Goal: Task Accomplishment & Management: Manage account settings

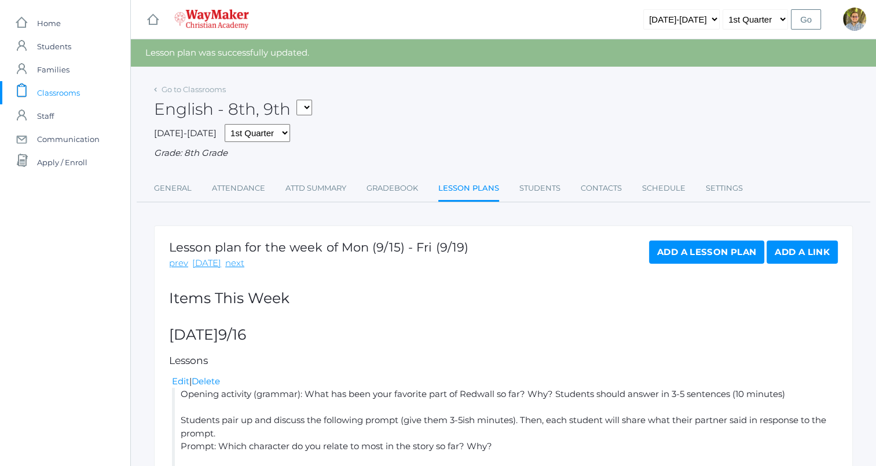
click at [77, 90] on span "Classrooms" at bounding box center [58, 92] width 43 height 23
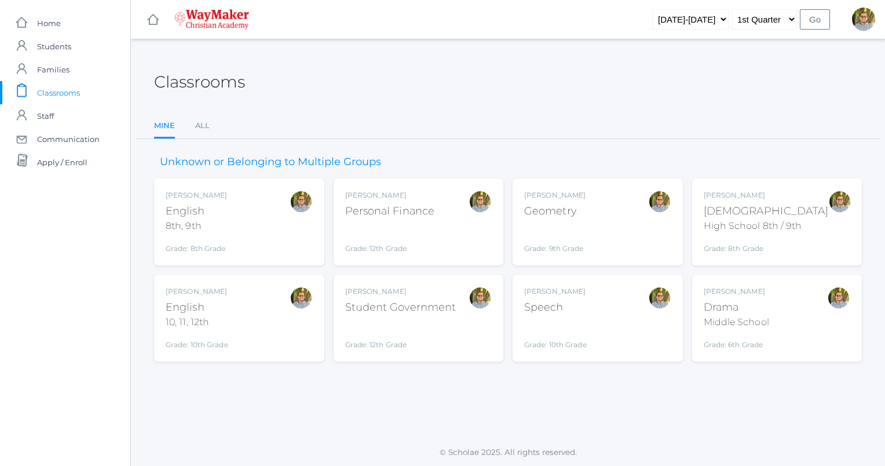
click at [272, 237] on div "Kylen Braileanu English 8th, 9th Grade: 8th Grade 08ENGLISH" at bounding box center [239, 222] width 147 height 64
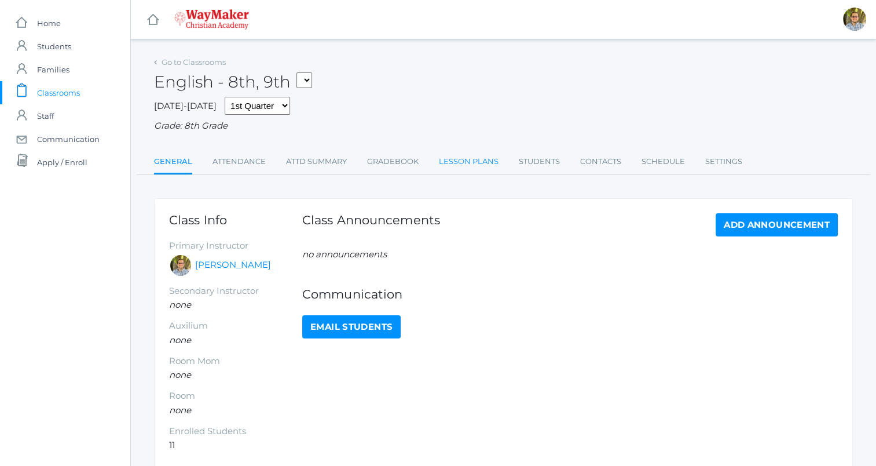
click at [458, 169] on link "Lesson Plans" at bounding box center [469, 161] width 60 height 23
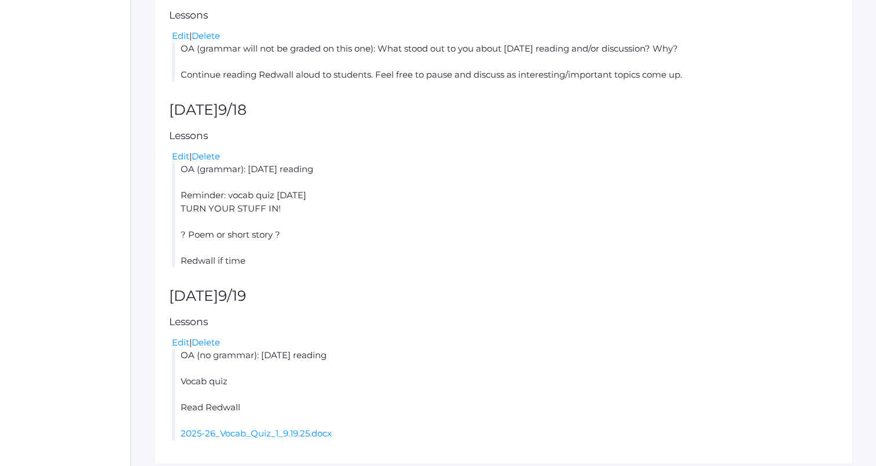
scroll to position [531, 0]
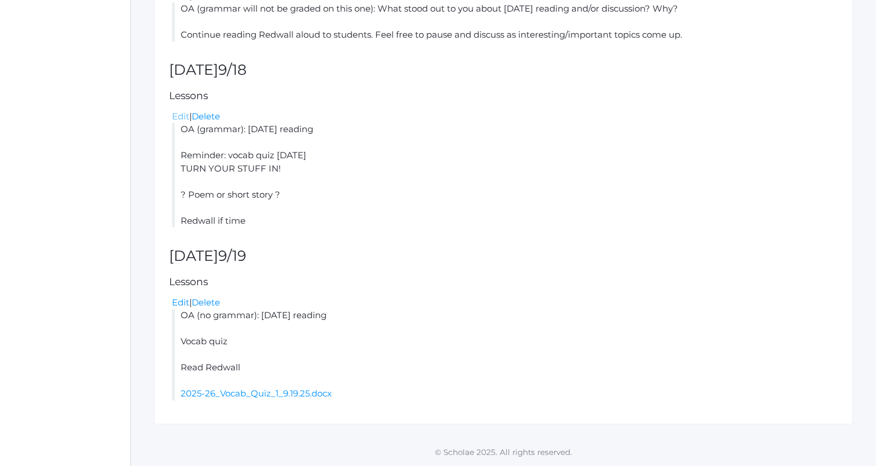
click at [178, 119] on link "Edit" at bounding box center [180, 116] width 17 height 11
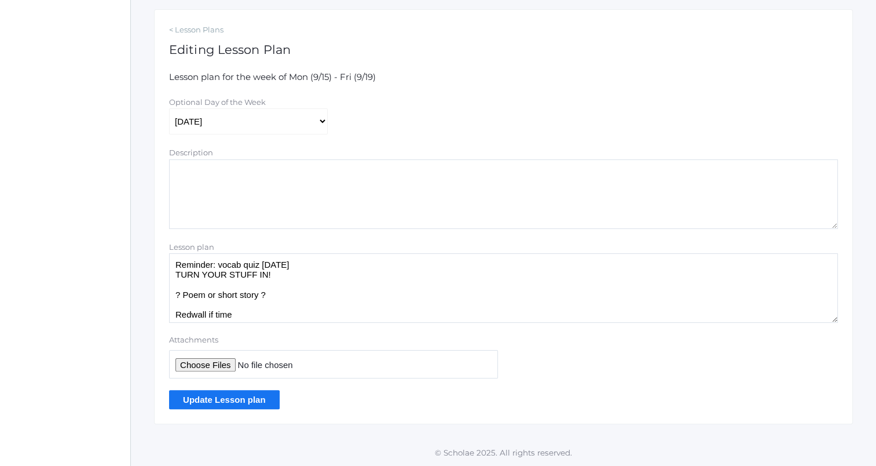
scroll to position [25, 0]
click at [284, 272] on textarea "OA (grammar): yesterday's reading Reminder: vocab quiz tomorrow TURN YOUR STUFF…" at bounding box center [503, 288] width 669 height 70
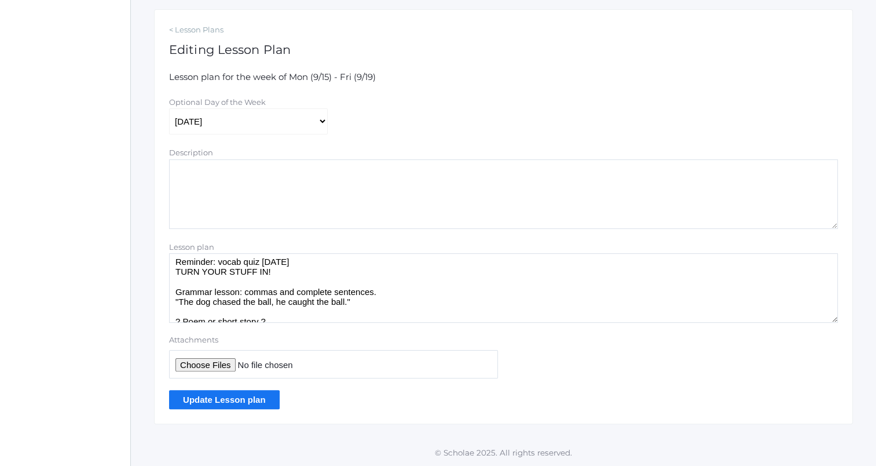
scroll to position [55, 0]
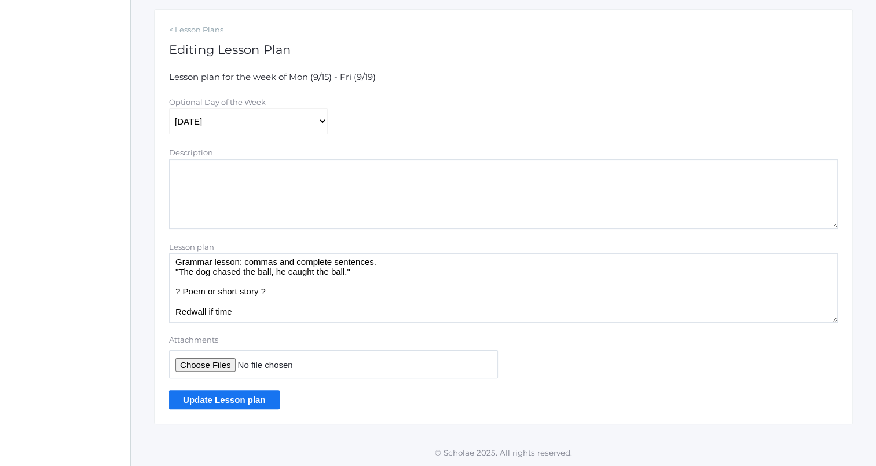
click at [344, 299] on textarea "OA (grammar): yesterday's reading Reminder: vocab quiz tomorrow TURN YOUR STUFF…" at bounding box center [503, 288] width 669 height 70
click at [338, 297] on textarea "OA (grammar): yesterday's reading Reminder: vocab quiz tomorrow TURN YOUR STUFF…" at bounding box center [503, 288] width 669 height 70
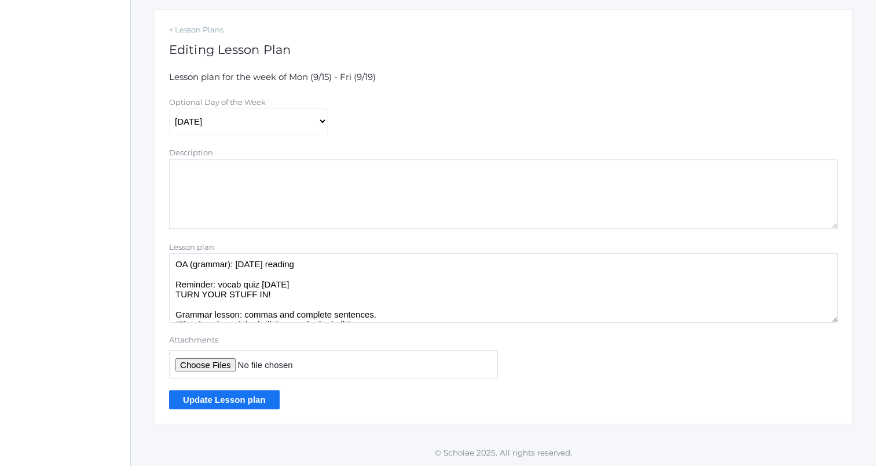
scroll to position [0, 0]
type textarea "OA (grammar): yesterday's reading Reminder: vocab quiz tomorrow TURN YOUR STUFF…"
click at [262, 395] on input "Update Lesson plan" at bounding box center [224, 399] width 111 height 19
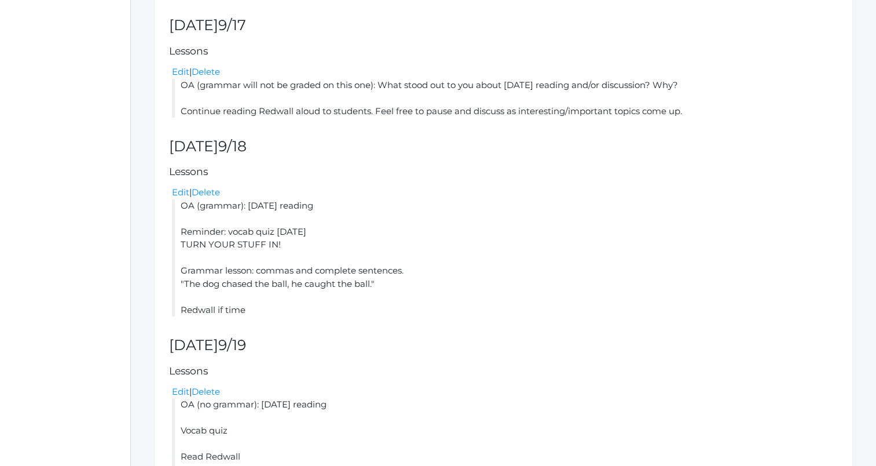
scroll to position [487, 0]
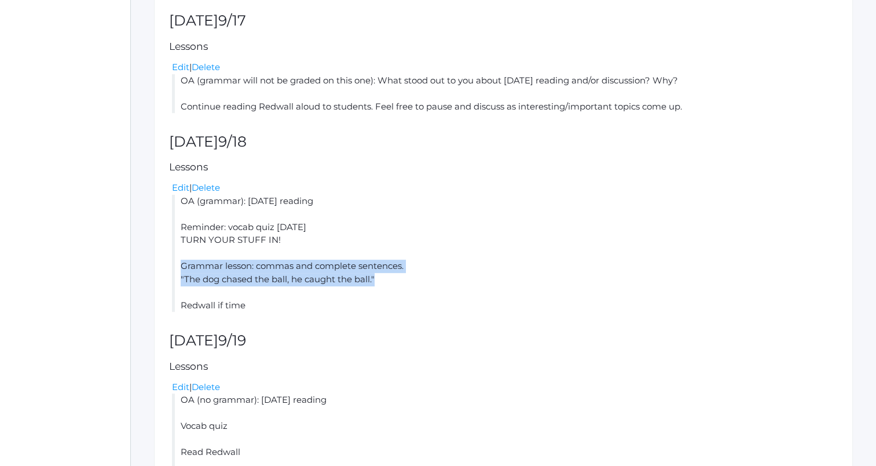
drag, startPoint x: 180, startPoint y: 268, endPoint x: 408, endPoint y: 274, distance: 228.3
click at [408, 274] on li "OA (grammar): yesterday's reading Reminder: vocab quiz tomorrow TURN YOUR STUFF…" at bounding box center [505, 254] width 666 height 118
copy li "Grammar lesson: commas and complete sentences. "The dog chased the ball, he cau…"
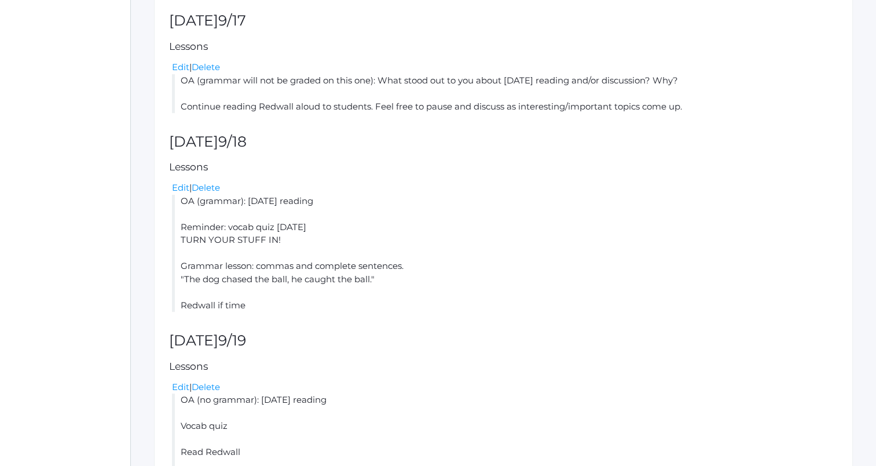
click at [464, 188] on div "Edit | Delete" at bounding box center [505, 187] width 666 height 13
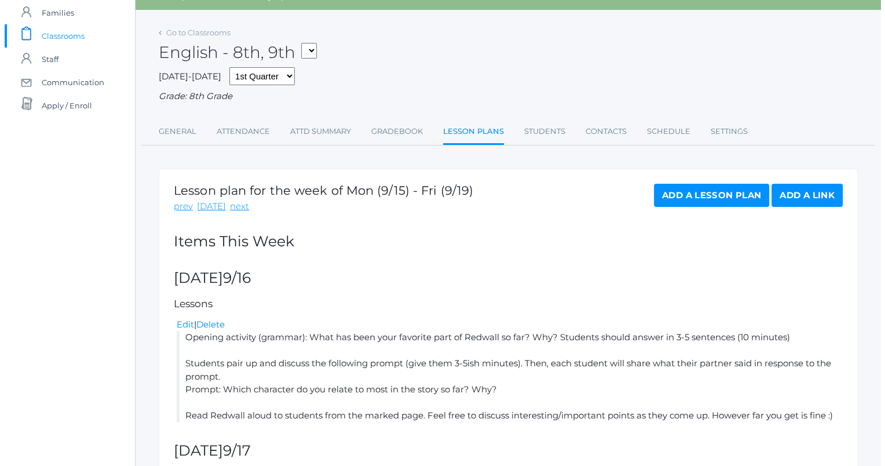
scroll to position [0, 0]
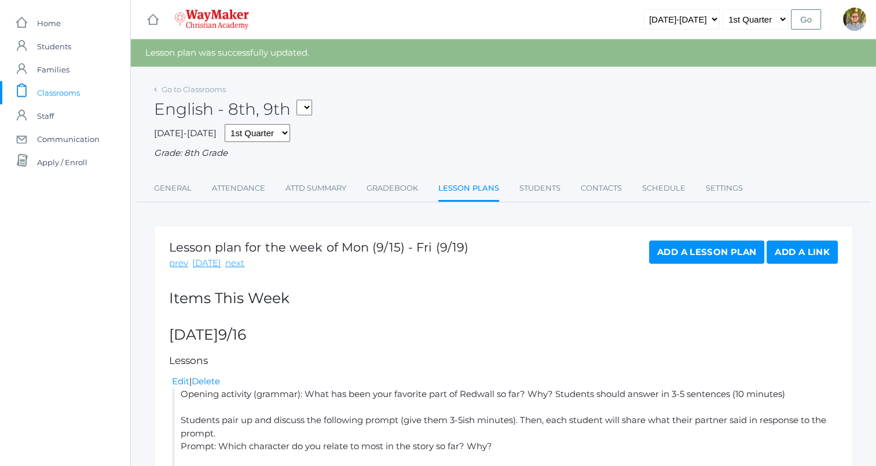
click at [70, 89] on span "Classrooms" at bounding box center [58, 92] width 43 height 23
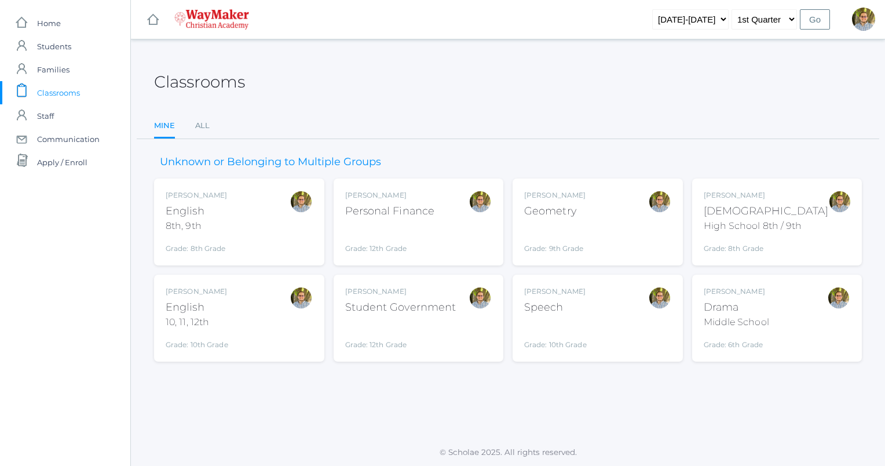
click at [276, 308] on div "Kylen Braileanu English 10, 11, 12th Grade: 10th Grade HSENGLISH" at bounding box center [239, 318] width 147 height 64
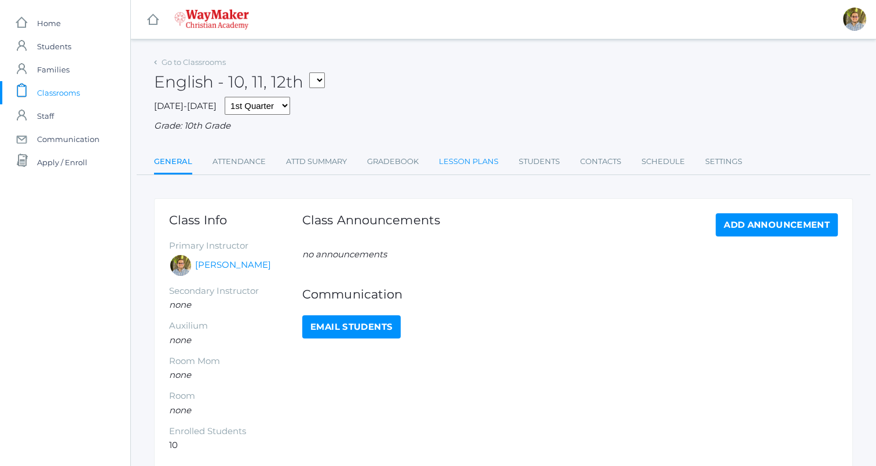
click at [492, 160] on link "Lesson Plans" at bounding box center [469, 161] width 60 height 23
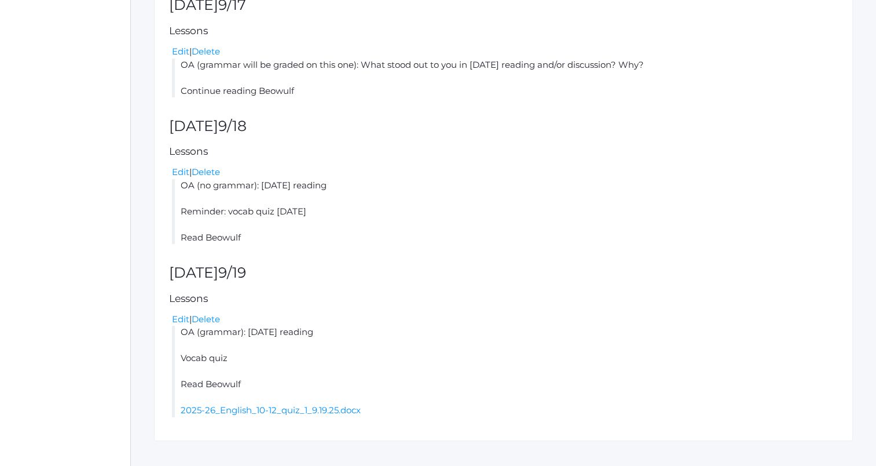
scroll to position [505, 0]
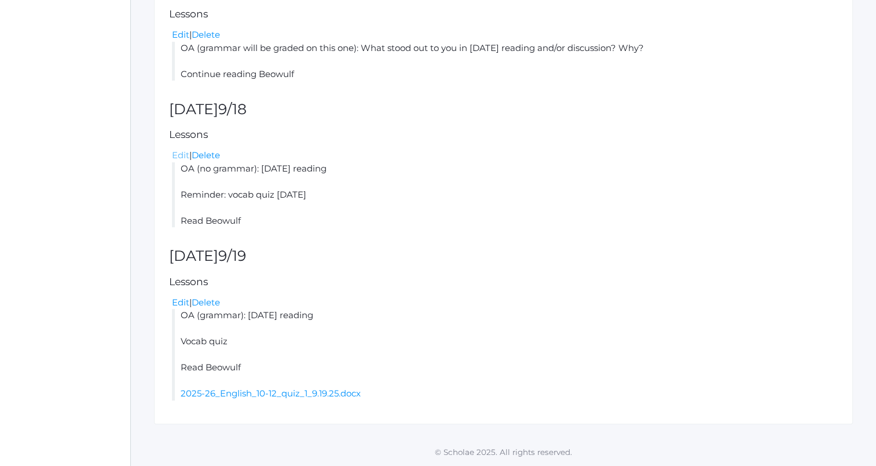
click at [182, 153] on link "Edit" at bounding box center [180, 154] width 17 height 11
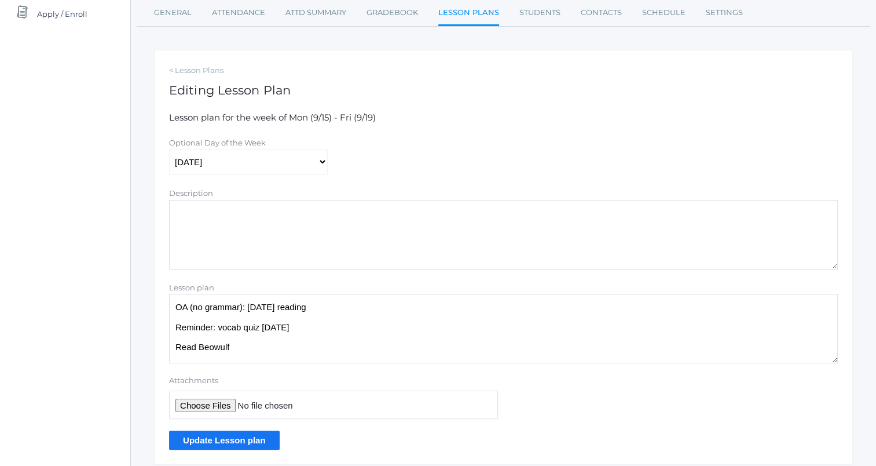
scroll to position [189, 0]
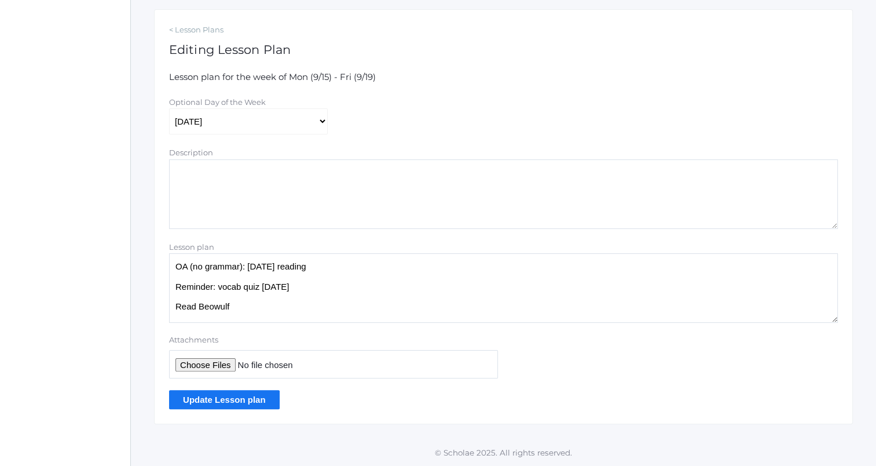
click at [331, 294] on textarea "OA (no grammar): Yesterday's reading Reminder: vocab quiz tomorrow Read Beowulf" at bounding box center [503, 288] width 669 height 70
click at [335, 295] on textarea "OA (no grammar): Yesterday's reading Reminder: vocab quiz tomorrow Read Beowulf" at bounding box center [503, 288] width 669 height 70
click at [329, 287] on textarea "OA (no grammar): Yesterday's reading Reminder: vocab quiz tomorrow Read Beowulf" at bounding box center [503, 288] width 669 height 70
paste textarea "Grammar lesson: commas and complete sentences. "The dog chased the ball, he cau…"
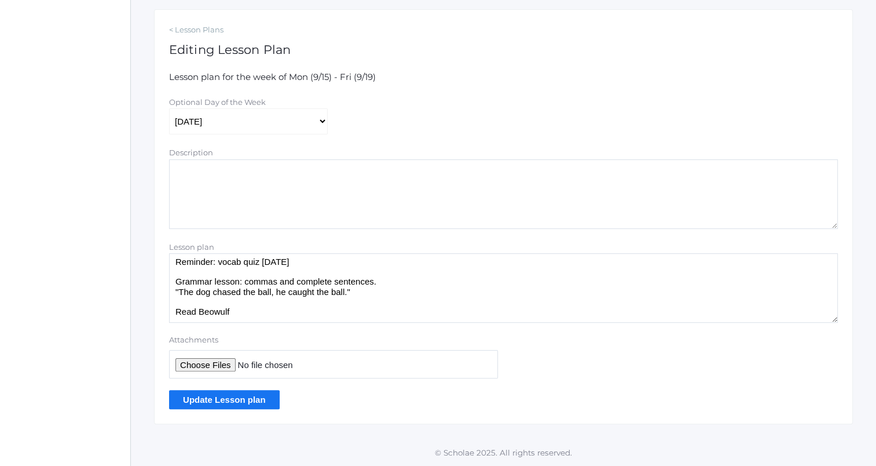
scroll to position [0, 0]
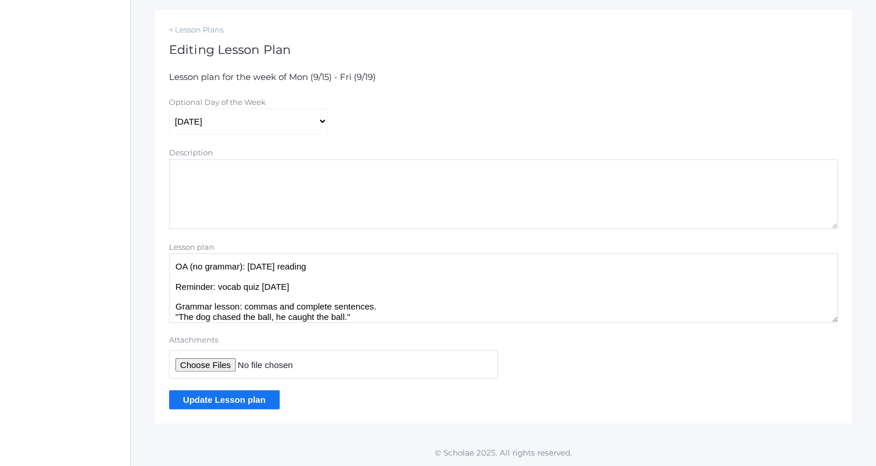
type textarea "OA (no grammar): Yesterday's reading Reminder: vocab quiz tomorrow Grammar less…"
click at [255, 405] on input "Update Lesson plan" at bounding box center [224, 399] width 111 height 19
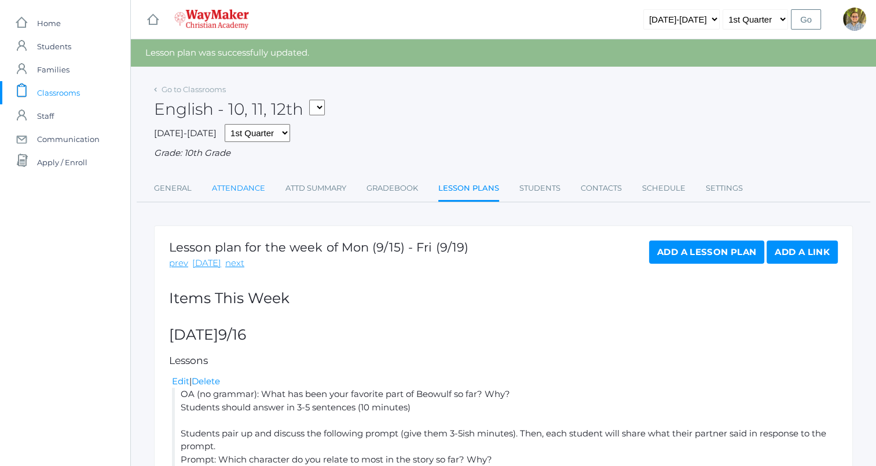
click at [226, 184] on link "Attendance" at bounding box center [238, 188] width 53 height 23
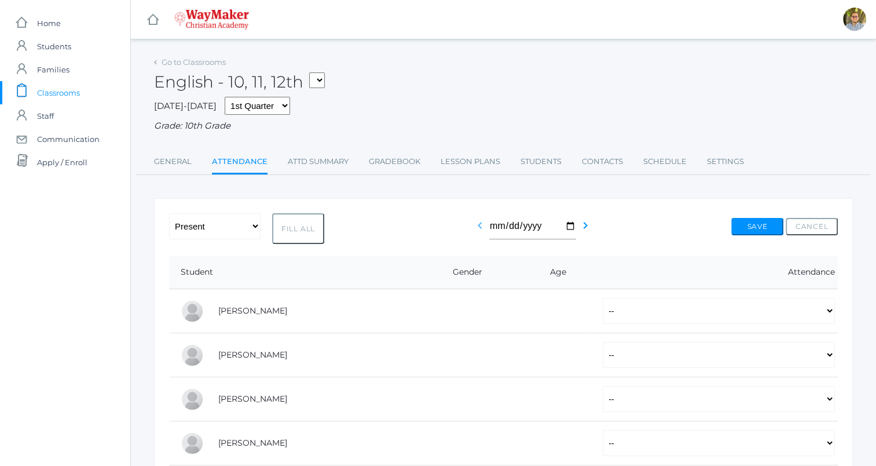
click at [476, 232] on icon "chevron_left" at bounding box center [480, 225] width 14 height 14
click at [475, 225] on icon "chevron_left" at bounding box center [480, 225] width 14 height 14
click at [757, 217] on div "-- Present Tardy Excused Tardy Unexcused Absent Excused Absent Unexcused Fill A…" at bounding box center [503, 228] width 669 height 31
click at [750, 227] on button "Save" at bounding box center [758, 226] width 52 height 17
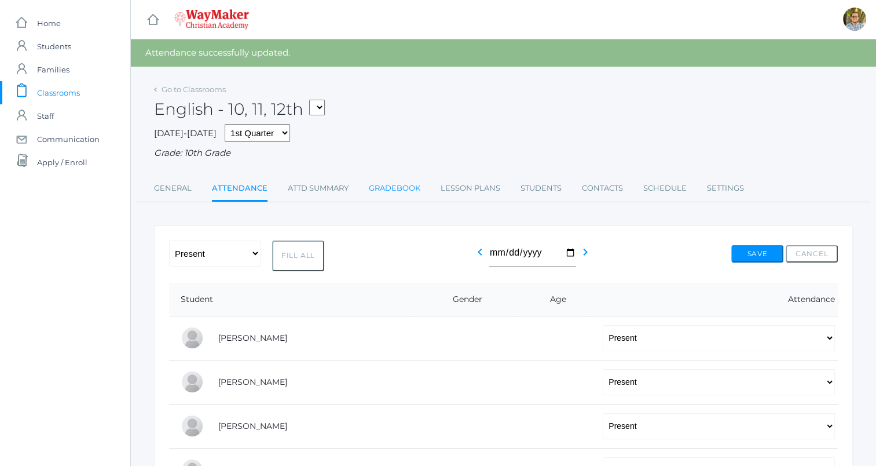
click at [386, 191] on link "Gradebook" at bounding box center [395, 188] width 52 height 23
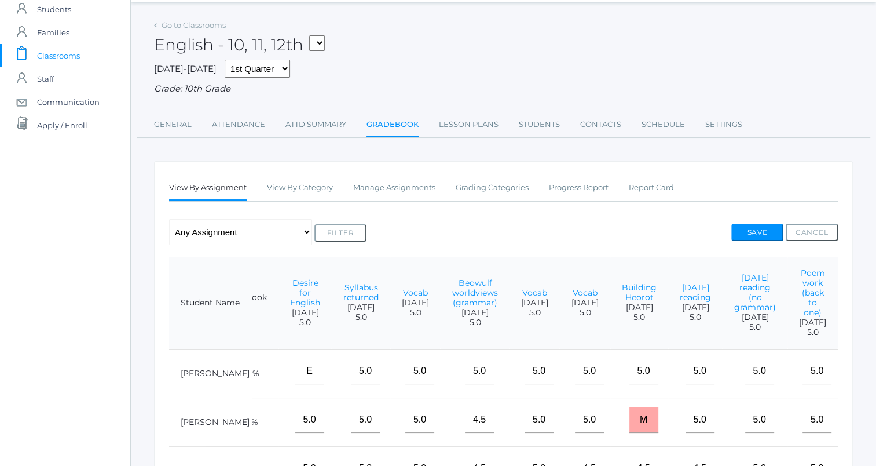
scroll to position [13, 0]
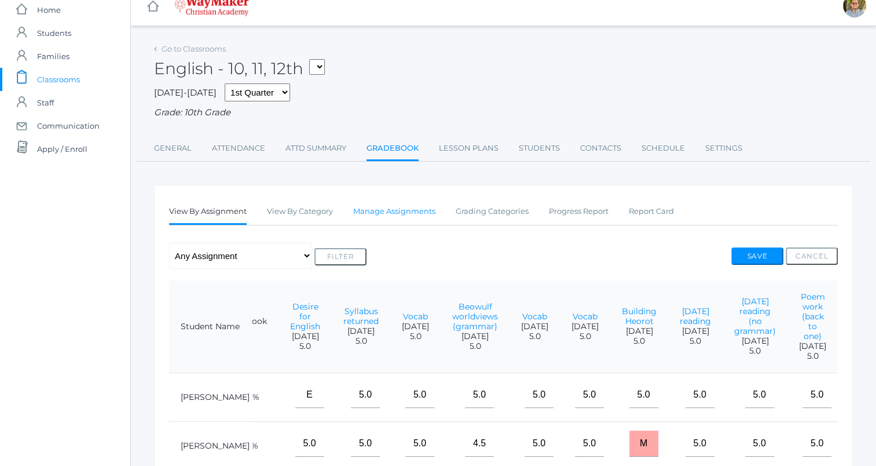
click at [410, 209] on link "Manage Assignments" at bounding box center [394, 211] width 82 height 23
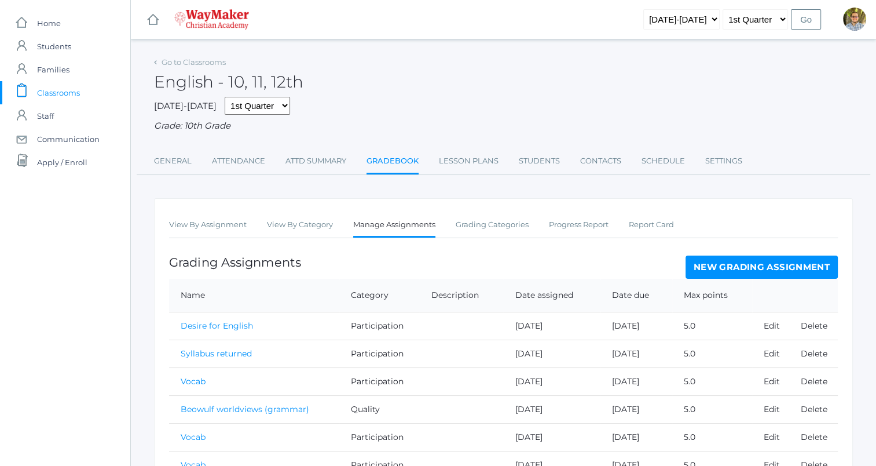
click at [727, 259] on link "New Grading Assignment" at bounding box center [762, 266] width 152 height 23
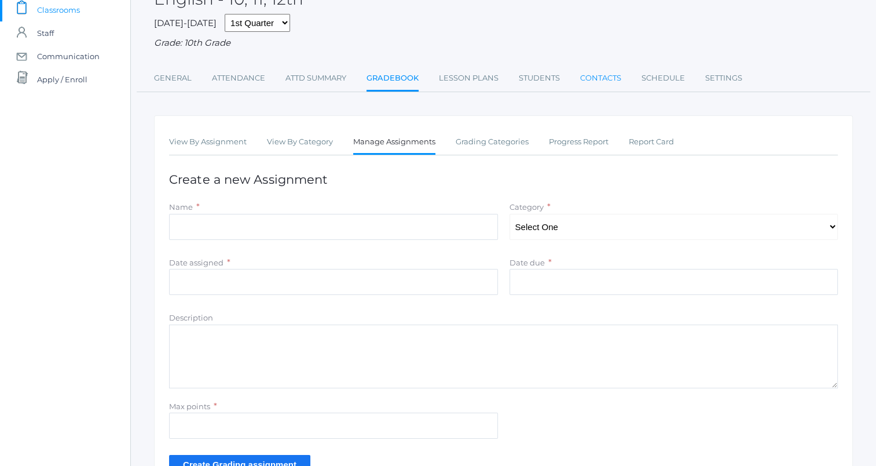
scroll to position [85, 0]
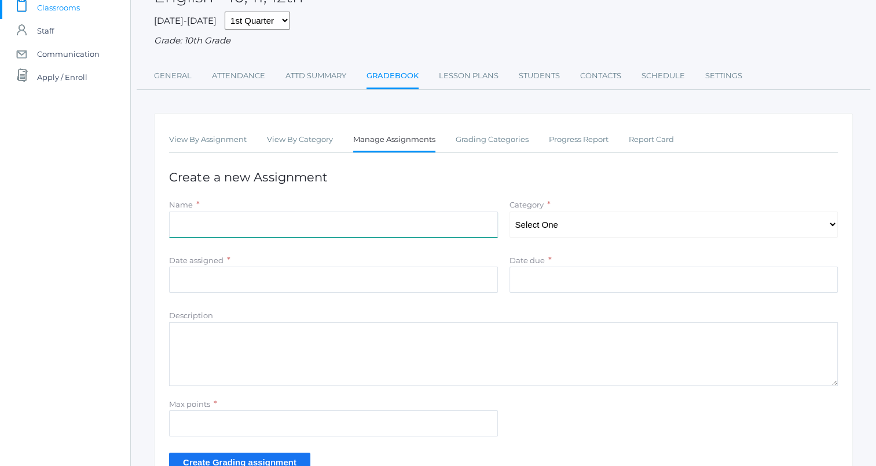
click at [424, 218] on input "Name" at bounding box center [333, 224] width 329 height 26
type input "[DEMOGRAPHIC_DATA] and Beowulf victors (grammar)"
click at [576, 227] on select "Select One Participation Quality Accuracy" at bounding box center [674, 224] width 329 height 26
select select "1114"
click at [510, 211] on select "Select One Participation Quality Accuracy" at bounding box center [674, 224] width 329 height 26
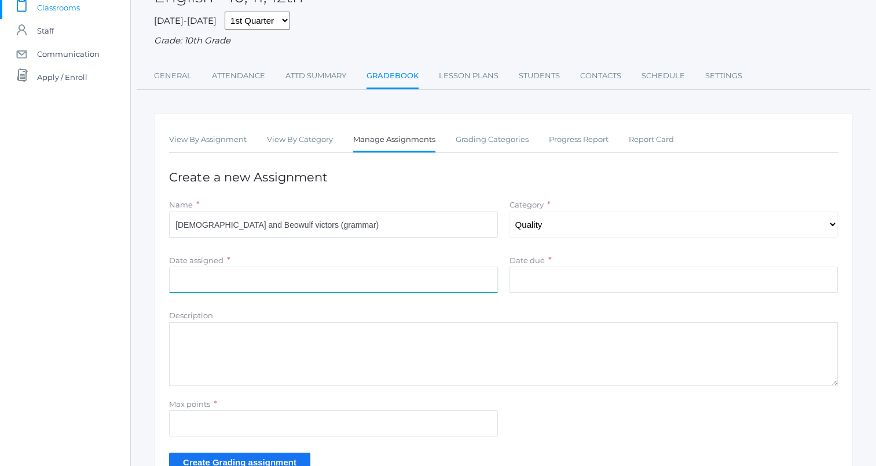
click at [418, 285] on input "Date assigned" at bounding box center [333, 279] width 329 height 26
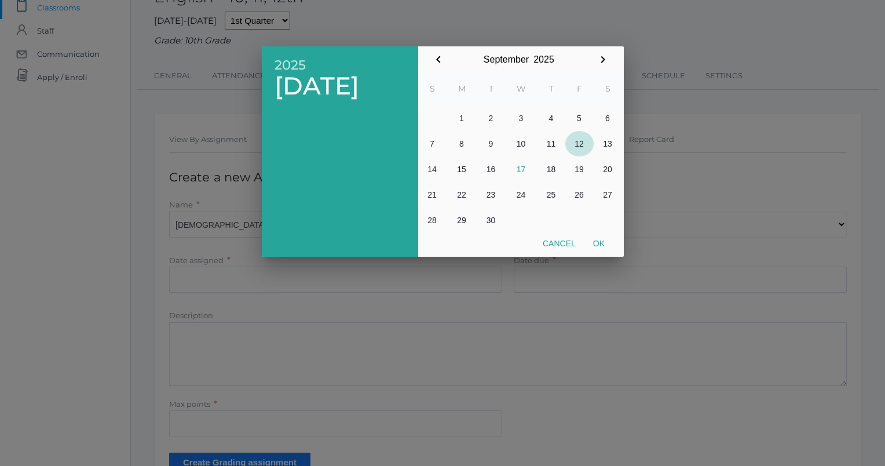
click at [572, 142] on button "12" at bounding box center [579, 143] width 28 height 25
click at [604, 243] on button "Ok" at bounding box center [598, 243] width 29 height 21
type input "[DATE]"
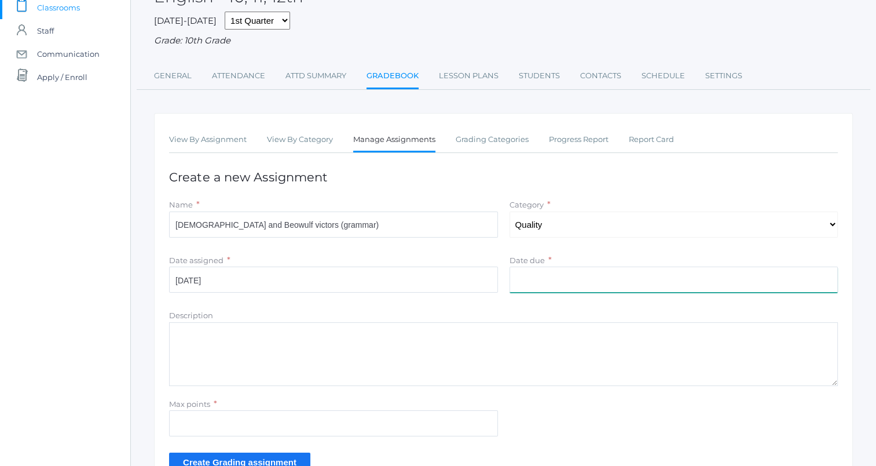
click at [593, 281] on input "Date due" at bounding box center [674, 279] width 329 height 26
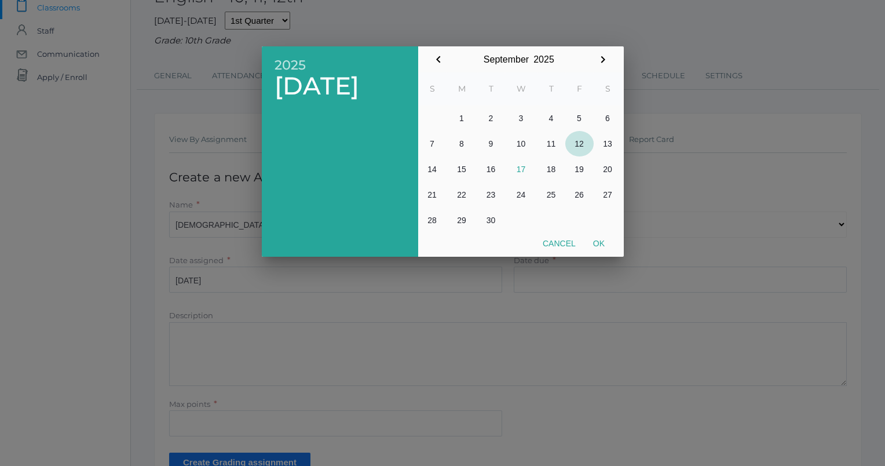
click at [580, 146] on button "12" at bounding box center [579, 143] width 28 height 25
click at [602, 247] on button "Ok" at bounding box center [598, 243] width 29 height 21
type input "[DATE]"
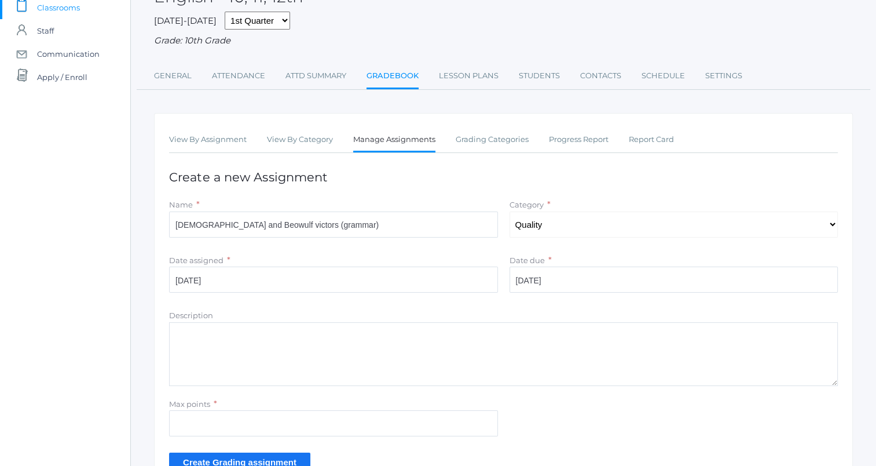
scroll to position [161, 0]
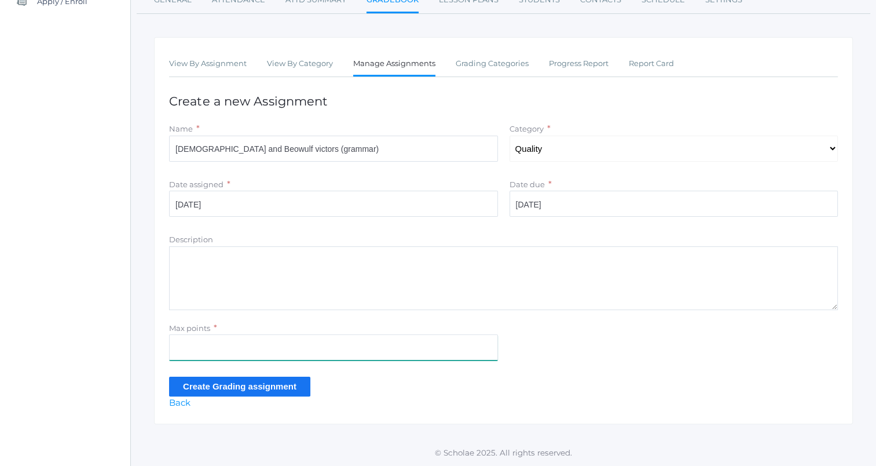
click at [447, 342] on input "Max points" at bounding box center [333, 347] width 329 height 26
type input "5"
click at [188, 389] on input "Create Grading assignment" at bounding box center [239, 385] width 141 height 19
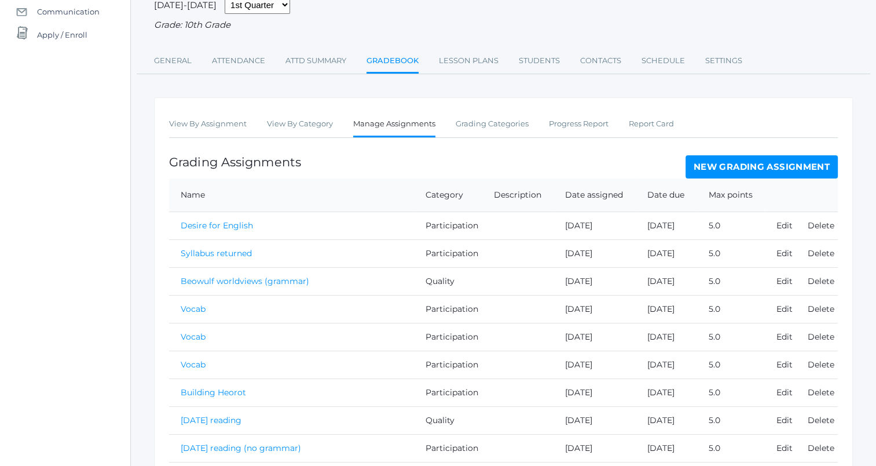
scroll to position [126, 0]
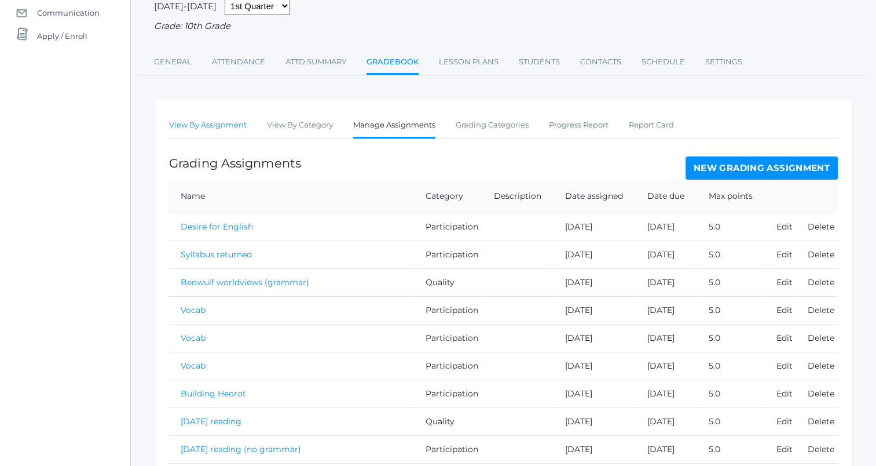
click at [224, 129] on link "View By Assignment" at bounding box center [208, 125] width 78 height 23
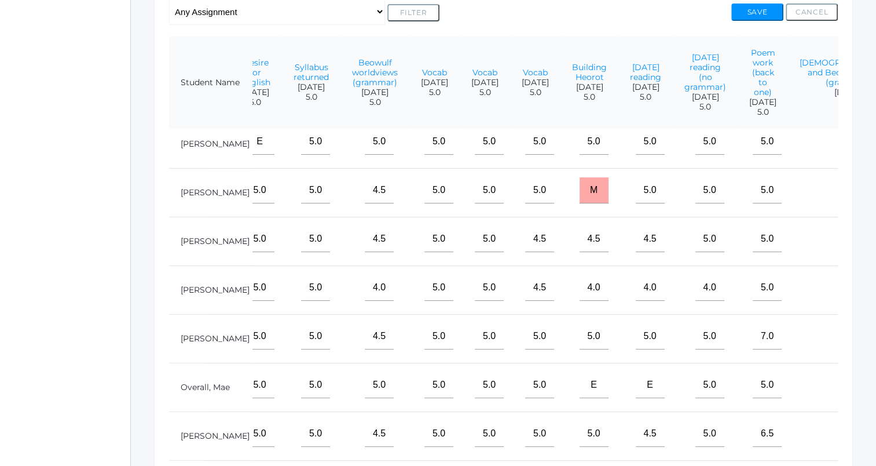
scroll to position [9, 156]
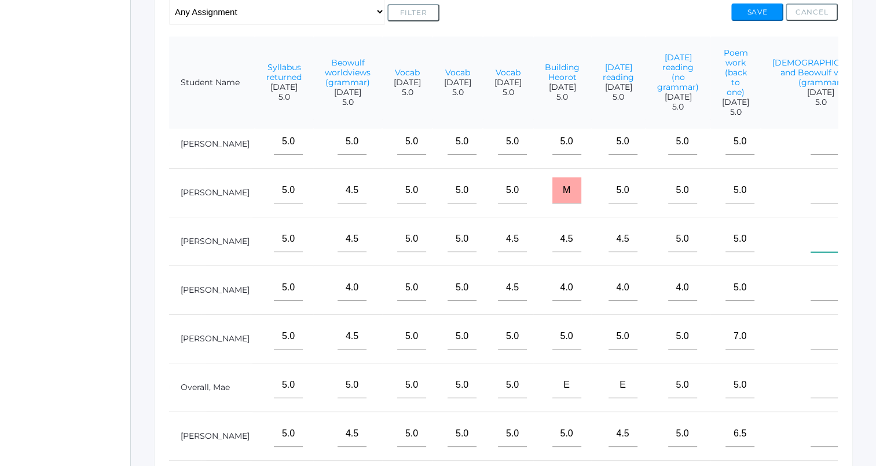
click at [811, 251] on input"] "text" at bounding box center [825, 239] width 29 height 26
type input"] "4.5"
click at [769, 12] on button "Save" at bounding box center [758, 11] width 52 height 17
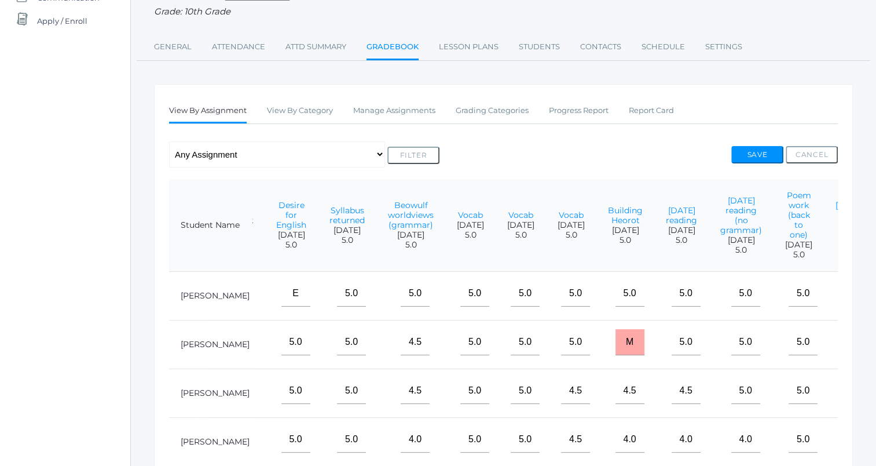
scroll to position [0, 156]
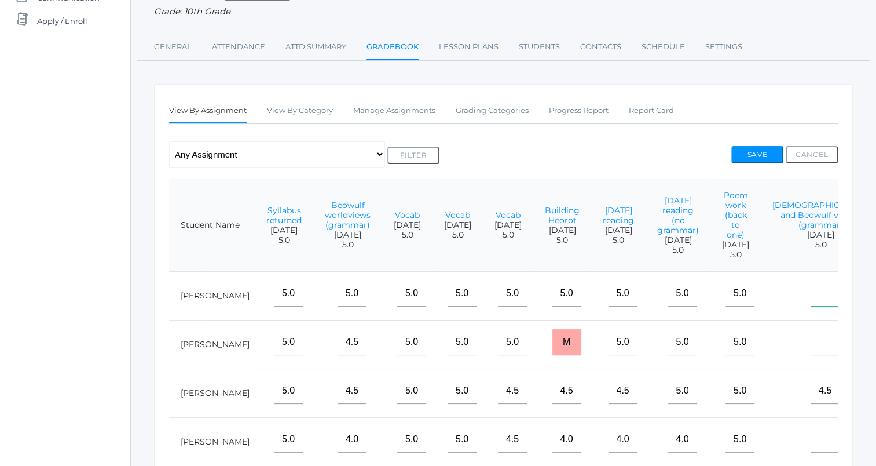
click at [811, 306] on input"] "text" at bounding box center [825, 293] width 29 height 26
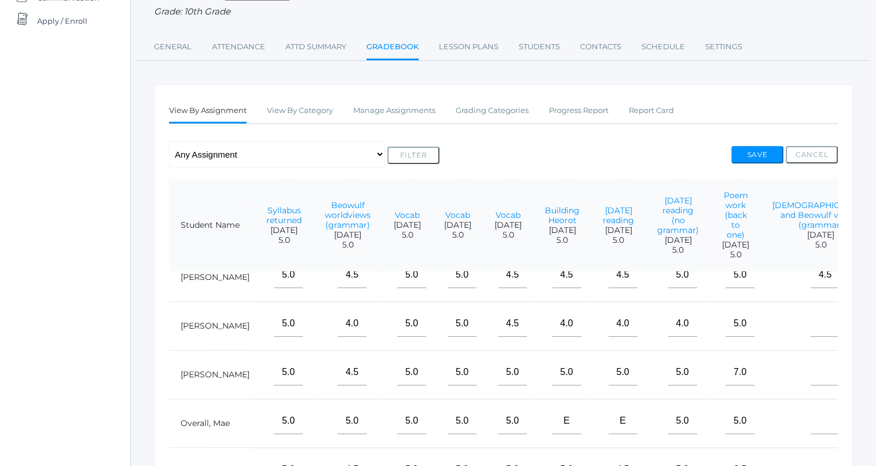
scroll to position [127, 156]
type input"] "4.5"
click at [798, 383] on td at bounding box center [821, 374] width 120 height 49
click at [811, 373] on input"] "text" at bounding box center [825, 372] width 29 height 26
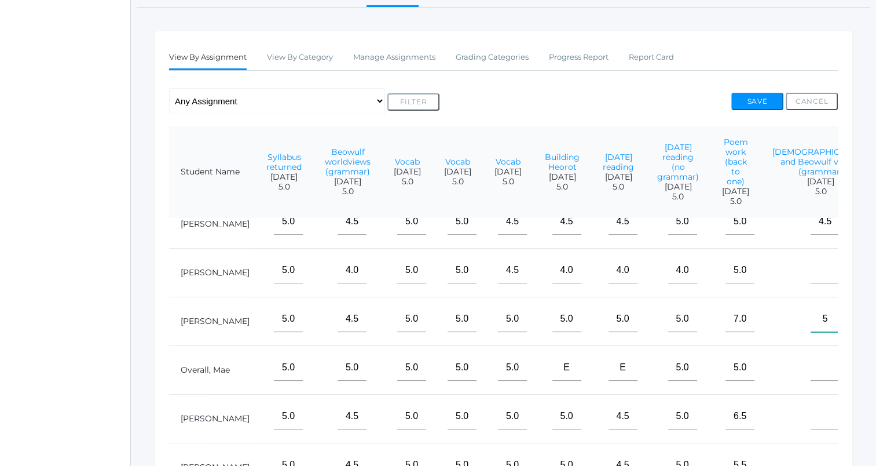
scroll to position [207, 0]
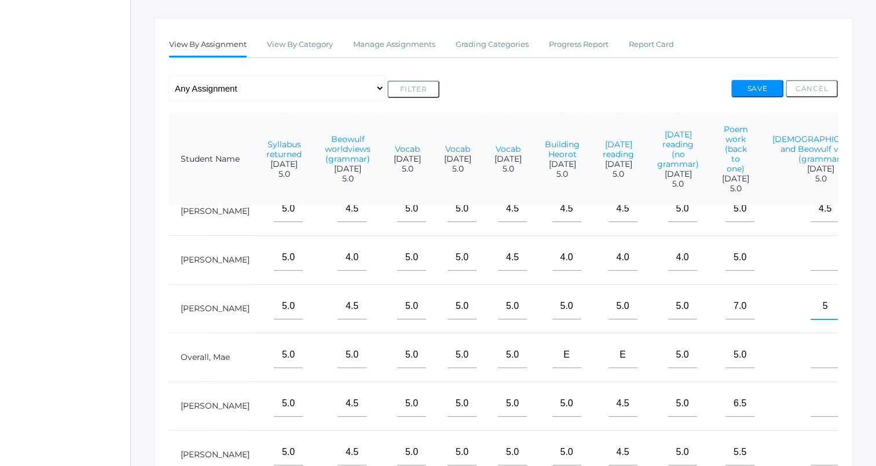
type input"] "5"
click at [811, 396] on input"] "text" at bounding box center [825, 403] width 29 height 26
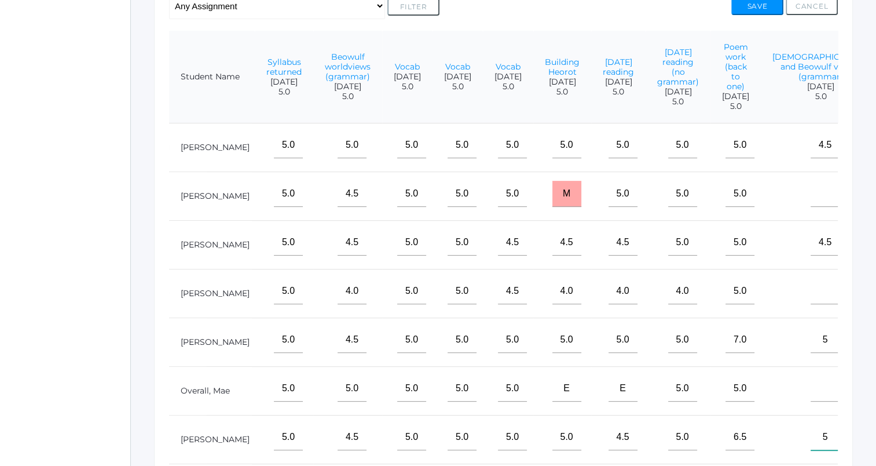
scroll to position [289, 0]
type input"] "5"
click at [811, 206] on input"] "text" at bounding box center [825, 194] width 29 height 26
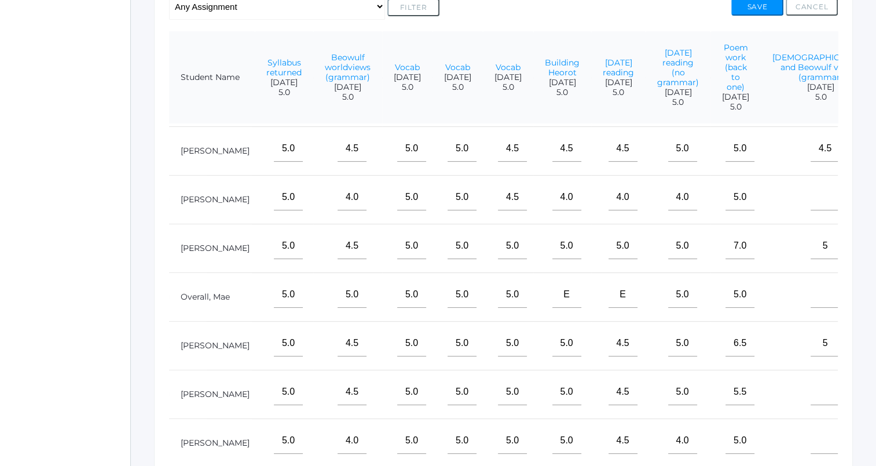
scroll to position [133, 156]
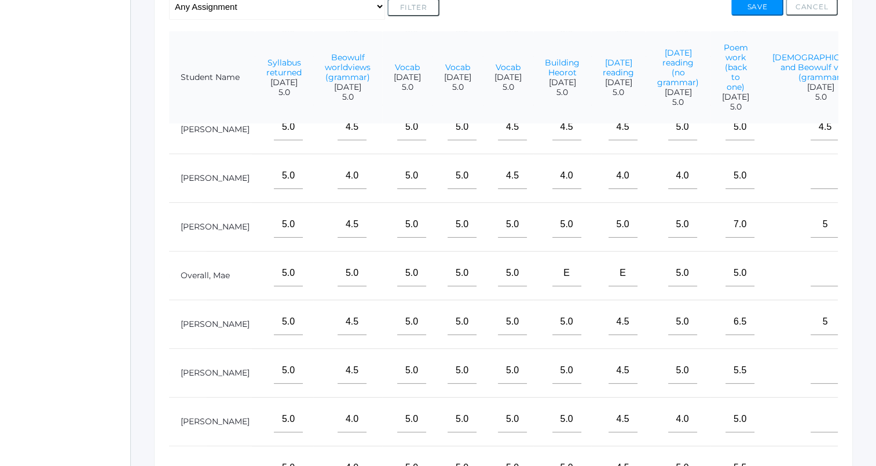
type input"] "4.5"
click at [811, 357] on input"] "text" at bounding box center [825, 370] width 29 height 26
type input"] "4"
click at [750, 6] on button "Save" at bounding box center [758, 6] width 52 height 17
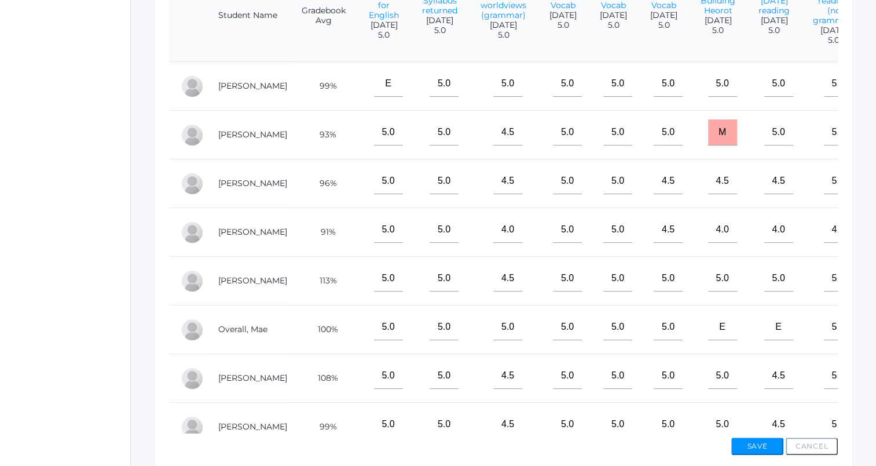
scroll to position [0, 156]
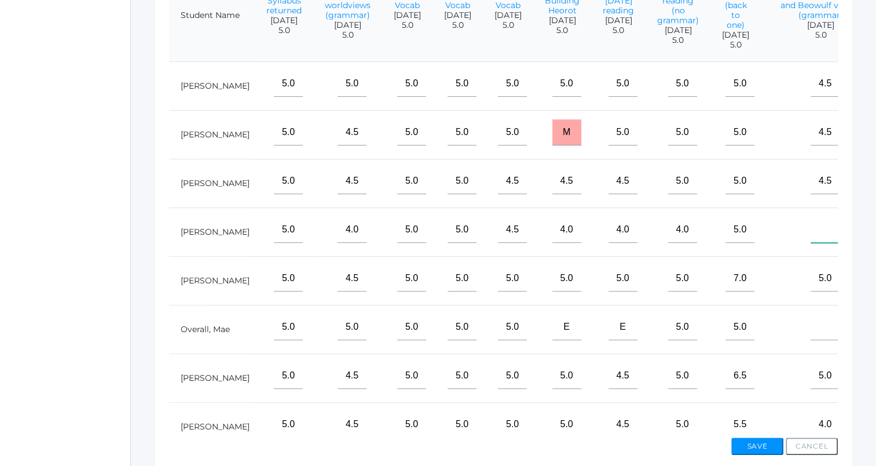
click at [811, 243] on input"] "text" at bounding box center [825, 230] width 29 height 26
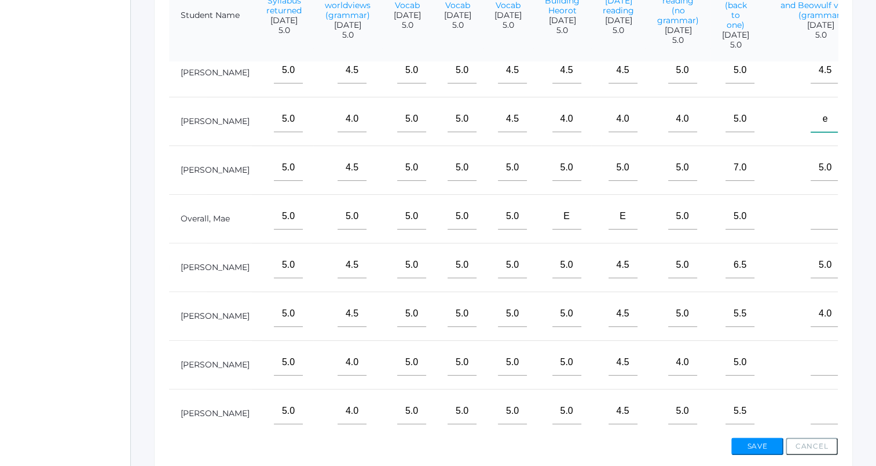
scroll to position [114, 156]
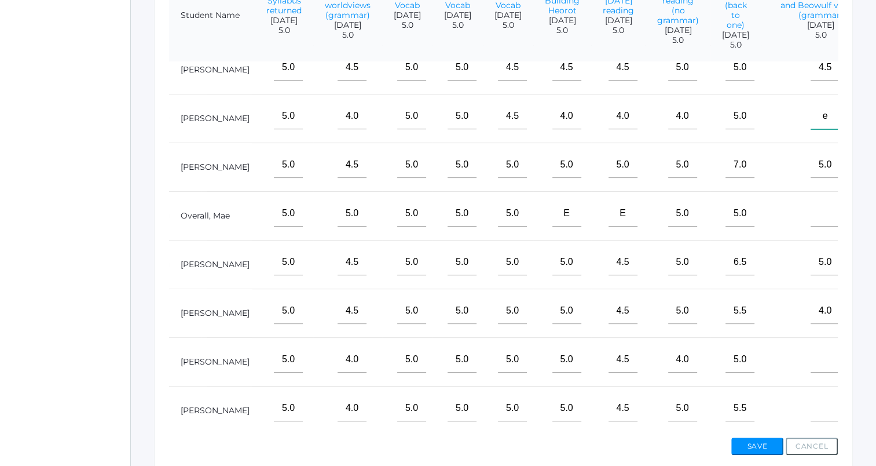
type input"] "e"
click at [811, 224] on input"] "text" at bounding box center [825, 213] width 29 height 26
type input"] "e"
click at [811, 357] on input"] "text" at bounding box center [825, 357] width 29 height 26
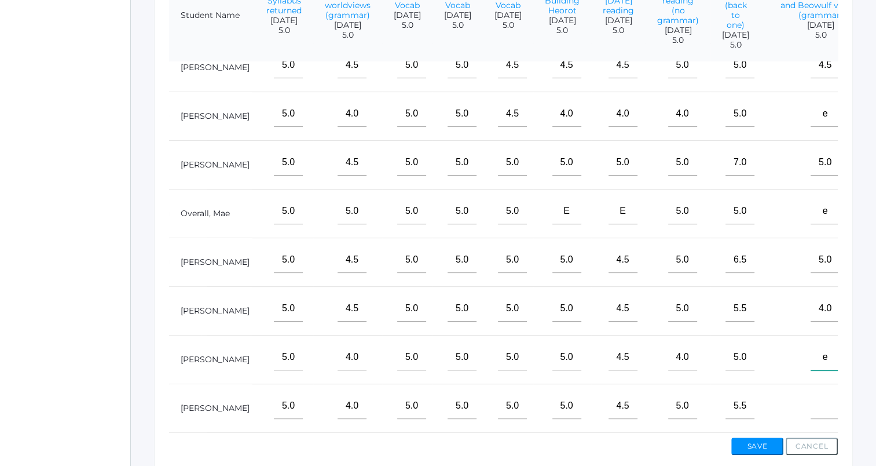
type input"] "e"
click at [811, 393] on input"] "text" at bounding box center [825, 406] width 29 height 26
type input"] "e"
click at [766, 437] on button "Save" at bounding box center [758, 445] width 52 height 17
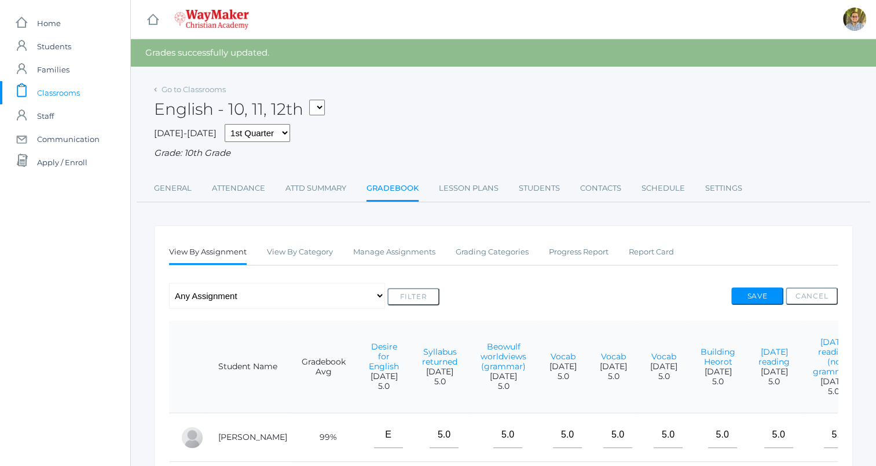
click at [82, 93] on link "icons/clipboard/plain Created with Sketch. Classrooms" at bounding box center [65, 92] width 130 height 23
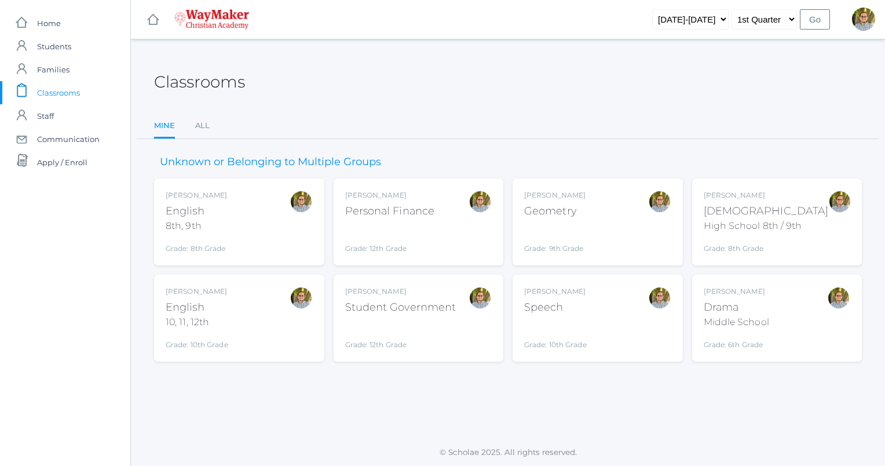
click at [244, 244] on div "[PERSON_NAME] [DEMOGRAPHIC_DATA] 8th, 9th Grade: 8th Grade 08ENGLISH" at bounding box center [239, 222] width 147 height 64
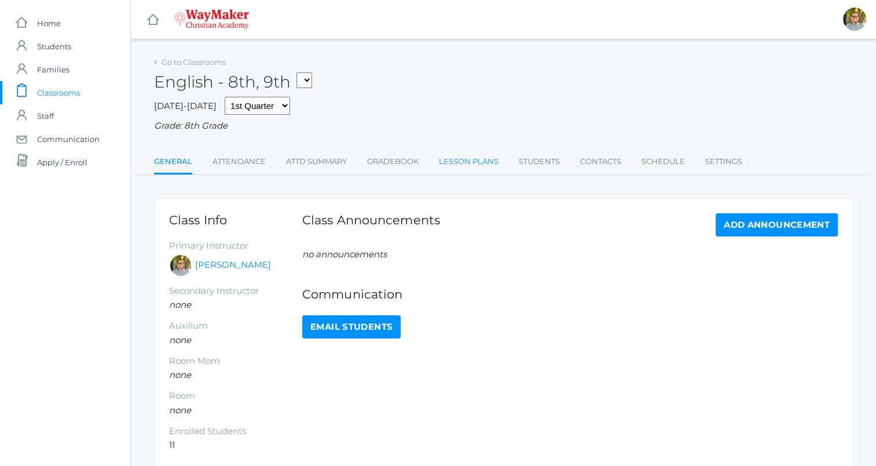
click at [458, 151] on link "Lesson Plans" at bounding box center [469, 161] width 60 height 23
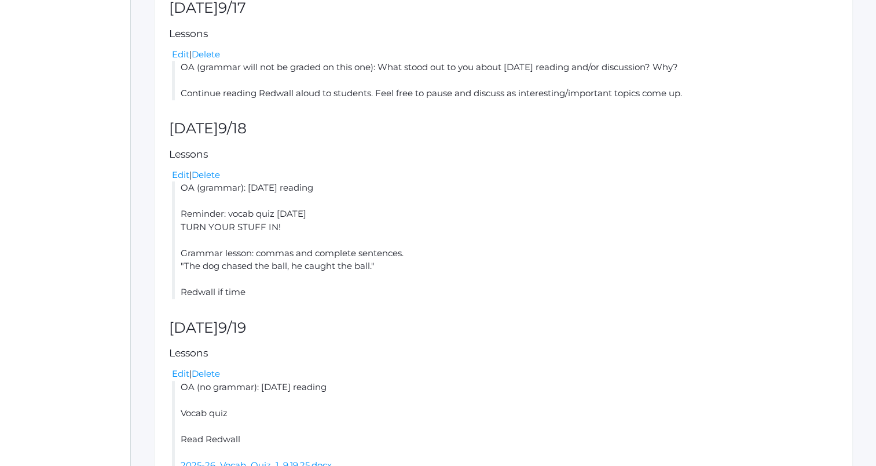
scroll to position [544, 0]
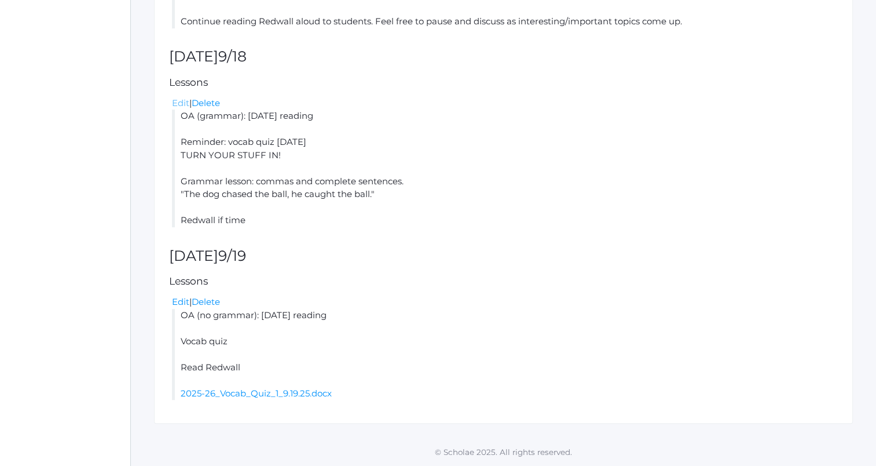
click at [183, 106] on link "Edit" at bounding box center [180, 102] width 17 height 11
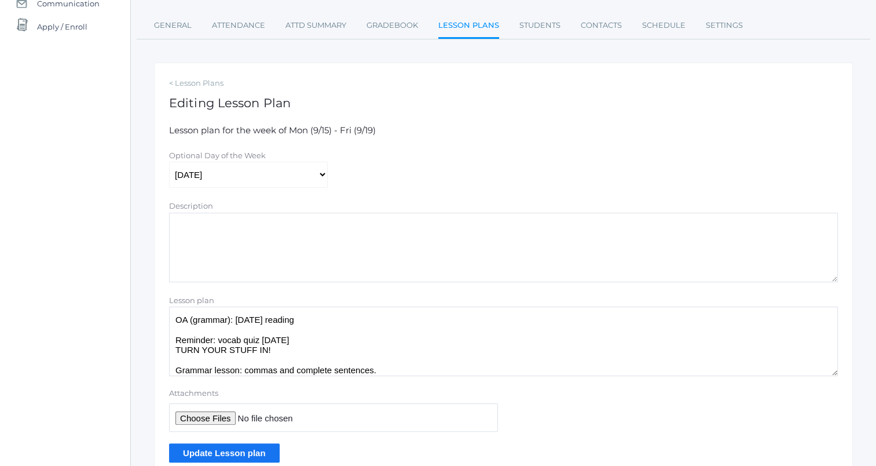
scroll to position [189, 0]
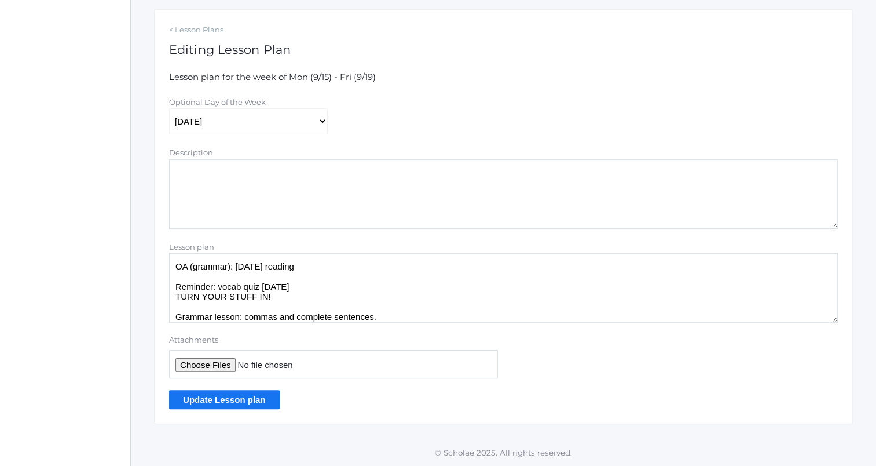
click at [343, 262] on textarea "OA (grammar): [DATE] reading Reminder: vocab quiz [DATE] TURN YOUR STUFF IN! Gr…" at bounding box center [503, 288] width 669 height 70
type textarea "OA (grammar): [DATE] reading PASS STUFF BACK [PERSON_NAME]: do you look at my f…"
click at [242, 396] on input "Update Lesson plan" at bounding box center [224, 399] width 111 height 19
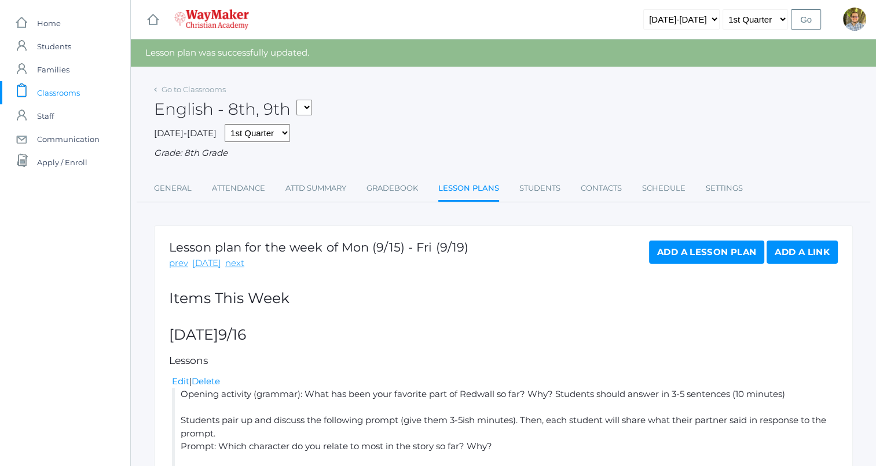
click at [67, 93] on span "Classrooms" at bounding box center [58, 92] width 43 height 23
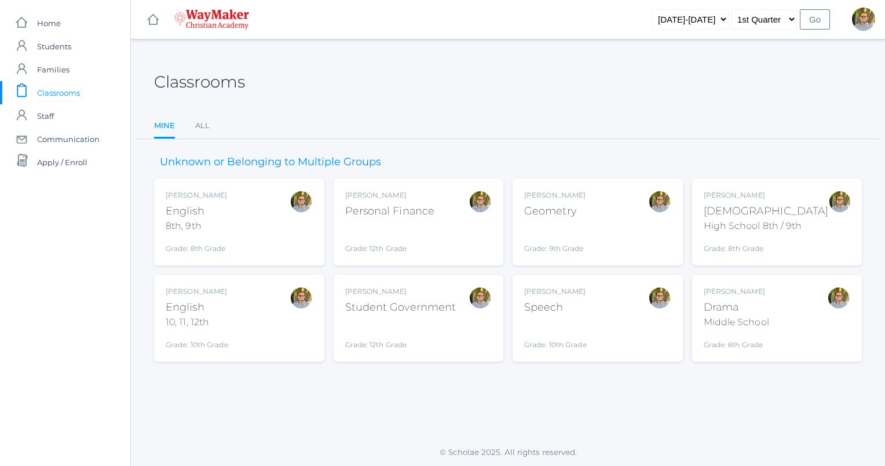
click at [280, 309] on div "Kylen Braileanu English 10, 11, 12th Grade: 10th Grade HSENGLISH" at bounding box center [239, 318] width 147 height 64
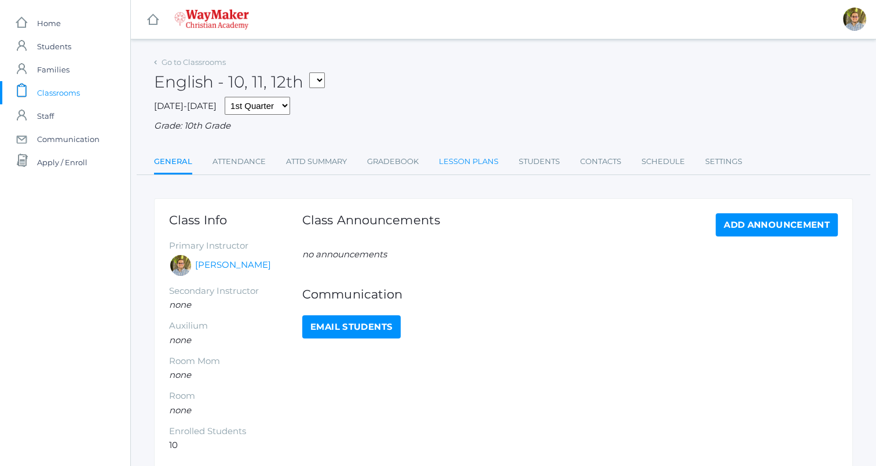
click at [467, 164] on link "Lesson Plans" at bounding box center [469, 161] width 60 height 23
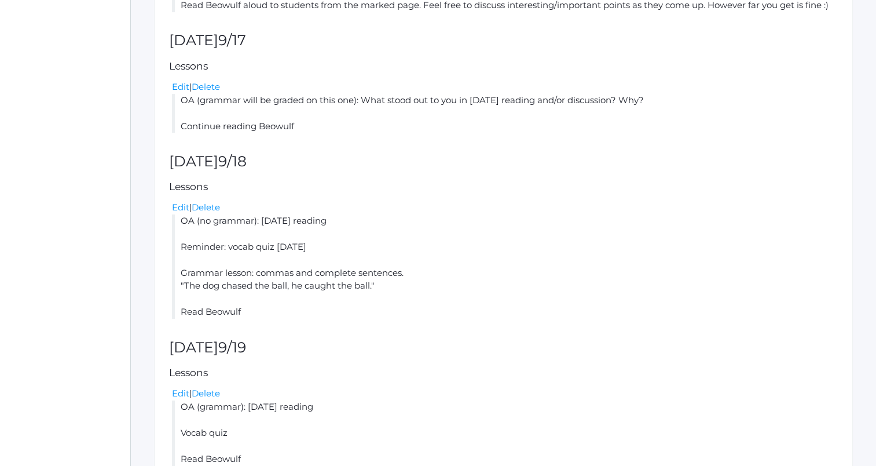
scroll to position [459, 0]
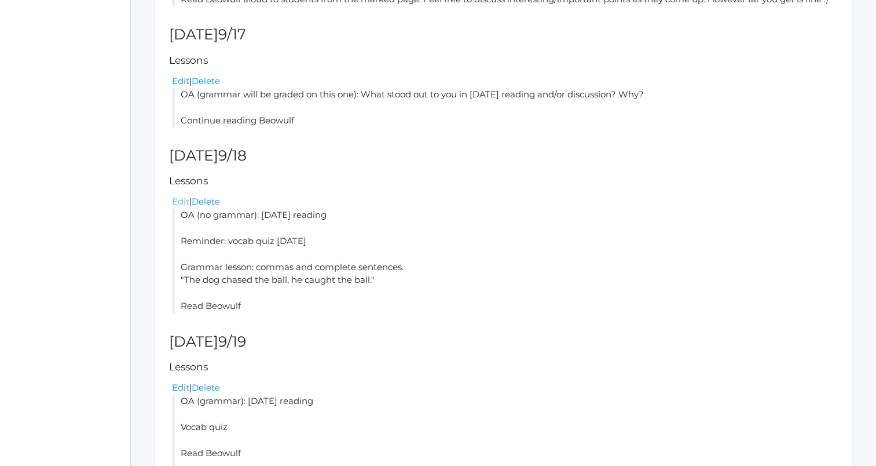
click at [181, 203] on link "Edit" at bounding box center [180, 201] width 17 height 11
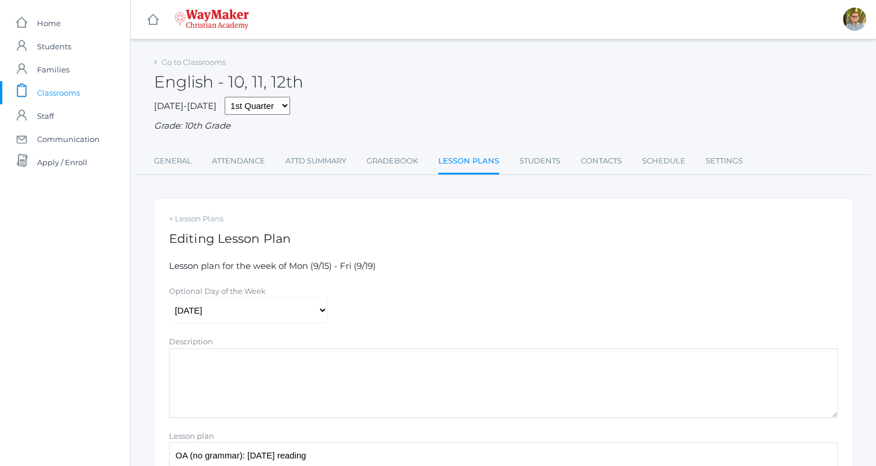
scroll to position [189, 0]
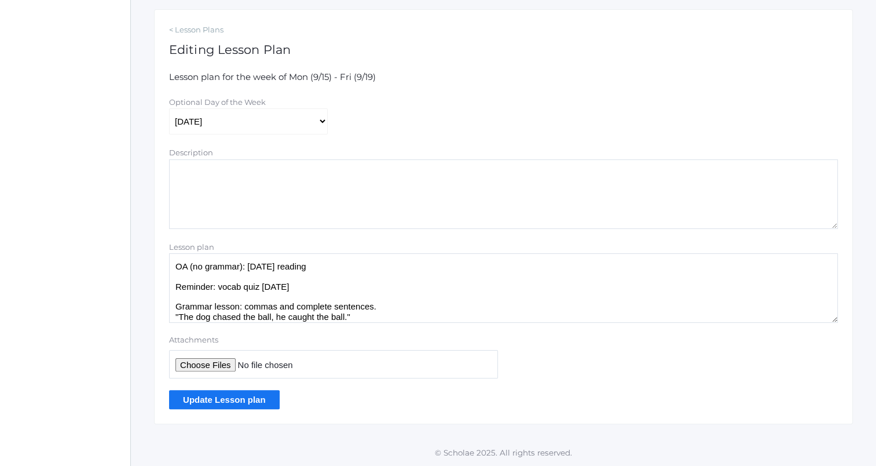
click at [255, 397] on input "Update Lesson plan" at bounding box center [224, 399] width 111 height 19
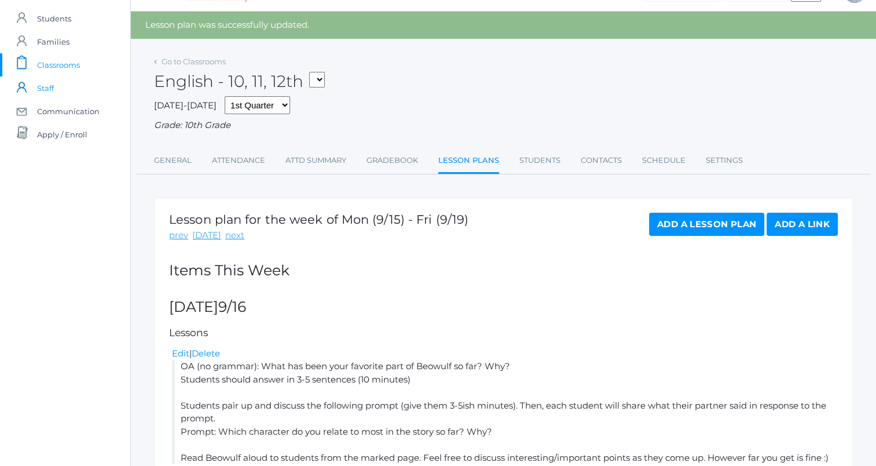
scroll to position [27, 0]
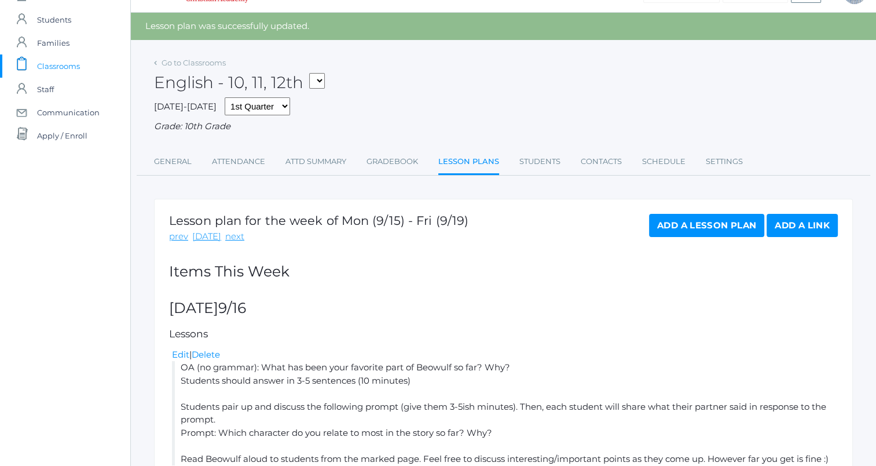
click at [81, 67] on link "icons/clipboard/plain Created with Sketch. Classrooms" at bounding box center [65, 65] width 130 height 23
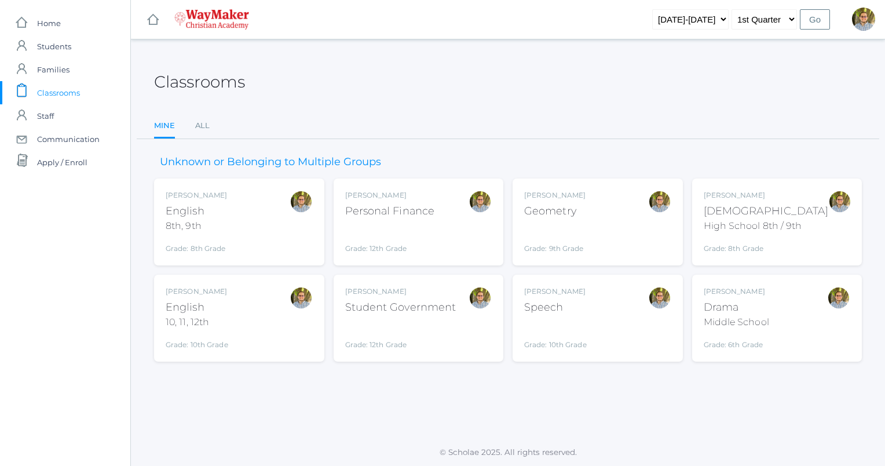
click at [597, 231] on div "Kylen Braileanu Geometry Grade: 9th Grade GEOM" at bounding box center [597, 222] width 147 height 64
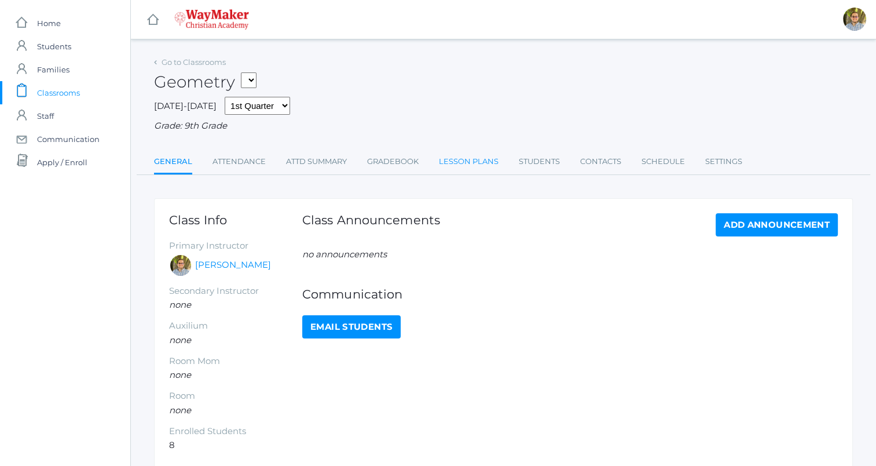
click at [452, 164] on link "Lesson Plans" at bounding box center [469, 161] width 60 height 23
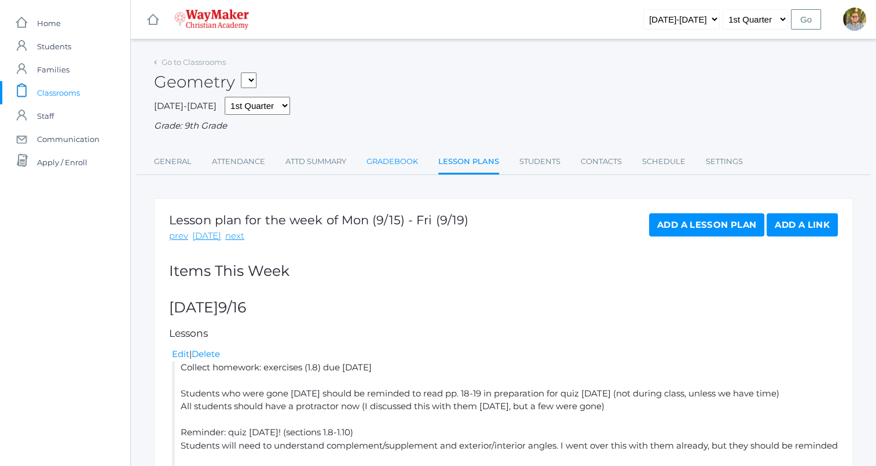
click at [391, 165] on link "Gradebook" at bounding box center [393, 161] width 52 height 23
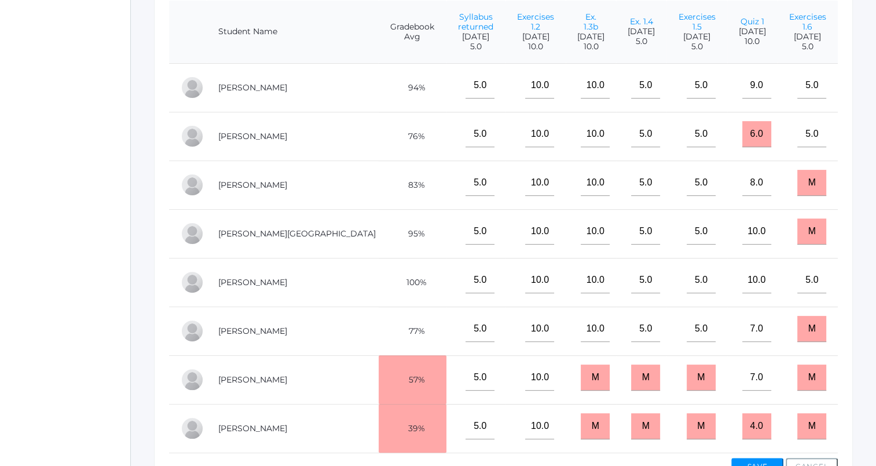
scroll to position [294, 0]
click at [810, 192] on input "M" at bounding box center [812, 182] width 29 height 26
type input "5"
click at [805, 243] on input "M" at bounding box center [812, 230] width 29 height 26
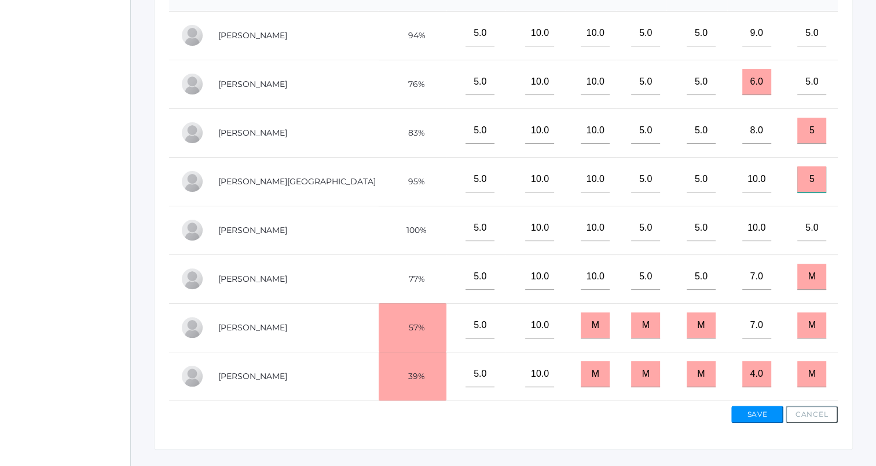
scroll to position [381, 0]
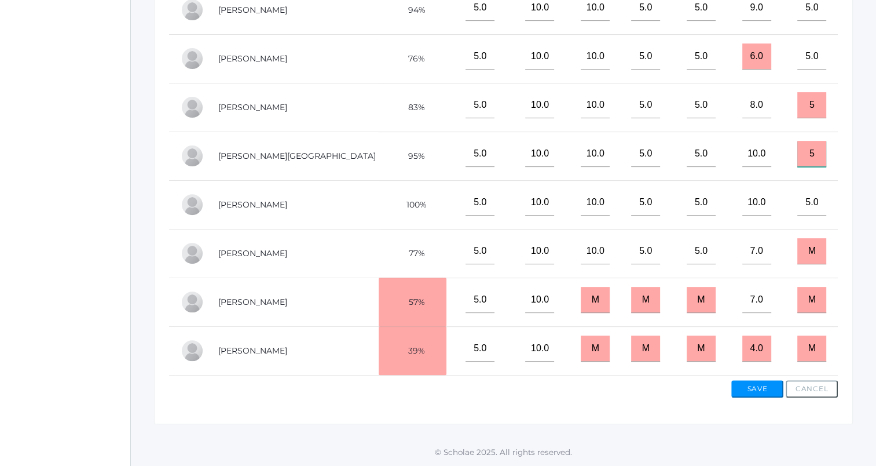
type input "5"
click at [806, 257] on input "M" at bounding box center [812, 251] width 29 height 26
type input "5"
click at [759, 387] on button "Save" at bounding box center [758, 388] width 52 height 17
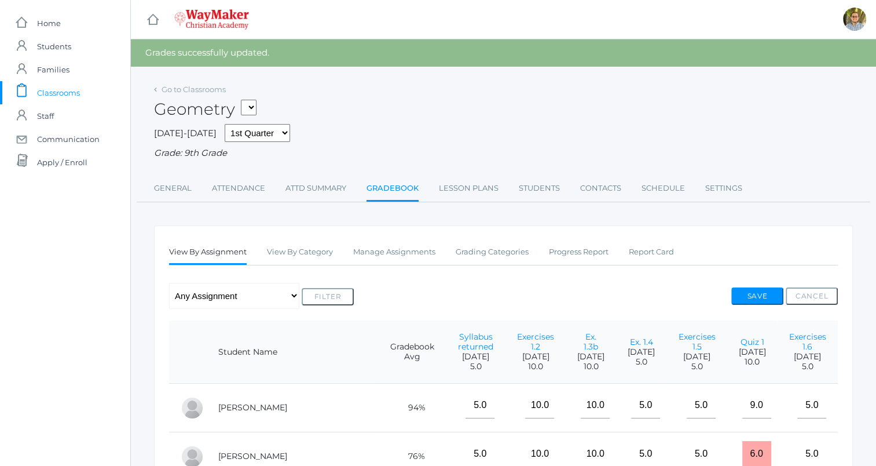
click at [64, 93] on span "Classrooms" at bounding box center [58, 92] width 43 height 23
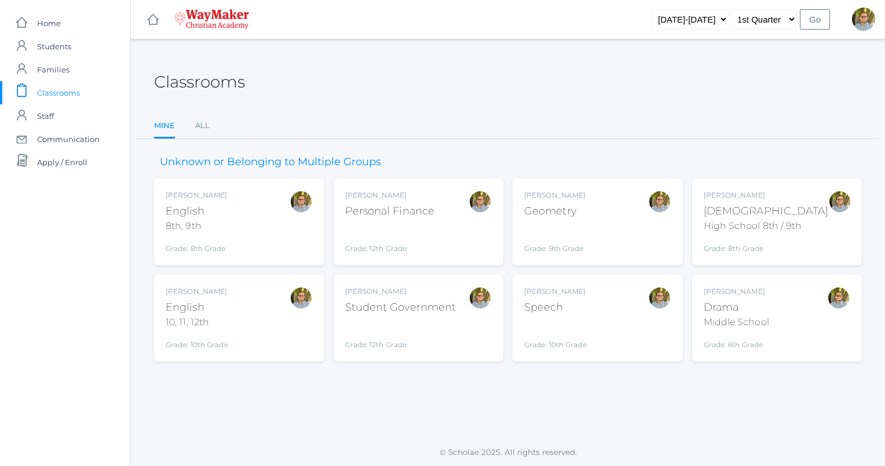
click at [605, 202] on div "[PERSON_NAME] Geometry Grade: 9th Grade GEOM" at bounding box center [597, 222] width 147 height 64
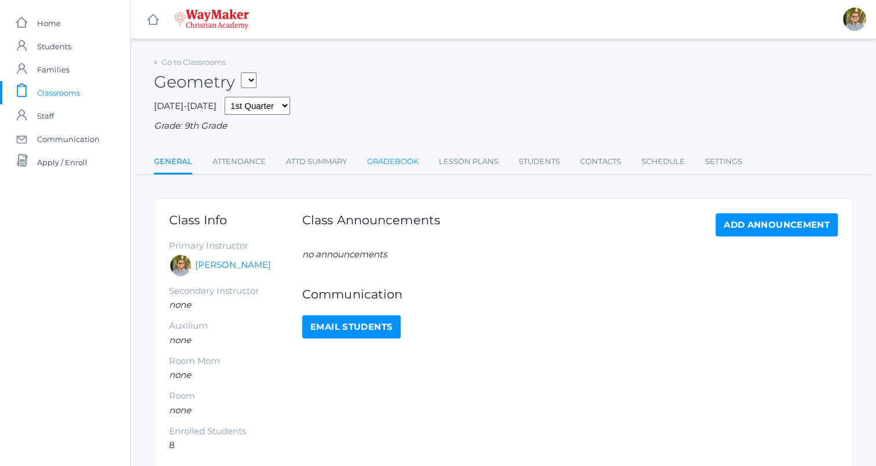
click at [401, 163] on link "Gradebook" at bounding box center [393, 161] width 52 height 23
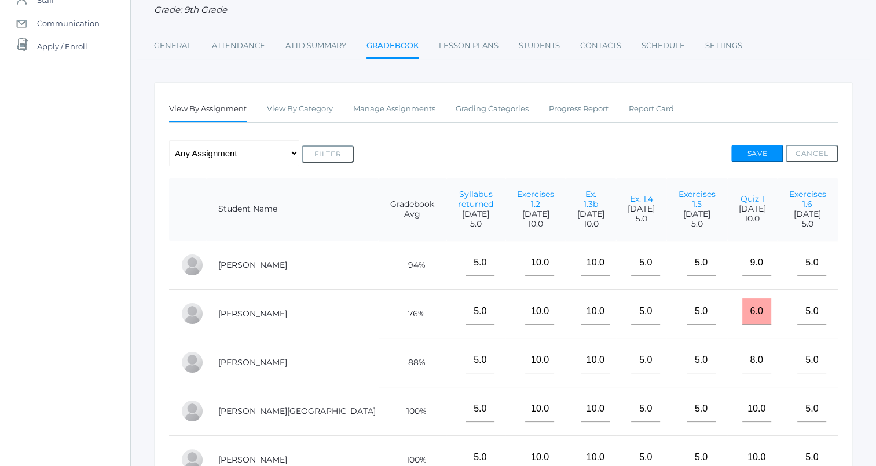
scroll to position [124, 0]
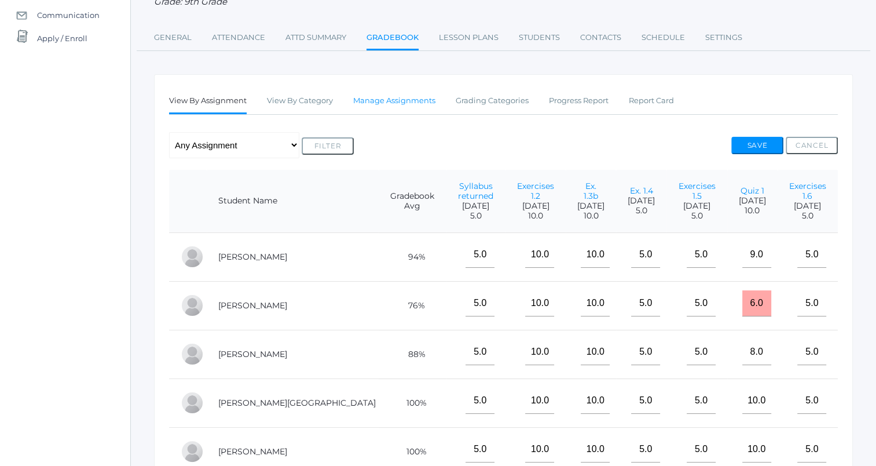
click at [423, 99] on link "Manage Assignments" at bounding box center [394, 100] width 82 height 23
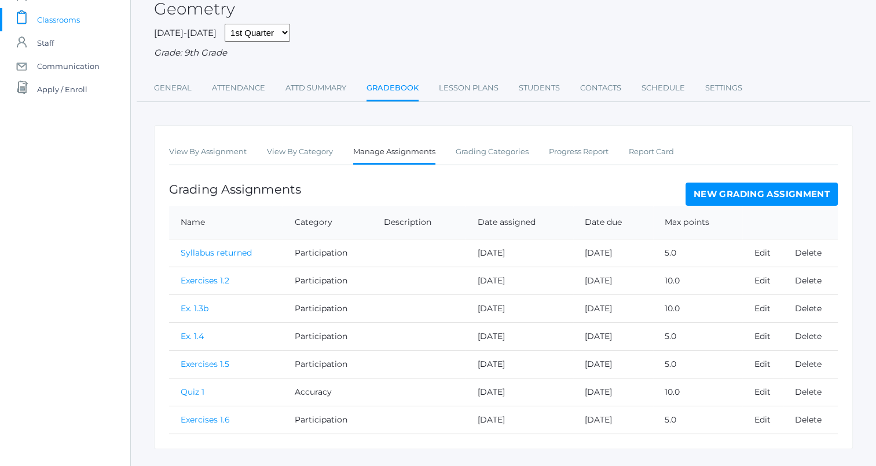
scroll to position [97, 0]
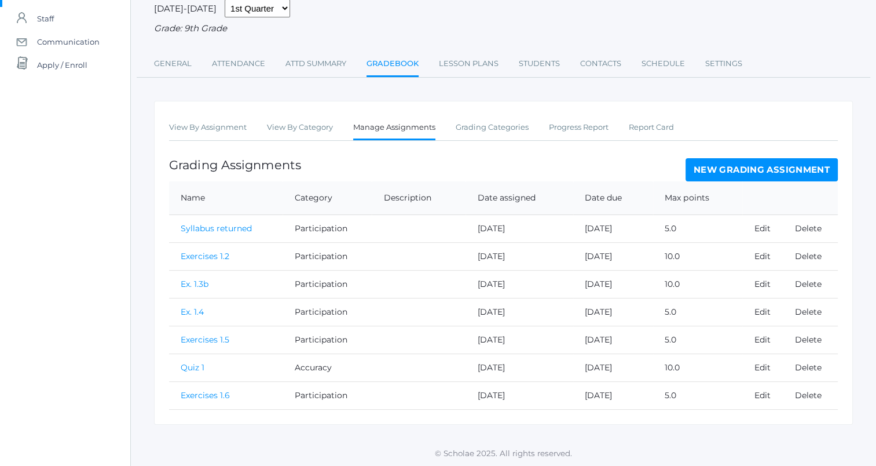
click at [744, 164] on link "New Grading Assignment" at bounding box center [762, 169] width 152 height 23
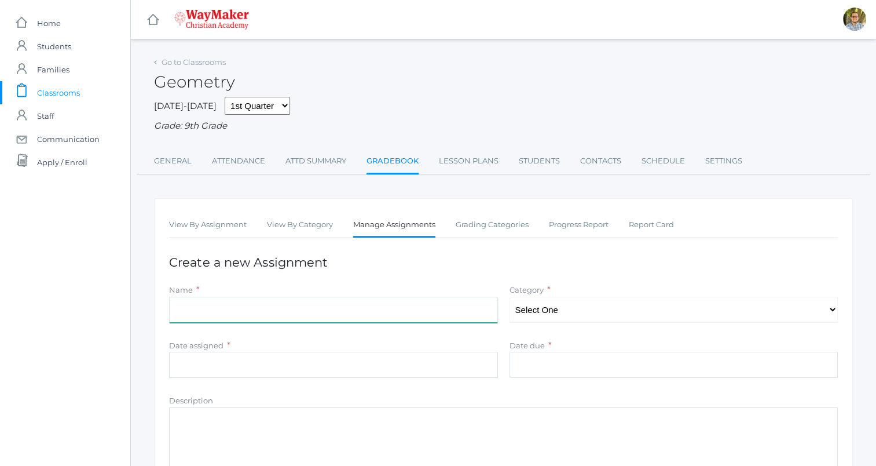
click at [452, 305] on input "Name" at bounding box center [333, 310] width 329 height 26
type input "Exercises 1.7"
click at [580, 313] on select "Select One Participation Accuracy" at bounding box center [674, 310] width 329 height 26
select select "1138"
click at [510, 297] on select "Select One Participation Accuracy" at bounding box center [674, 310] width 329 height 26
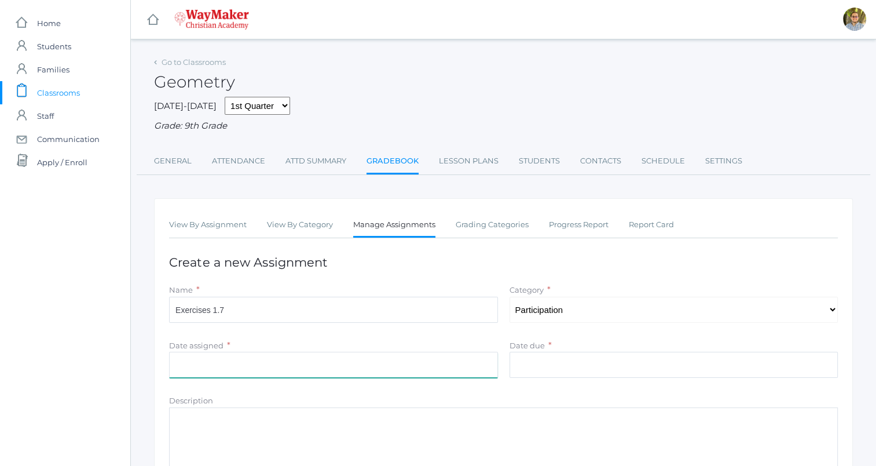
click at [415, 368] on input "Date assigned" at bounding box center [333, 365] width 329 height 26
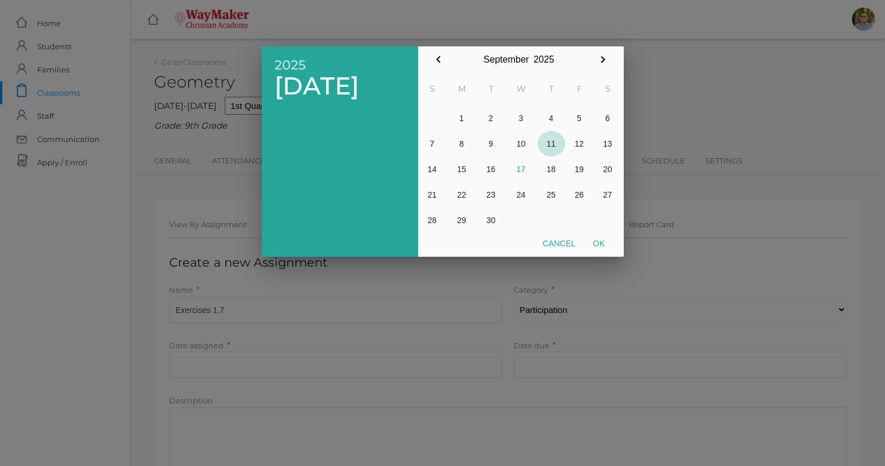
click at [552, 146] on button "11" at bounding box center [552, 143] width 28 height 25
click at [599, 248] on button "Ok" at bounding box center [598, 243] width 29 height 21
type input "[DATE]"
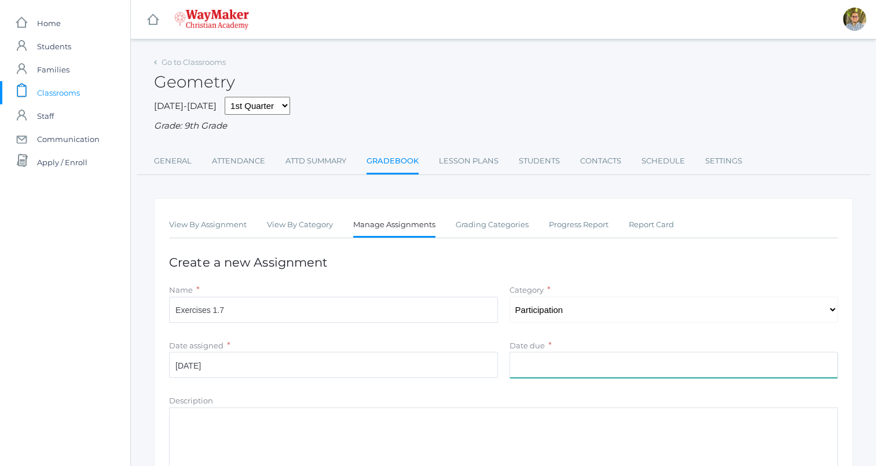
click at [619, 363] on input "Date due" at bounding box center [674, 365] width 329 height 26
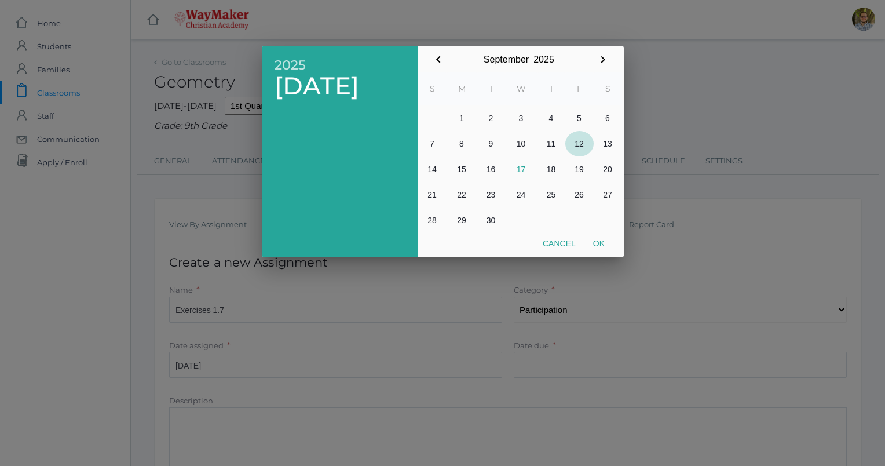
click at [579, 149] on button "12" at bounding box center [579, 143] width 28 height 25
click at [604, 240] on button "Ok" at bounding box center [598, 243] width 29 height 21
type input "[DATE]"
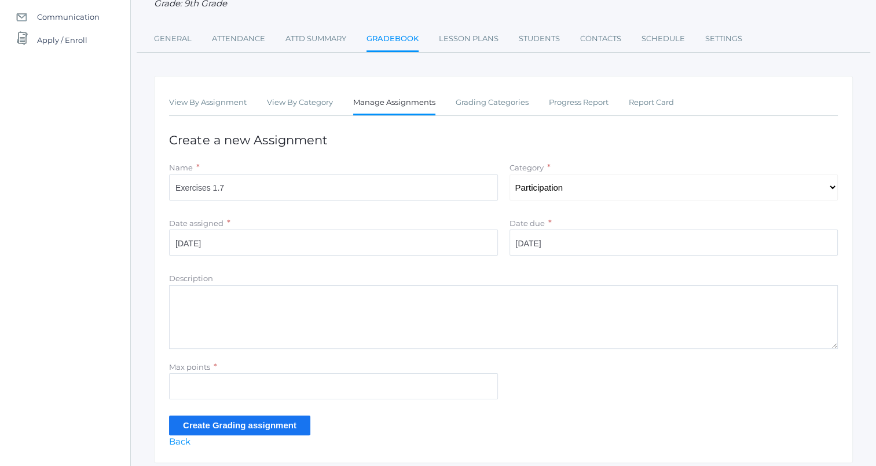
scroll to position [161, 0]
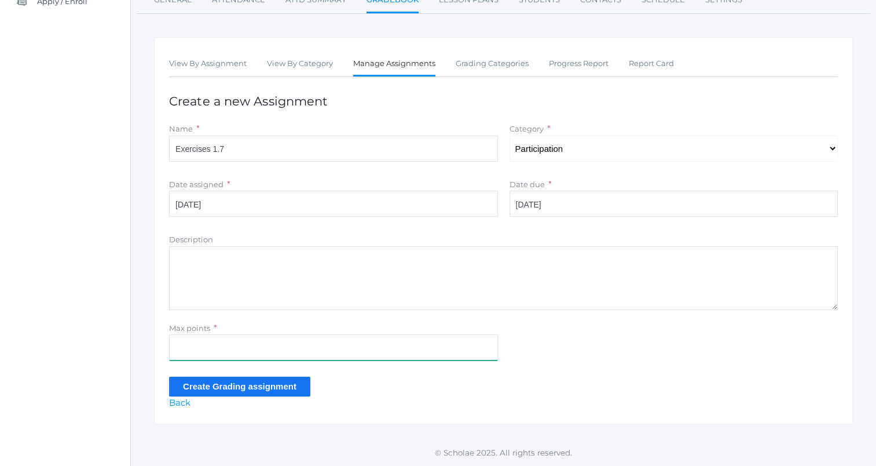
click at [272, 350] on input "Max points" at bounding box center [333, 347] width 329 height 26
type input "12"
click at [180, 389] on input "Create Grading assignment" at bounding box center [239, 385] width 141 height 19
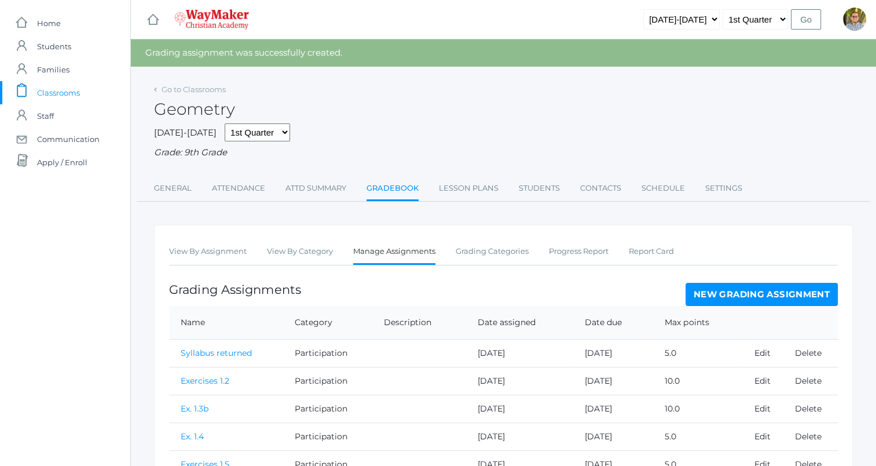
click at [52, 85] on span "Classrooms" at bounding box center [58, 92] width 43 height 23
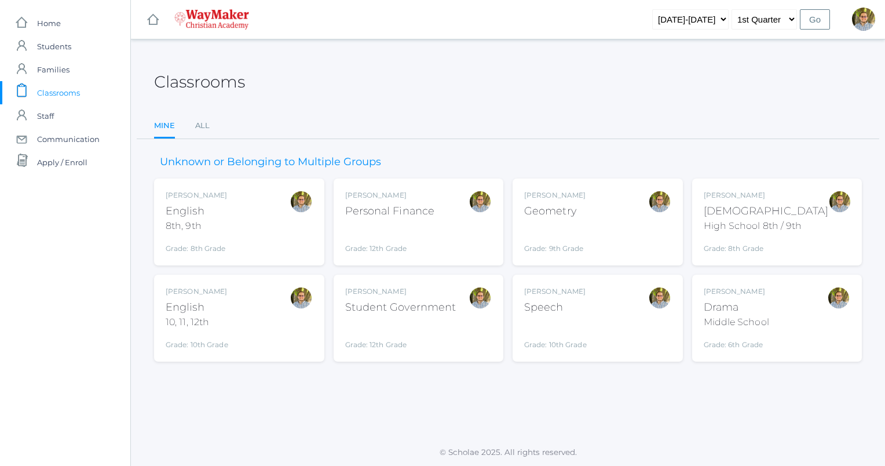
click at [269, 226] on div "[PERSON_NAME] [DEMOGRAPHIC_DATA] 8th, 9th Grade: 8th Grade 08ENGLISH" at bounding box center [239, 222] width 147 height 64
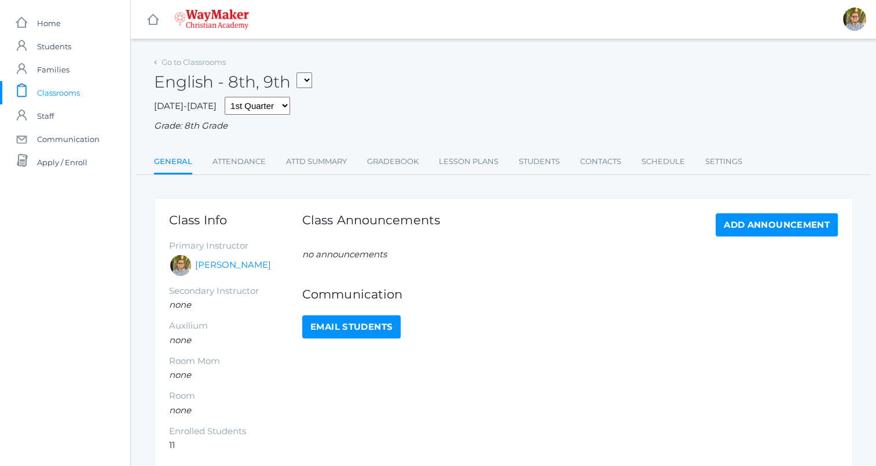
click at [49, 87] on span "Classrooms" at bounding box center [58, 92] width 43 height 23
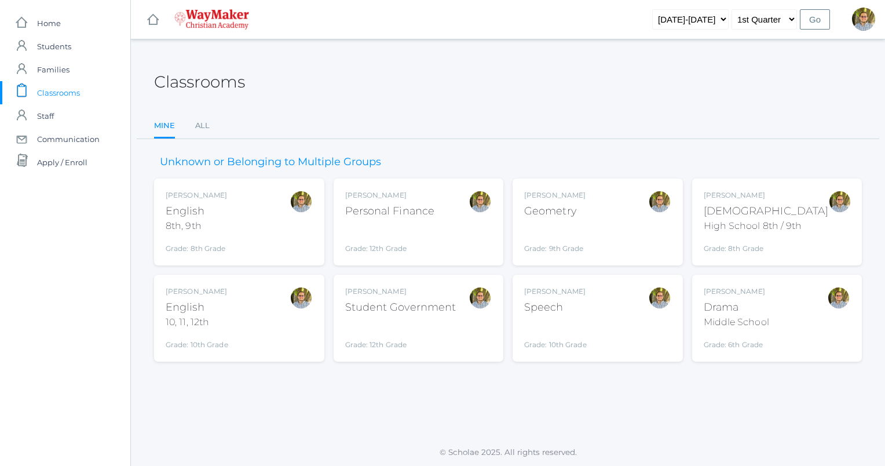
click at [805, 206] on div "[PERSON_NAME] Bible High School 8th / 9th Grade: 8th Grade HSBIBLE" at bounding box center [777, 222] width 147 height 64
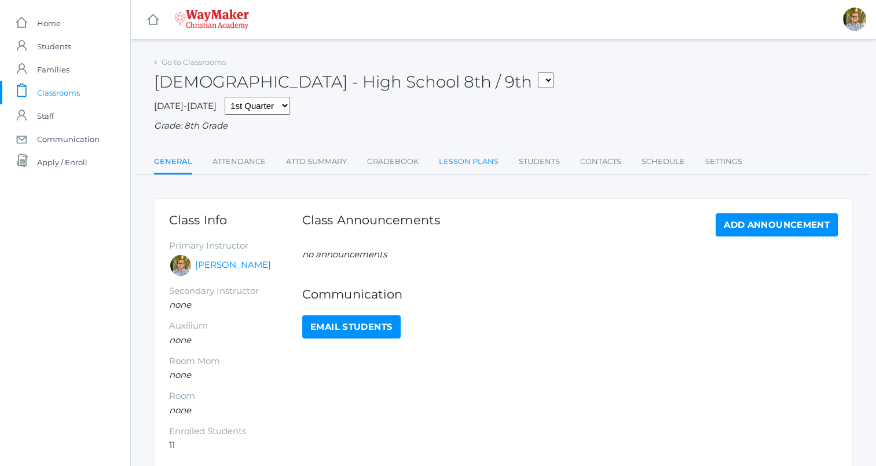
click at [465, 167] on link "Lesson Plans" at bounding box center [469, 161] width 60 height 23
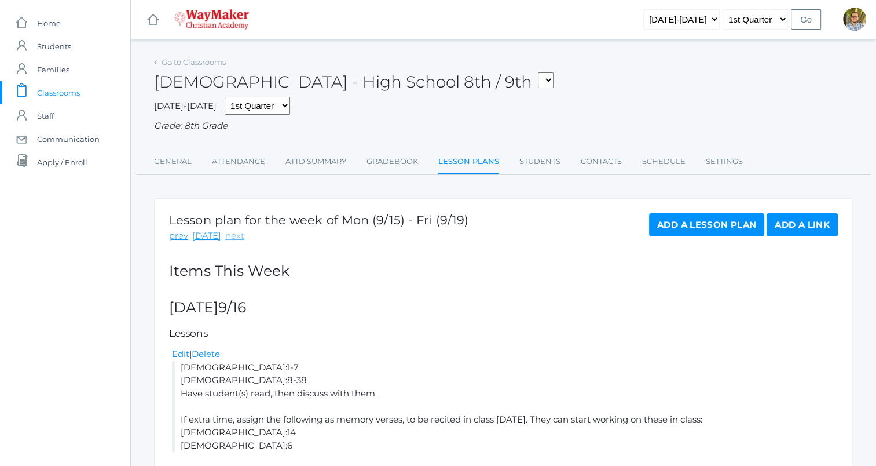
click at [232, 236] on link "next" at bounding box center [234, 235] width 19 height 13
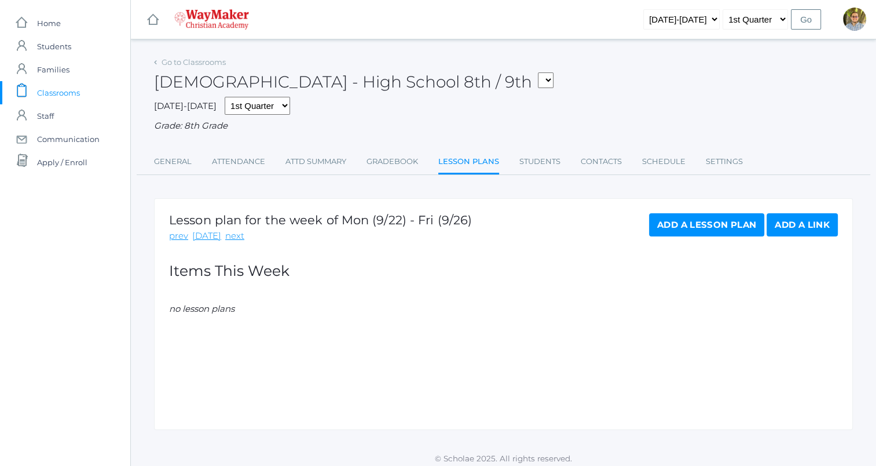
click at [718, 227] on link "Add a Lesson Plan" at bounding box center [706, 224] width 115 height 23
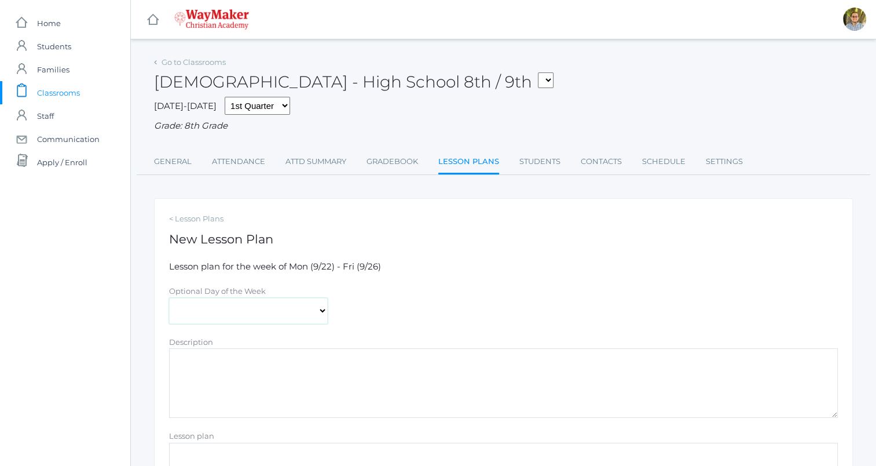
click at [317, 307] on select "[DATE] [DATE] [DATE] [DATE] [DATE]" at bounding box center [248, 311] width 159 height 26
select select "[DATE]"
click at [169, 298] on select "[DATE] [DATE] [DATE] [DATE] [DATE]" at bounding box center [248, 311] width 159 height 26
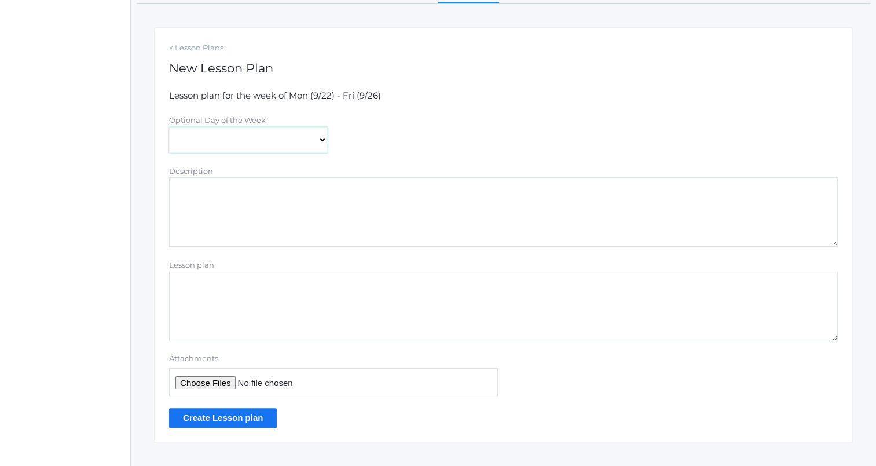
scroll to position [189, 0]
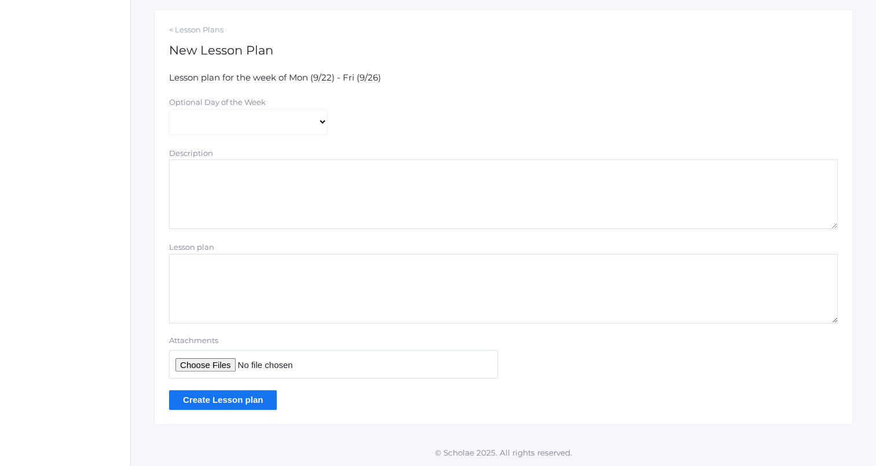
click at [423, 290] on textarea "Lesson plan" at bounding box center [503, 289] width 669 height 70
type textarea "Scripture recitation (assigned [DATE])"
click at [253, 396] on input "Create Lesson plan" at bounding box center [223, 399] width 108 height 19
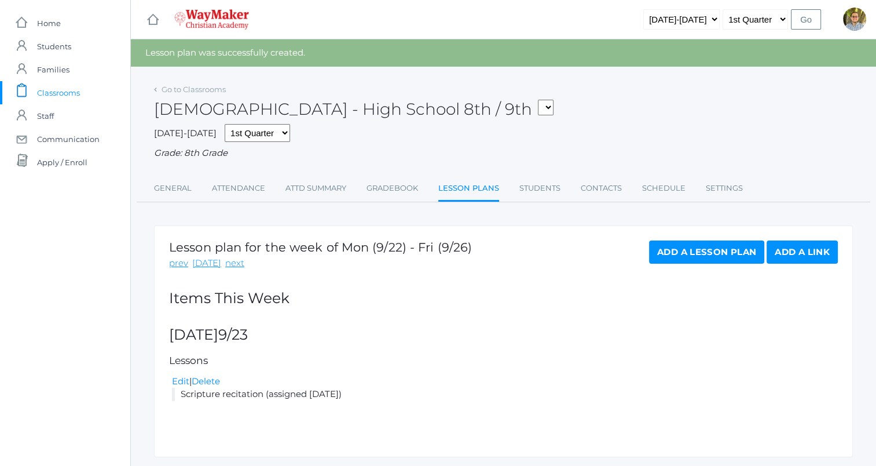
scroll to position [33, 0]
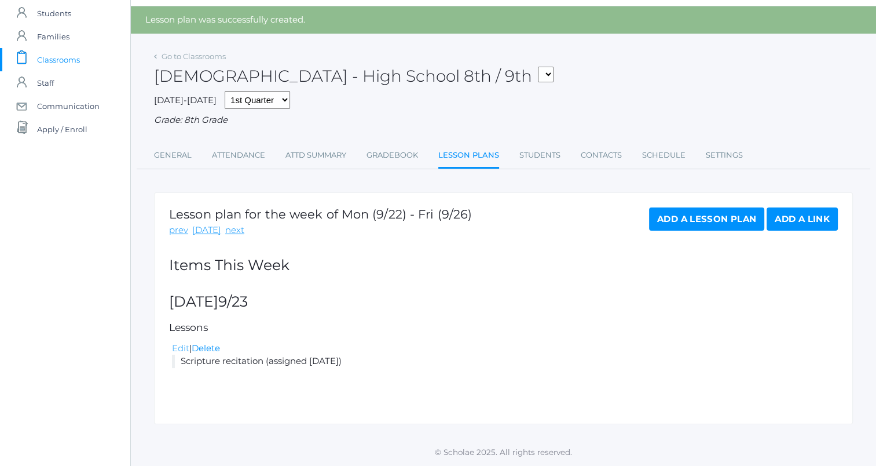
click at [184, 352] on link "Edit" at bounding box center [180, 347] width 17 height 11
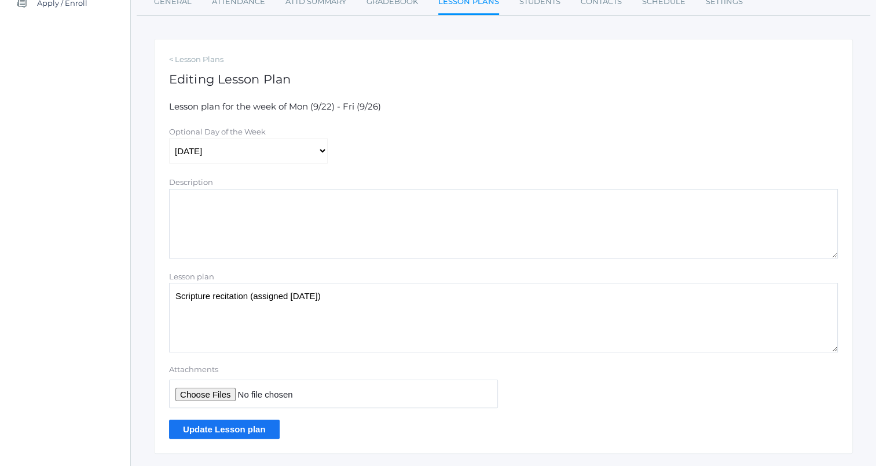
scroll to position [160, 0]
click at [412, 299] on textarea "Scripture recitation (assigned [DATE])" at bounding box center [503, 317] width 669 height 70
type textarea "Scripture recitation (assigned [DATE])' Melchizedek"
click at [222, 424] on input "Update Lesson plan" at bounding box center [224, 428] width 111 height 19
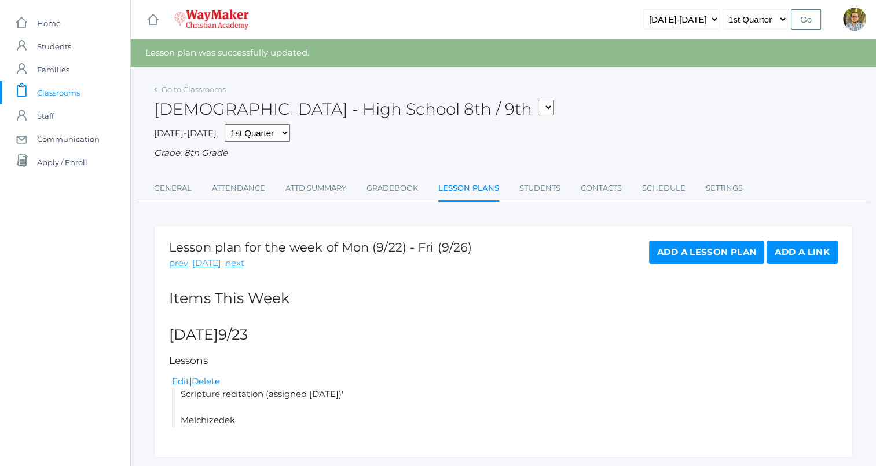
click at [68, 89] on span "Classrooms" at bounding box center [58, 92] width 43 height 23
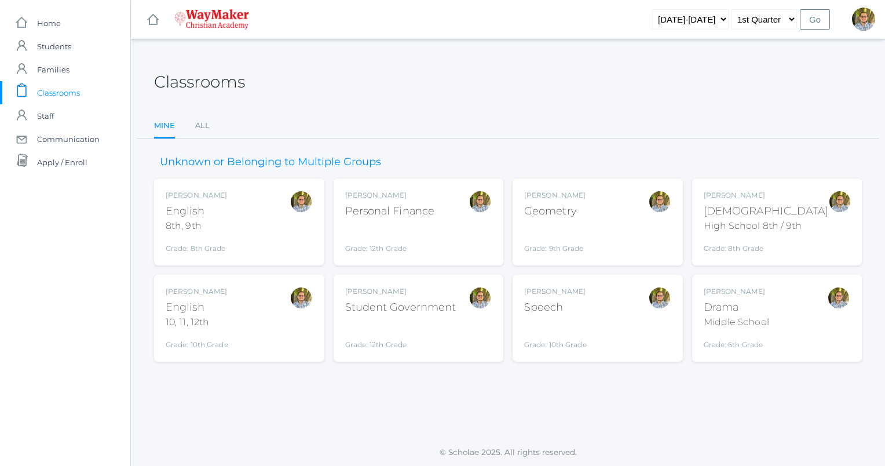
click at [268, 236] on div "Kylen Braileanu English 8th, 9th Grade: 8th Grade 08ENGLISH" at bounding box center [239, 222] width 147 height 64
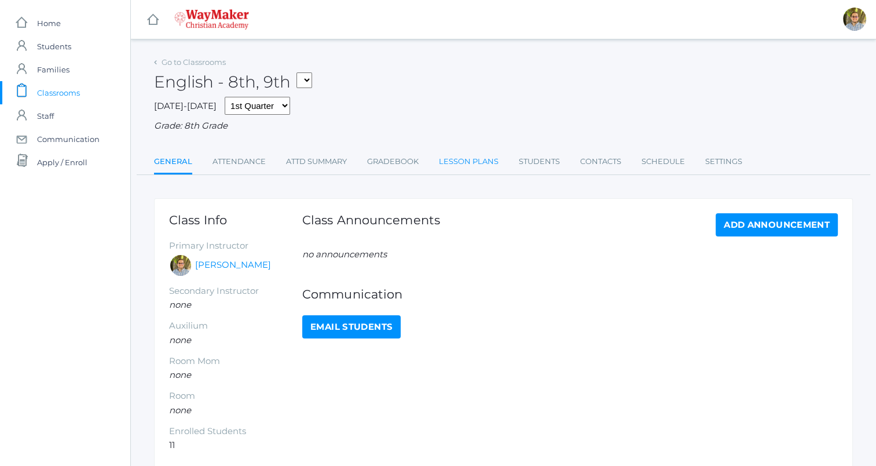
click at [462, 158] on link "Lesson Plans" at bounding box center [469, 161] width 60 height 23
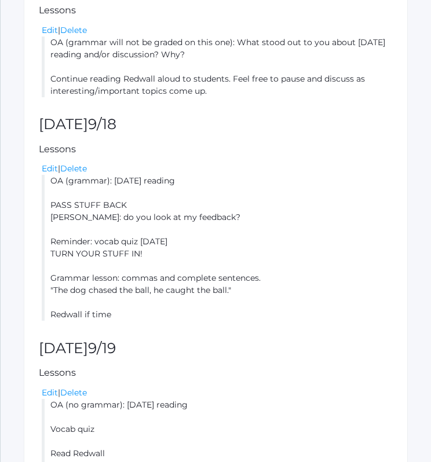
scroll to position [548, 0]
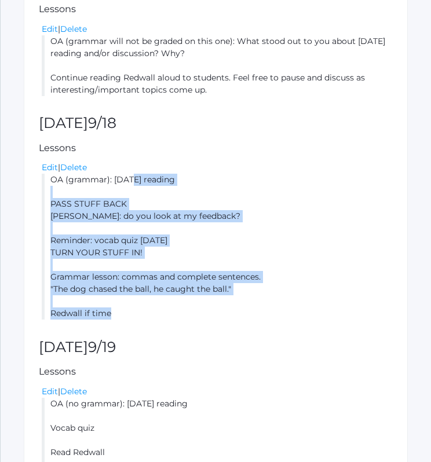
drag, startPoint x: 52, startPoint y: 177, endPoint x: 137, endPoint y: 313, distance: 160.9
click at [137, 313] on li "OA (grammar): [DATE] reading PASS STUFF BACK [PERSON_NAME]: do you look at my f…" at bounding box center [217, 247] width 351 height 146
copy li "OA (grammar): [DATE] reading PASS STUFF BACK [PERSON_NAME]: do you look at my f…"
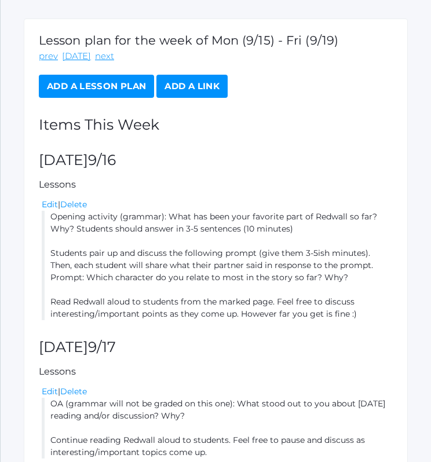
scroll to position [0, 0]
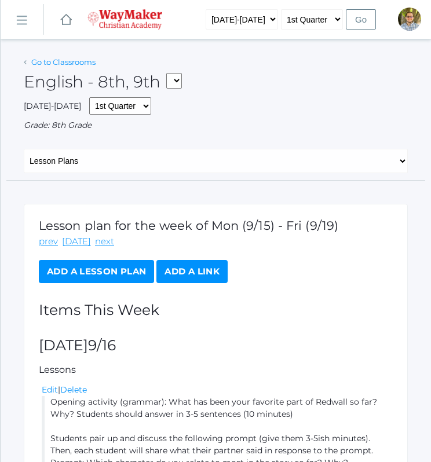
click at [64, 66] on link "Go to Classrooms" at bounding box center [63, 61] width 64 height 9
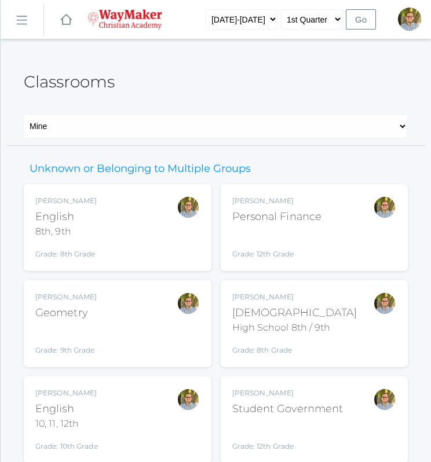
click at [127, 415] on div "[PERSON_NAME] English 10, 11, 12th Grade: 10th Grade HSENGLISH" at bounding box center [117, 420] width 164 height 64
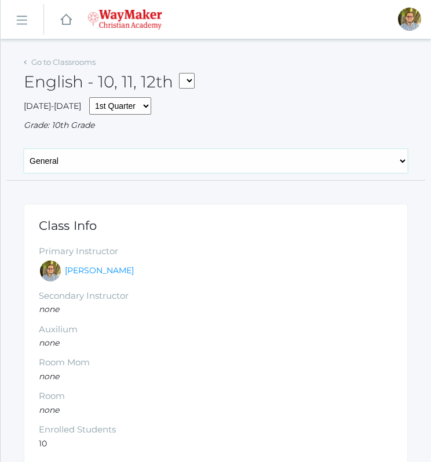
click at [181, 159] on select "General Attendance Attd Summary Gradebook Lesson Plans Students Contacts Schedu…" at bounding box center [216, 161] width 384 height 24
select select "/classrooms/2527/lesson_plans?term=1"
click at [24, 149] on select "General Attendance Attd Summary Gradebook Lesson Plans Students Contacts Schedu…" at bounding box center [216, 161] width 384 height 24
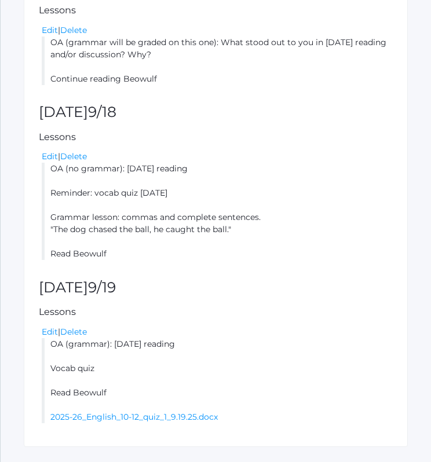
scroll to position [586, 0]
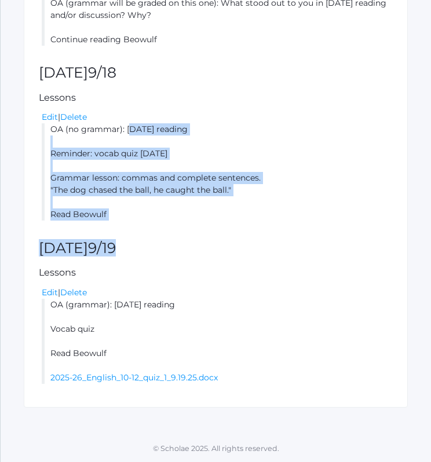
drag, startPoint x: 50, startPoint y: 127, endPoint x: 127, endPoint y: 246, distance: 142.0
click at [127, 246] on div "Lesson plan for the week of Mon (9/15) - Fri (9/19) prev [DATE] next Add a Less…" at bounding box center [216, 13] width 384 height 790
drag, startPoint x: 127, startPoint y: 246, endPoint x: 76, endPoint y: 189, distance: 76.7
click at [76, 189] on li "OA (no grammar): [DATE] reading Reminder: vocab quiz [DATE] Grammar lesson: com…" at bounding box center [217, 171] width 351 height 97
click at [53, 134] on li "OA (no grammar): [DATE] reading Reminder: vocab quiz [DATE] Grammar lesson: com…" at bounding box center [217, 171] width 351 height 97
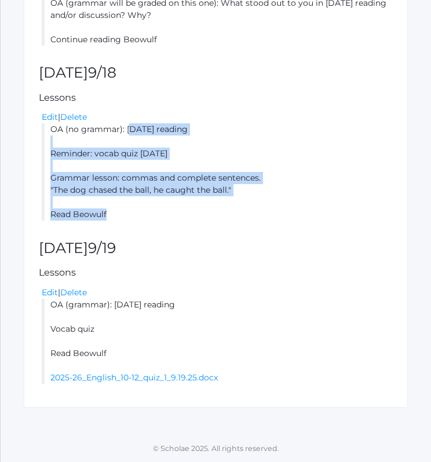
drag, startPoint x: 52, startPoint y: 129, endPoint x: 111, endPoint y: 214, distance: 103.6
click at [111, 214] on li "OA (no grammar): [DATE] reading Reminder: vocab quiz [DATE] Grammar lesson: com…" at bounding box center [217, 171] width 351 height 97
copy li "OA (no grammar): [DATE] reading Reminder: vocab quiz [DATE] Grammar lesson: com…"
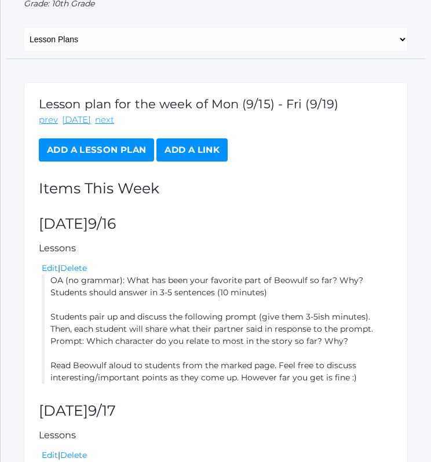
scroll to position [0, 0]
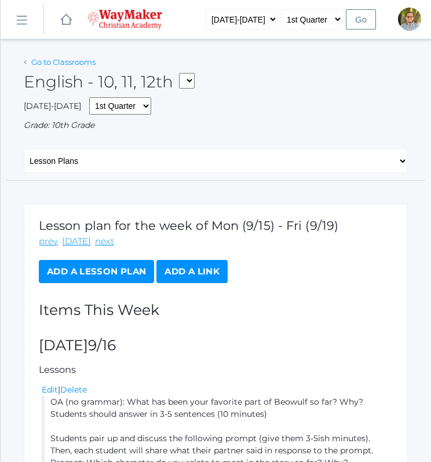
click at [61, 65] on link "Go to Classrooms" at bounding box center [63, 61] width 64 height 9
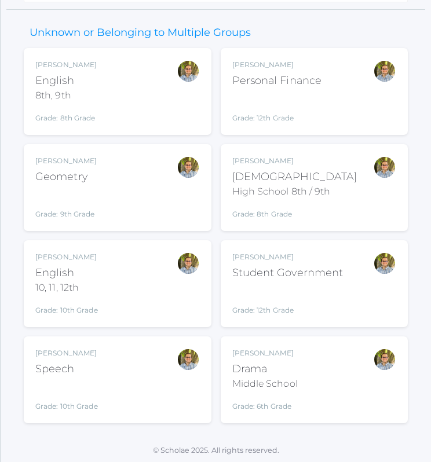
scroll to position [137, 0]
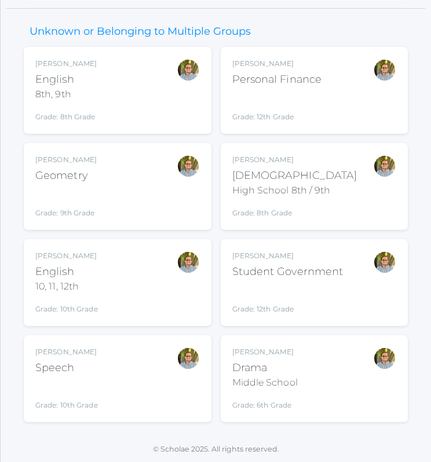
click at [126, 191] on div "[PERSON_NAME] Geometry Grade: 9th Grade GEOM" at bounding box center [117, 187] width 164 height 64
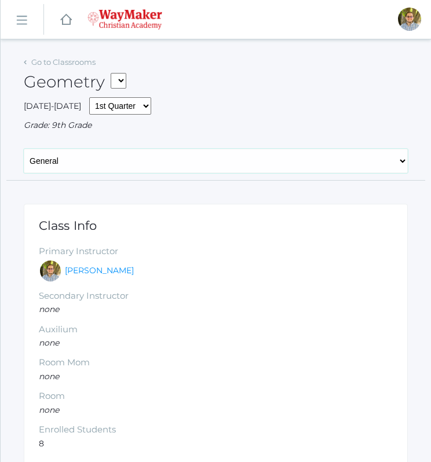
click at [159, 164] on select "General Attendance Attd Summary Gradebook Lesson Plans Students Contacts Schedu…" at bounding box center [216, 161] width 384 height 24
select select "/classrooms/2520/lesson_plans?term=1"
click at [24, 149] on select "General Attendance Attd Summary Gradebook Lesson Plans Students Contacts Schedu…" at bounding box center [216, 161] width 384 height 24
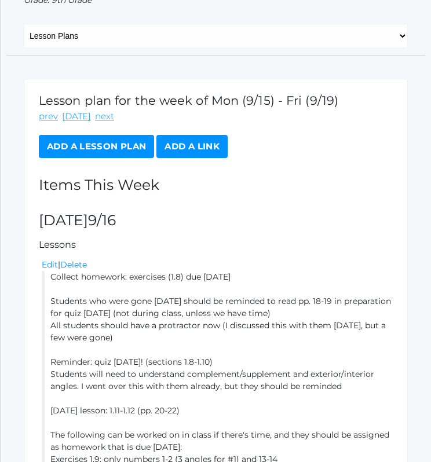
scroll to position [3, 0]
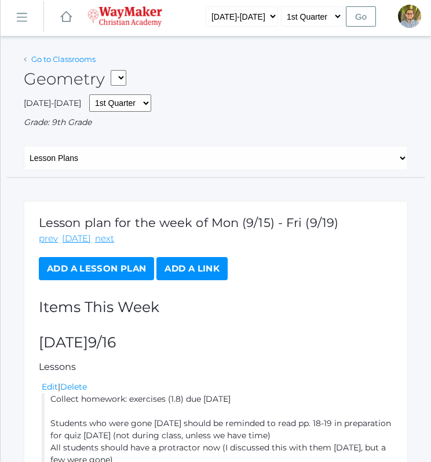
click at [65, 59] on link "Go to Classrooms" at bounding box center [63, 58] width 64 height 9
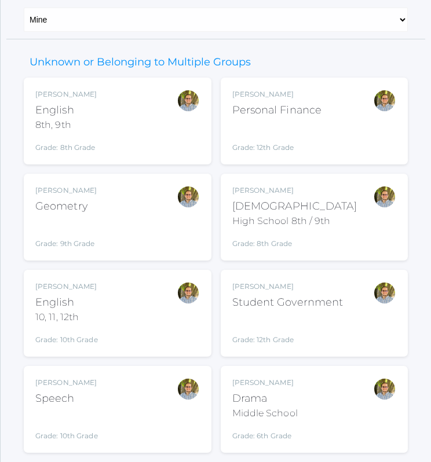
scroll to position [137, 0]
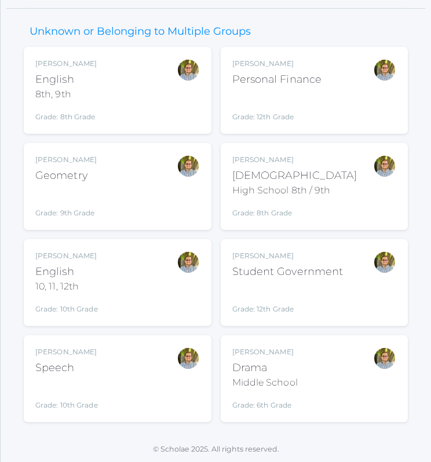
click at [356, 379] on div "[PERSON_NAME] Drama Middle School Grade: 6th Grade THEATER" at bounding box center [314, 379] width 164 height 64
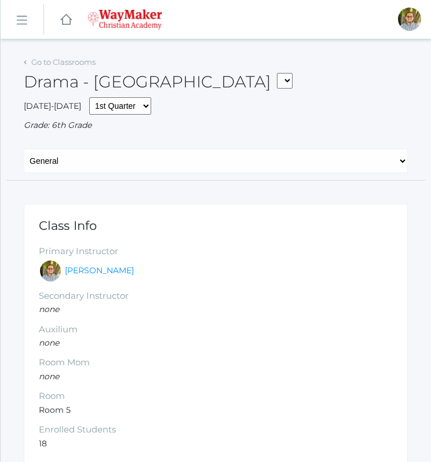
scroll to position [13, 0]
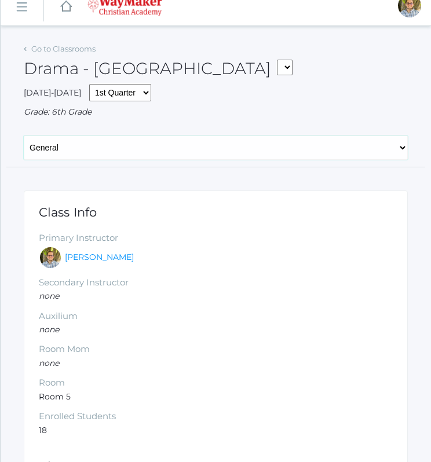
click at [279, 153] on select "General Attendance Attd Summary Gradebook Lesson Plans Students Contacts Schedu…" at bounding box center [216, 148] width 384 height 24
select select "/classrooms/2547/lesson_plans?term=1"
click at [24, 136] on select "General Attendance Attd Summary Gradebook Lesson Plans Students Contacts Schedu…" at bounding box center [216, 148] width 384 height 24
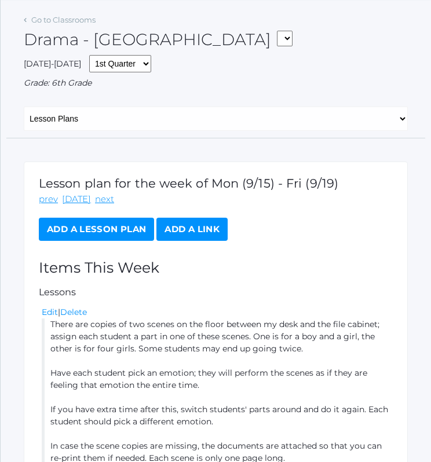
scroll to position [42, 0]
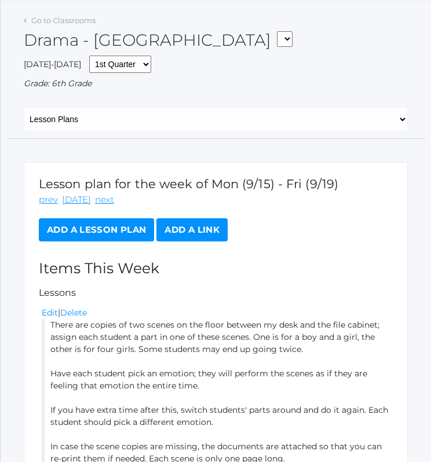
click at [121, 230] on link "Add a Lesson Plan" at bounding box center [96, 229] width 115 height 23
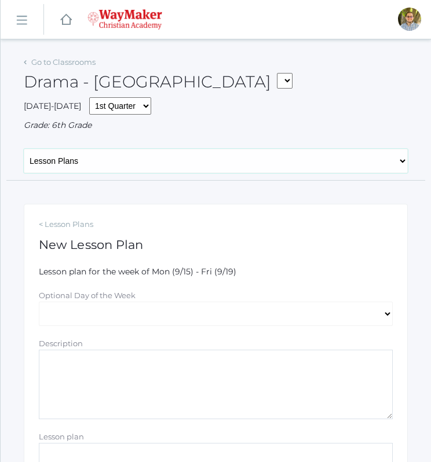
click at [267, 164] on select "General Attendance Attd Summary Gradebook Lesson Plans Students Contacts Schedu…" at bounding box center [216, 161] width 384 height 24
click at [282, 119] on div "Grade: 6th Grade" at bounding box center [216, 125] width 384 height 12
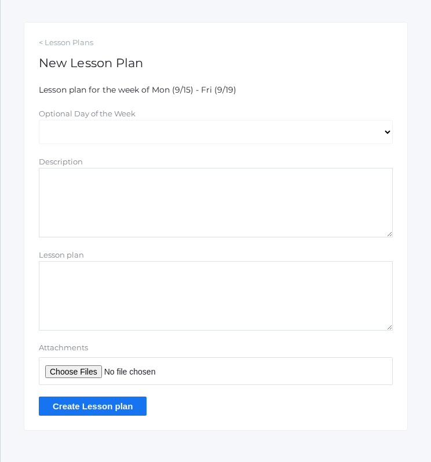
scroll to position [182, 0]
click at [298, 286] on textarea "Lesson plan" at bounding box center [216, 296] width 354 height 70
click at [166, 317] on textarea "Improv games New choice" at bounding box center [216, 296] width 354 height 70
type textarea "Improv games New choice"
click at [109, 399] on input "Create Lesson plan" at bounding box center [93, 405] width 108 height 19
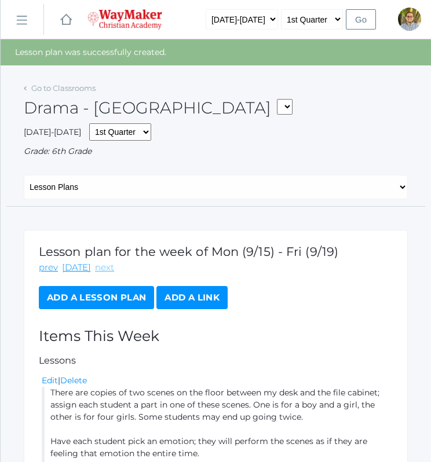
click at [98, 263] on link "next" at bounding box center [104, 267] width 19 height 13
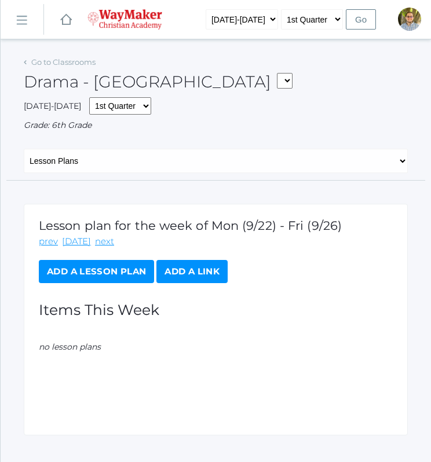
click at [138, 269] on link "Add a Lesson Plan" at bounding box center [96, 271] width 115 height 23
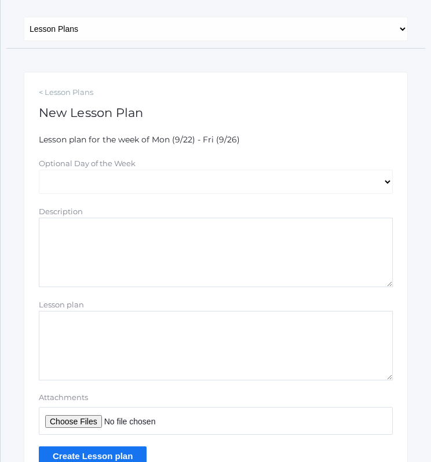
scroll to position [148, 0]
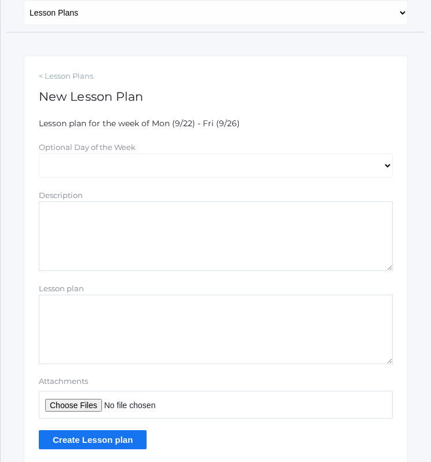
click at [204, 342] on textarea "Lesson plan" at bounding box center [216, 330] width 354 height 70
type textarea "T"
type textarea "New scenes. Start assigning soon."
click at [141, 171] on select "[DATE] [DATE] [DATE] [DATE] [DATE]" at bounding box center [216, 165] width 354 height 24
select select "[DATE]"
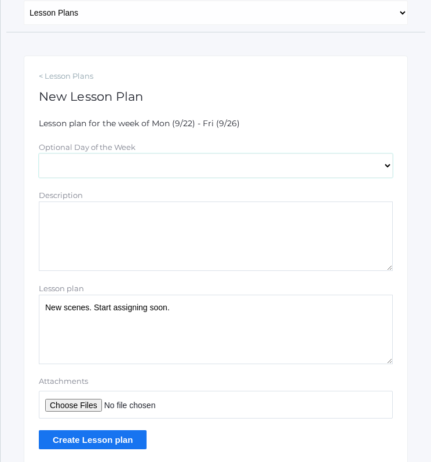
click at [39, 153] on select "[DATE] [DATE] [DATE] [DATE] [DATE]" at bounding box center [216, 165] width 354 height 24
click at [121, 437] on input "Create Lesson plan" at bounding box center [93, 439] width 108 height 19
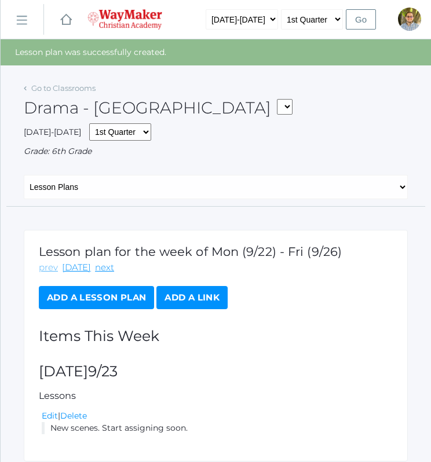
click at [45, 269] on link "prev" at bounding box center [48, 267] width 19 height 13
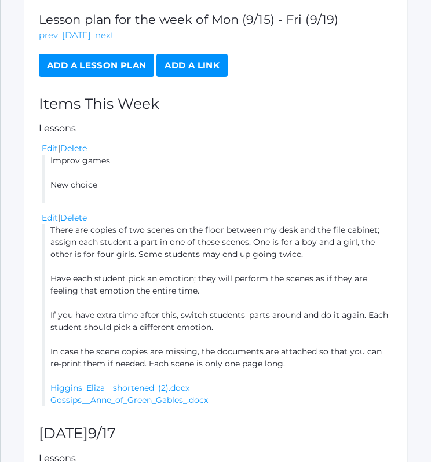
scroll to position [147, 0]
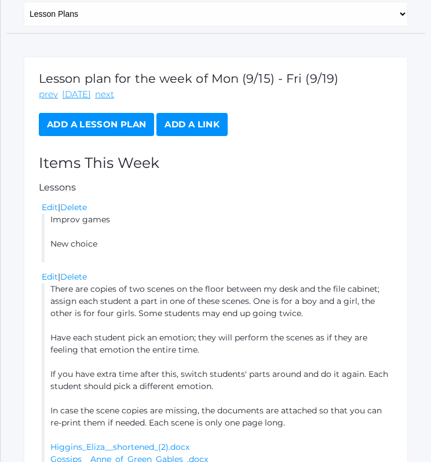
click at [95, 127] on link "Add a Lesson Plan" at bounding box center [96, 124] width 115 height 23
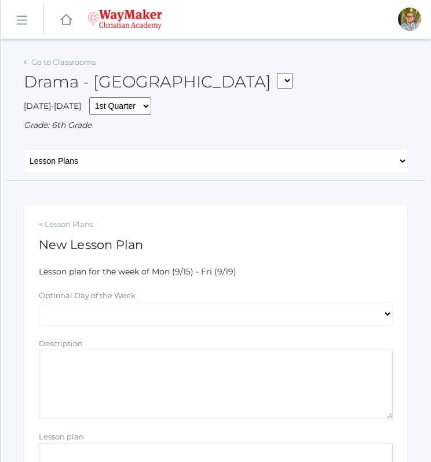
click at [47, 67] on div "Go to Classrooms" at bounding box center [60, 63] width 72 height 12
click at [47, 65] on link "Go to Classrooms" at bounding box center [63, 61] width 64 height 9
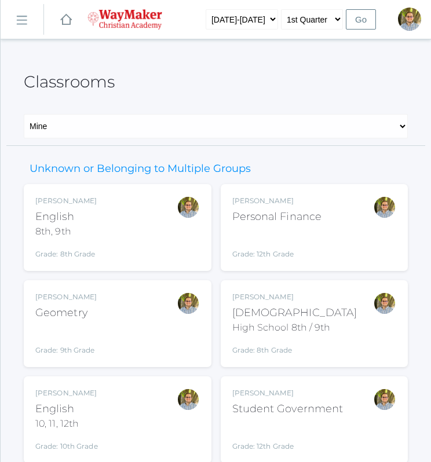
scroll to position [137, 0]
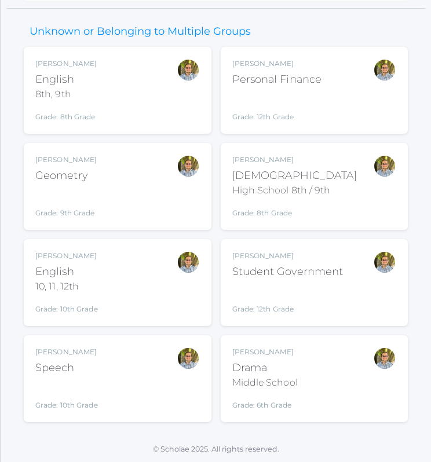
click at [327, 375] on div "[PERSON_NAME] Drama Middle School Grade: 6th Grade THEATER" at bounding box center [314, 379] width 164 height 64
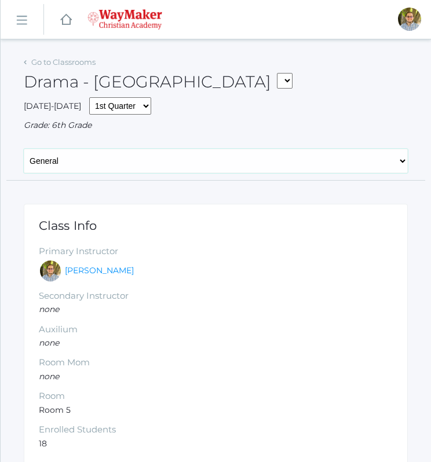
click at [104, 152] on select "General Attendance Attd Summary Gradebook Lesson Plans Students Contacts Schedu…" at bounding box center [216, 161] width 384 height 24
select select "/classrooms/2547/lesson_plans?term=1"
click at [24, 149] on select "General Attendance Attd Summary Gradebook Lesson Plans Students Contacts Schedu…" at bounding box center [216, 161] width 384 height 24
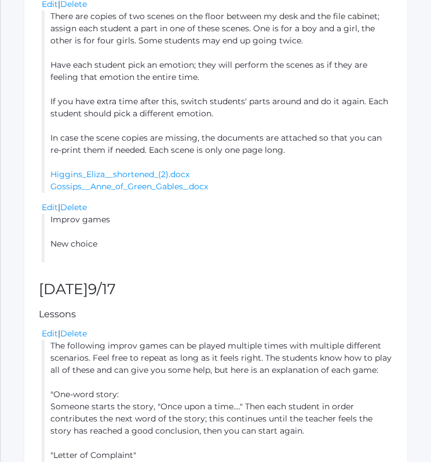
scroll to position [350, 0]
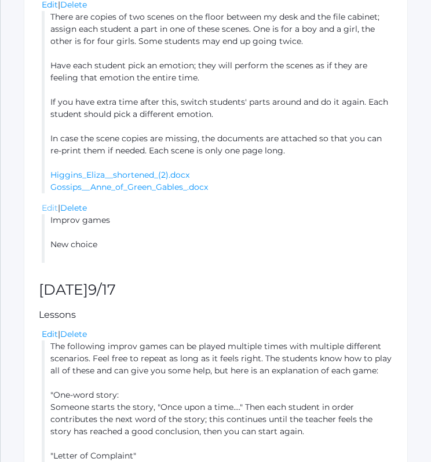
click at [49, 208] on link "Edit" at bounding box center [50, 208] width 16 height 10
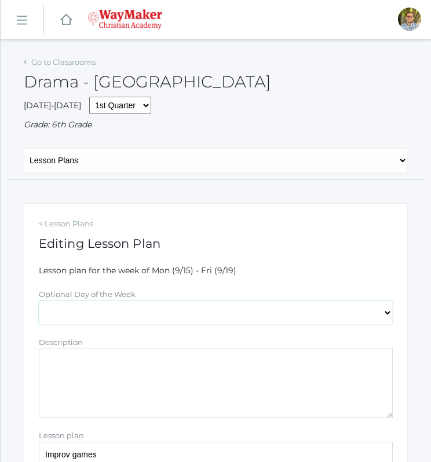
click at [97, 316] on select "Monday Tuesday Wednesday Thursday Friday" at bounding box center [216, 313] width 354 height 24
select select "2025-09-18"
click at [39, 301] on select "Monday Tuesday Wednesday Thursday Friday" at bounding box center [216, 313] width 354 height 24
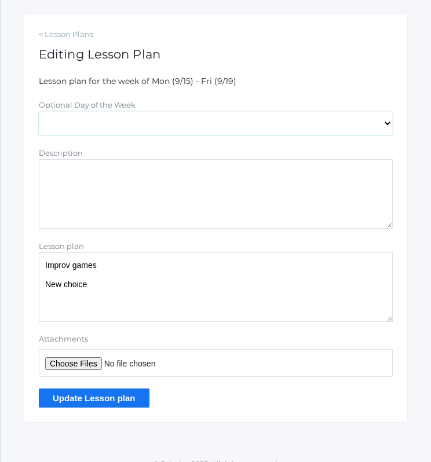
scroll to position [204, 0]
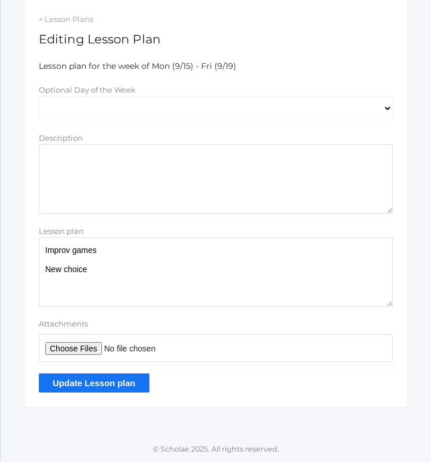
click at [201, 291] on textarea "Improv games New choice" at bounding box center [216, 272] width 354 height 70
type textarea "Improv games New choice Alphabet"
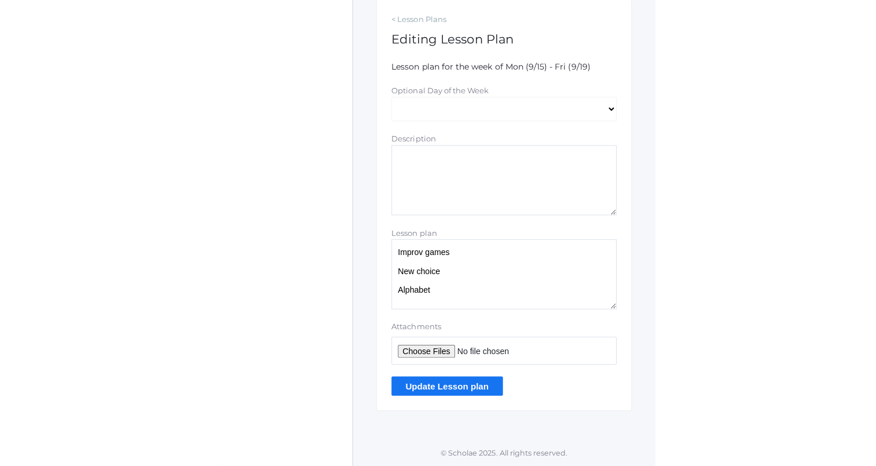
scroll to position [189, 0]
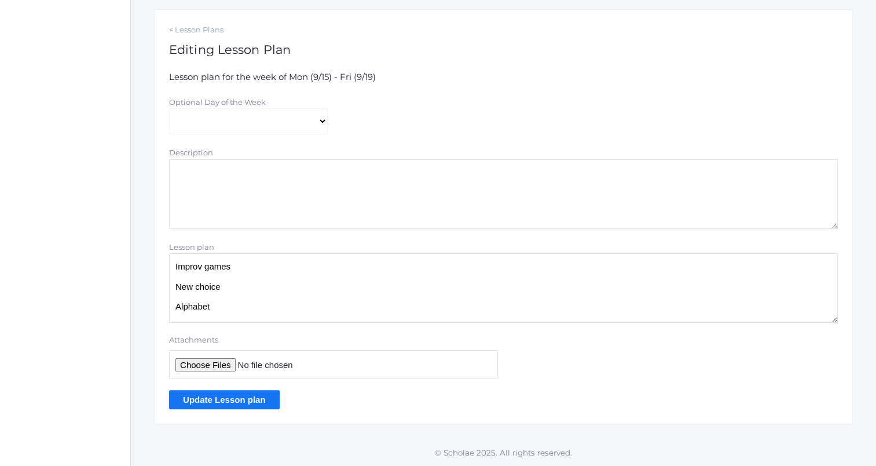
click at [266, 398] on input "Update Lesson plan" at bounding box center [224, 399] width 111 height 19
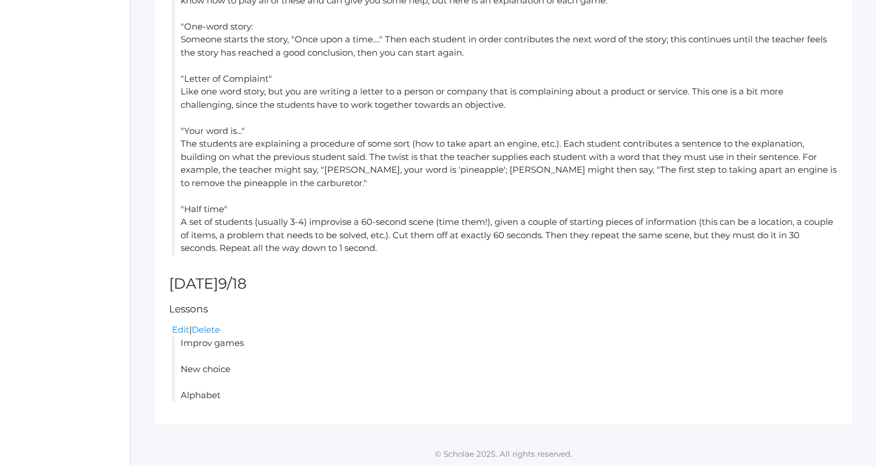
scroll to position [597, 0]
click at [184, 328] on link "Edit" at bounding box center [180, 327] width 17 height 11
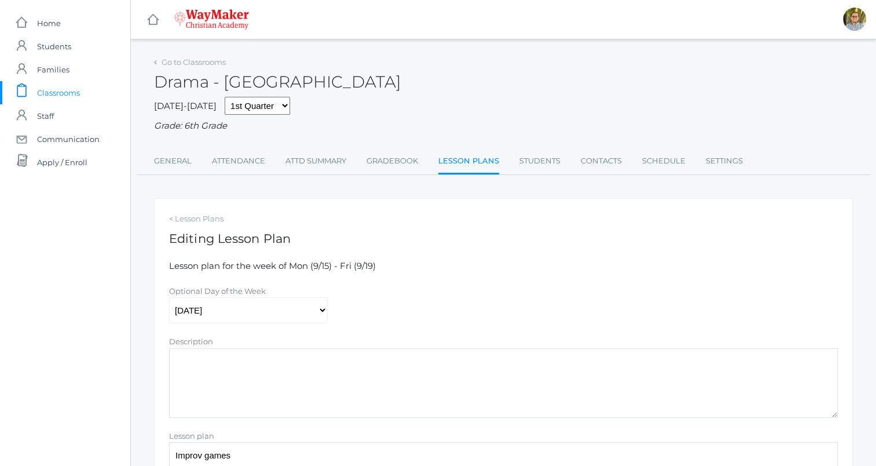
scroll to position [189, 0]
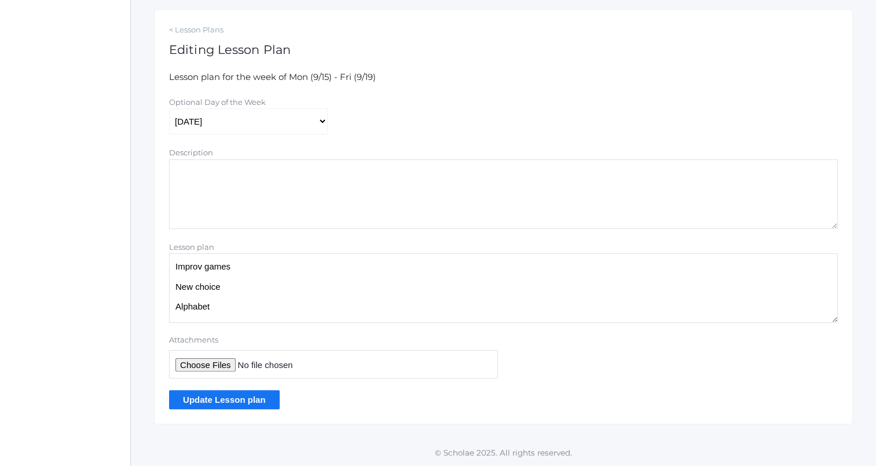
click at [332, 317] on textarea "Improv games New choice Alphabet" at bounding box center [503, 288] width 669 height 70
click at [273, 270] on textarea "Improv games New choice Alphabet" at bounding box center [503, 288] width 669 height 70
type textarea "Improv games New choice Alphabet Extra time: your word is..."
click at [233, 399] on input "Update Lesson plan" at bounding box center [224, 399] width 111 height 19
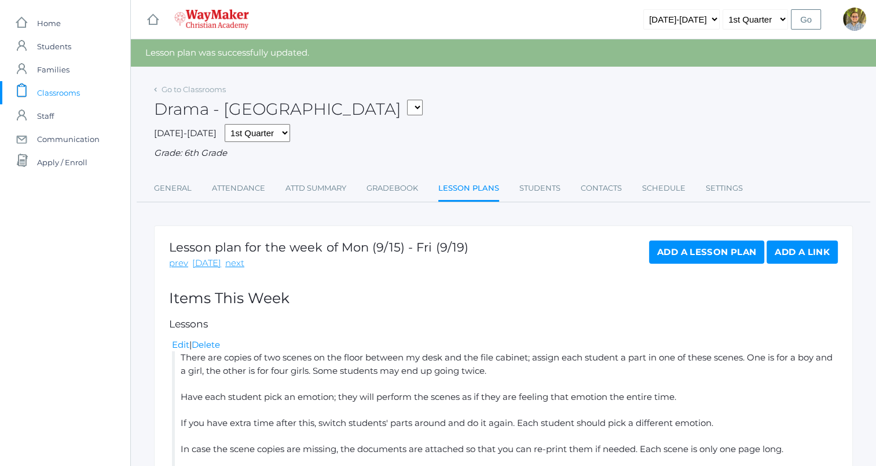
scroll to position [30, 0]
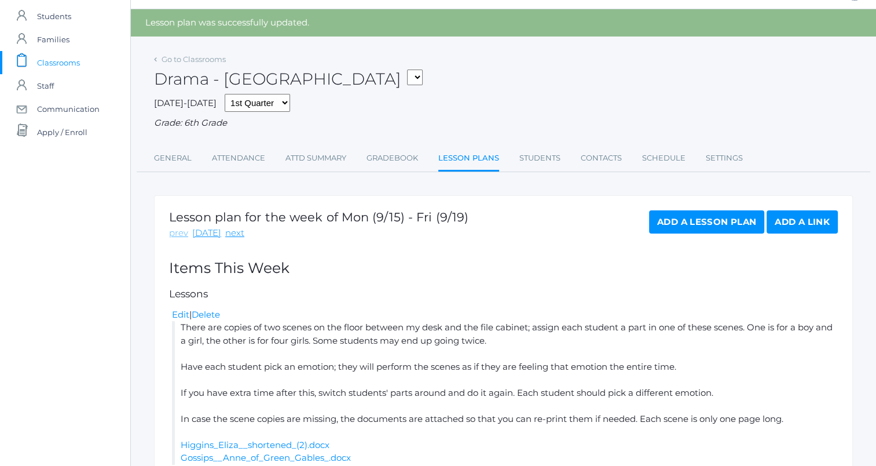
click at [176, 228] on link "prev" at bounding box center [178, 232] width 19 height 13
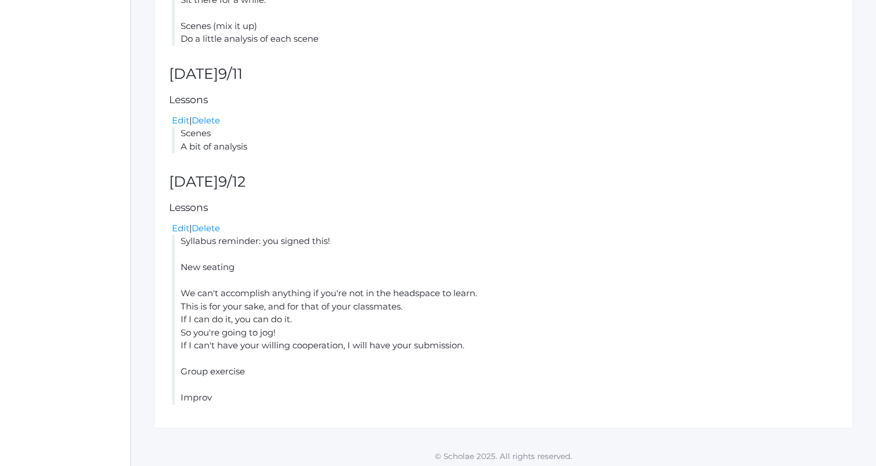
scroll to position [740, 0]
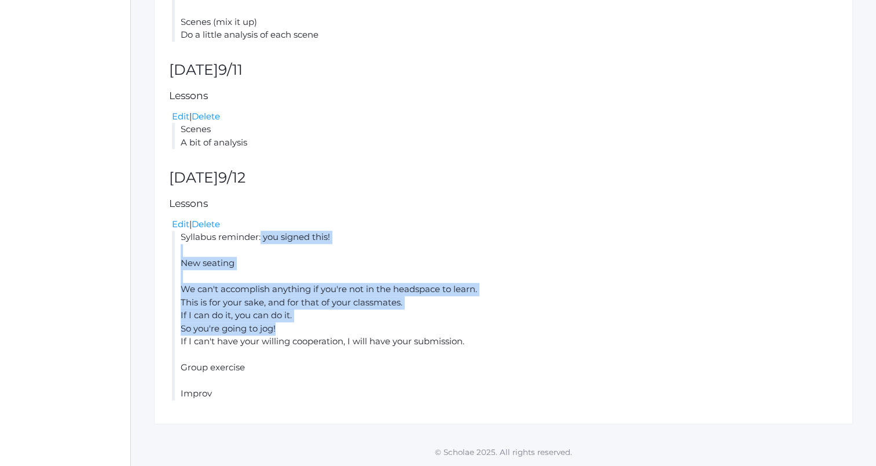
drag, startPoint x: 181, startPoint y: 236, endPoint x: 429, endPoint y: 327, distance: 264.4
click at [429, 327] on li "Syllabus reminder: you signed this! New seating We can't accomplish anything if…" at bounding box center [505, 316] width 666 height 170
copy li "Syllabus reminder: you signed this! New seating We can't accomplish anything if…"
click at [514, 327] on li "Syllabus reminder: you signed this! New seating We can't accomplish anything if…" at bounding box center [505, 316] width 666 height 170
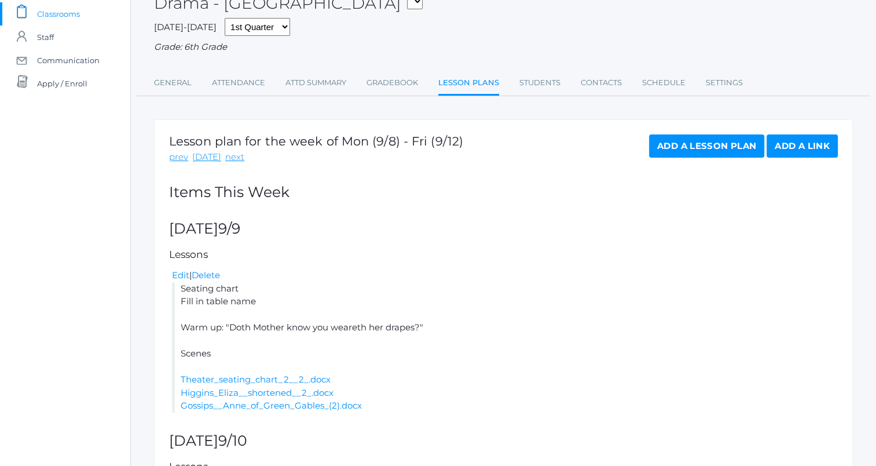
scroll to position [57, 0]
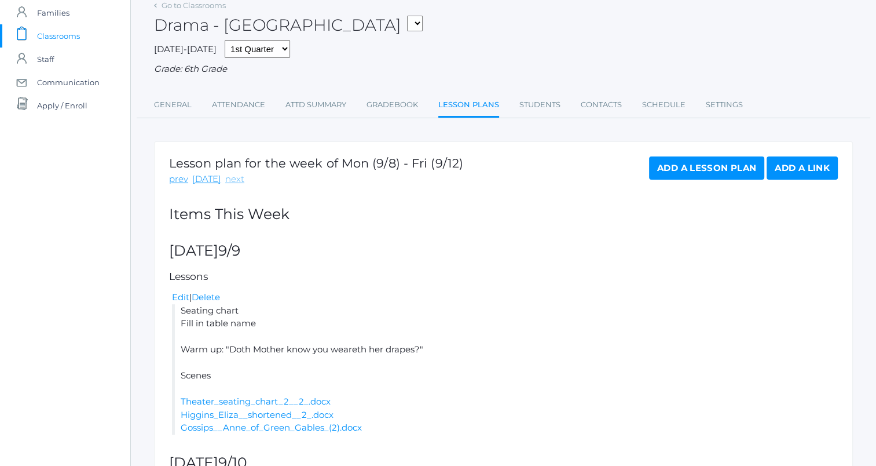
click at [232, 175] on link "next" at bounding box center [234, 179] width 19 height 13
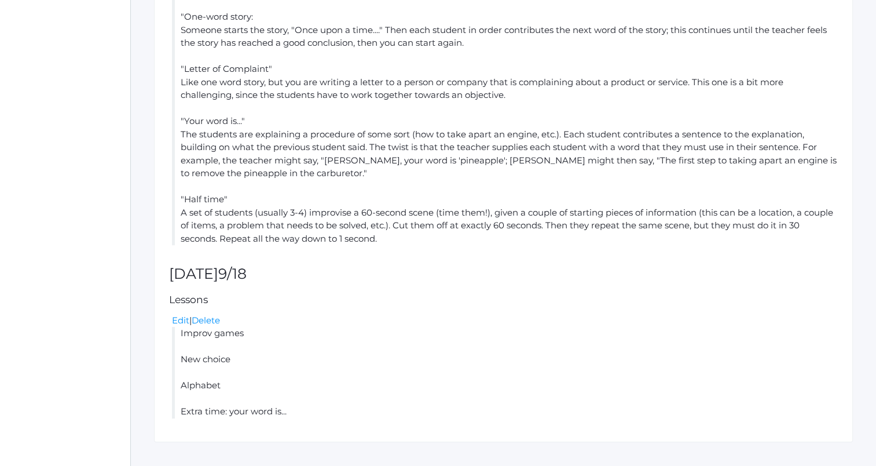
scroll to position [595, 0]
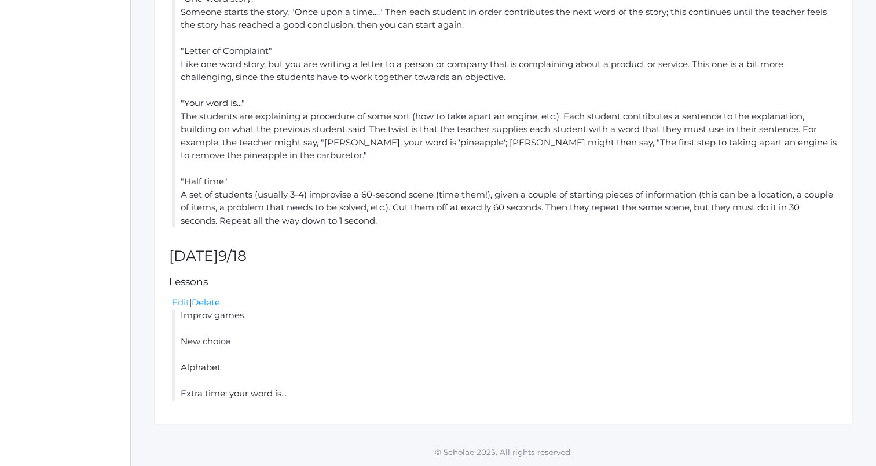
click at [181, 300] on link "Edit" at bounding box center [180, 302] width 17 height 11
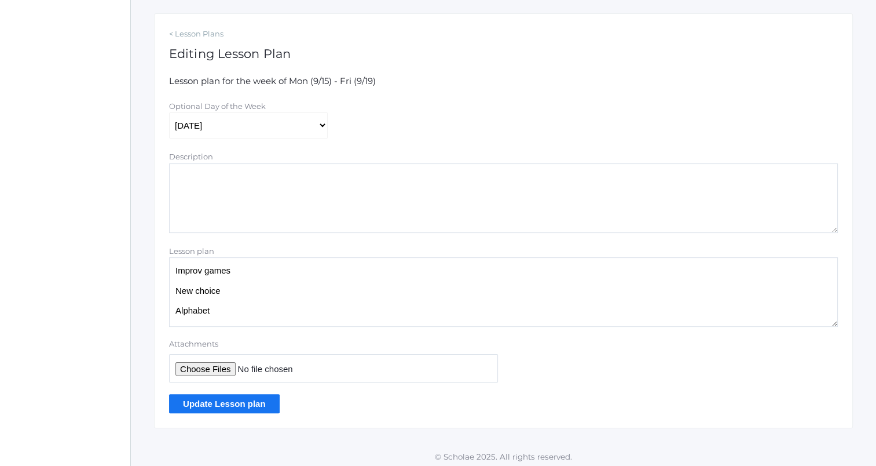
scroll to position [189, 0]
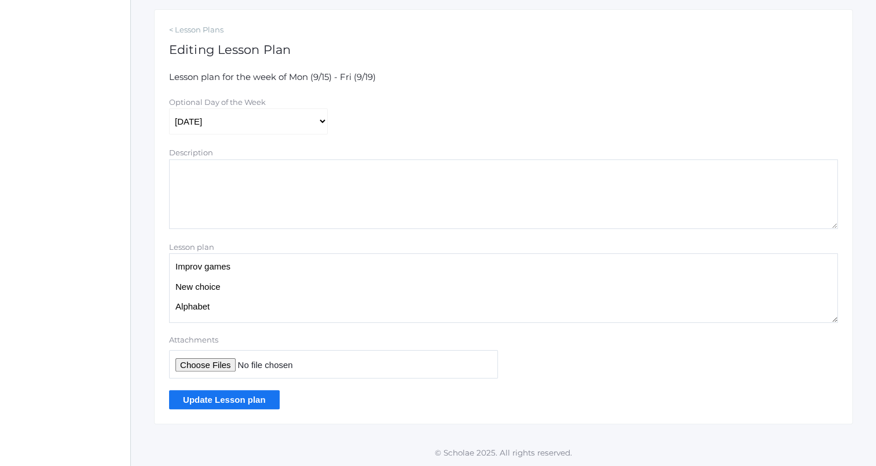
click at [261, 264] on textarea "Improv games New choice Alphabet Extra time: your word is..." at bounding box center [503, 288] width 669 height 70
paste textarea "Syllabus reminder: you signed this! New seating We can't accomplish anything if…"
type textarea "Syllabus reminder: you signed this! New seating We can't accomplish anything if…"
click at [264, 401] on input "Update Lesson plan" at bounding box center [224, 399] width 111 height 19
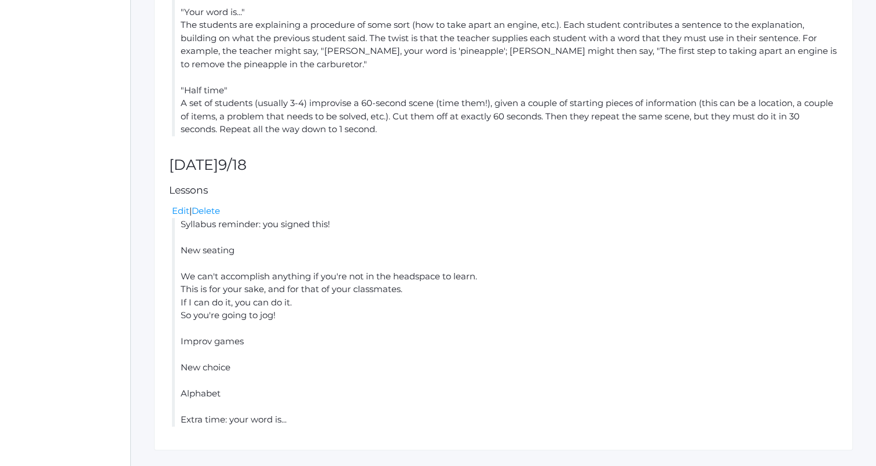
scroll to position [740, 0]
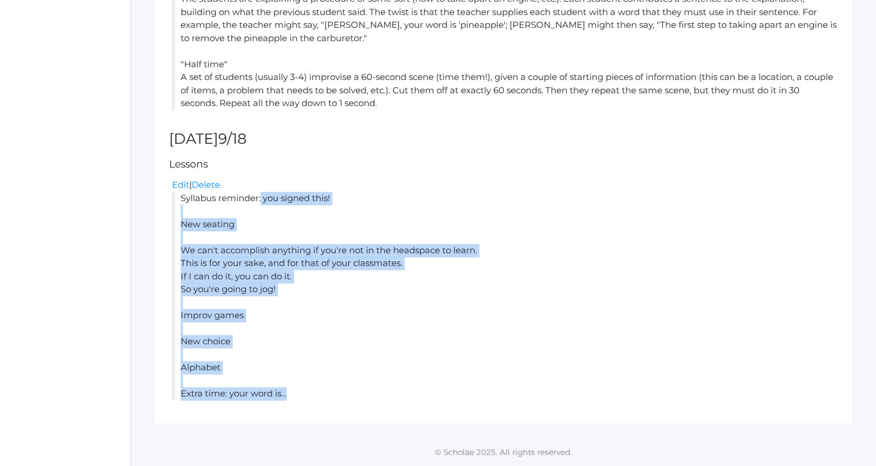
drag, startPoint x: 180, startPoint y: 196, endPoint x: 308, endPoint y: 426, distance: 262.4
copy li "Syllabus reminder: you signed this! New seating We can't accomplish anything if…"
click at [482, 302] on li "Syllabus reminder: you signed this! New seating We can't accomplish anything if…" at bounding box center [505, 296] width 666 height 209
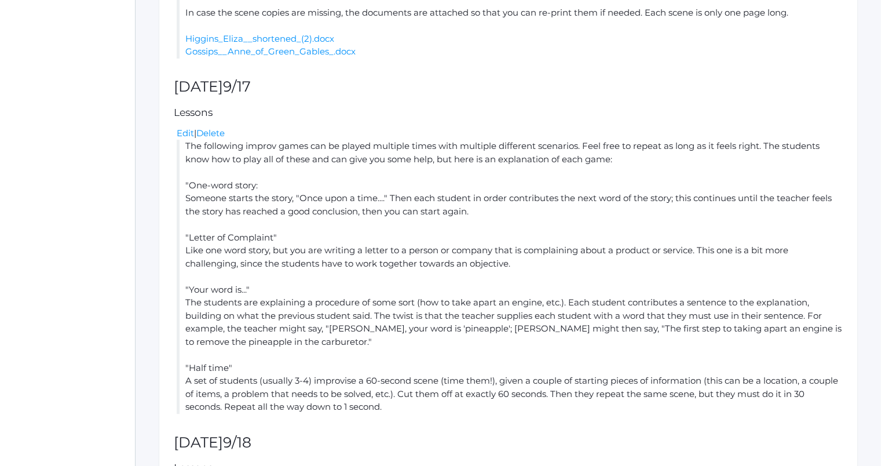
scroll to position [0, 0]
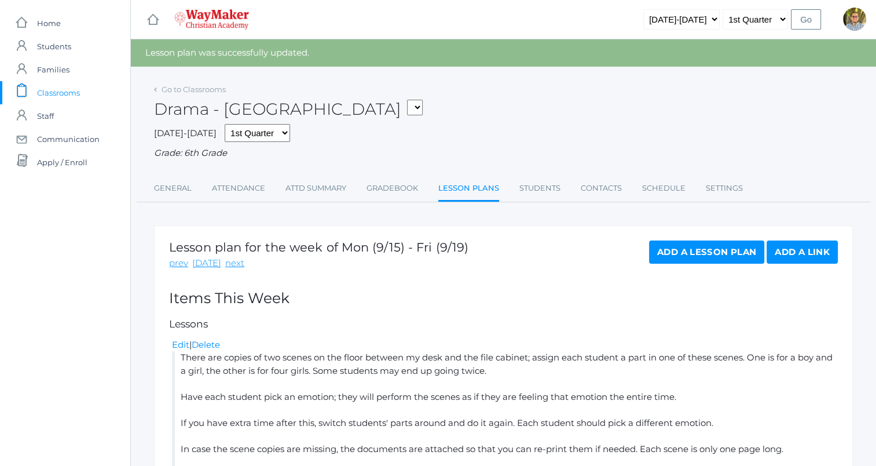
click at [74, 93] on span "Classrooms" at bounding box center [58, 92] width 43 height 23
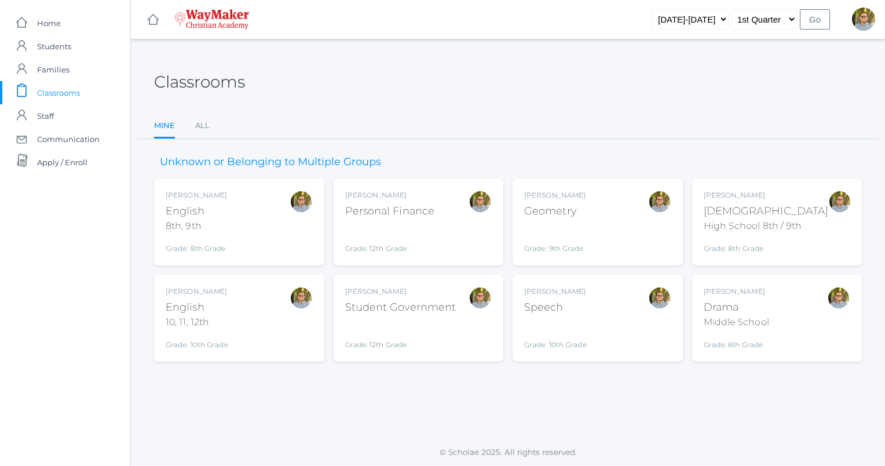
click at [612, 227] on div "Kylen Braileanu Geometry Grade: 9th Grade GEOM" at bounding box center [597, 222] width 147 height 64
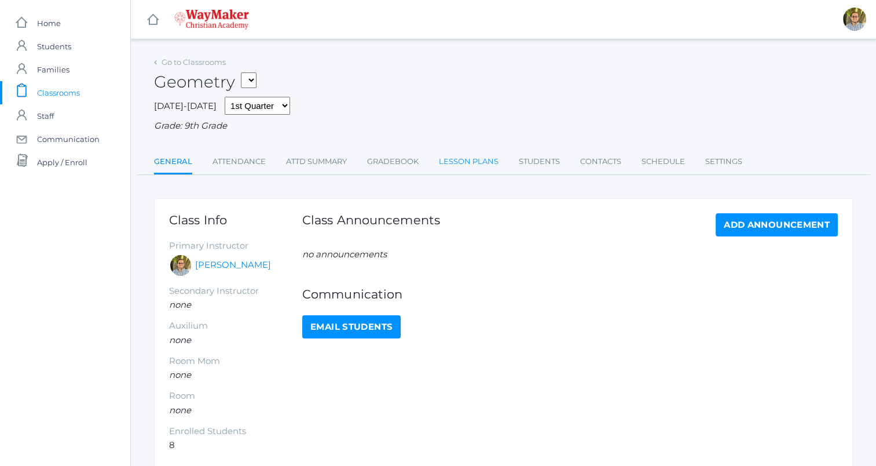
click at [457, 166] on link "Lesson Plans" at bounding box center [469, 161] width 60 height 23
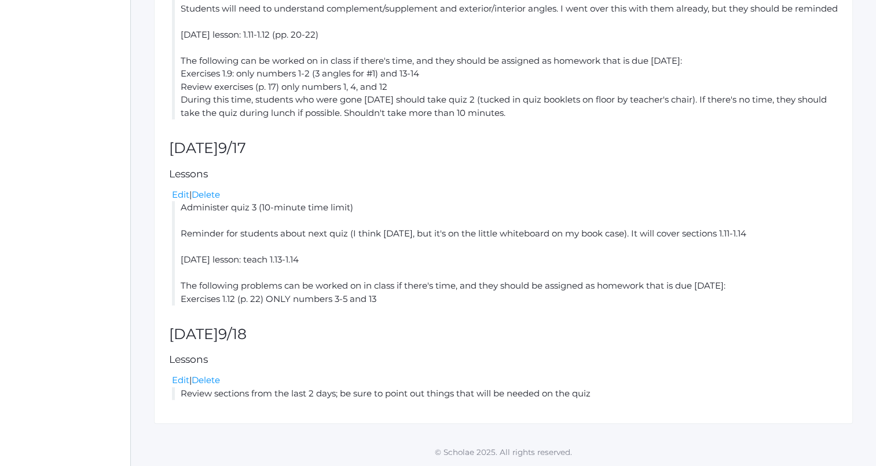
scroll to position [449, 0]
click at [795, 224] on li "Administer quiz 3 (10-minute time limit) Reminder for students about next quiz …" at bounding box center [505, 253] width 666 height 104
click at [183, 383] on link "Edit" at bounding box center [180, 379] width 17 height 11
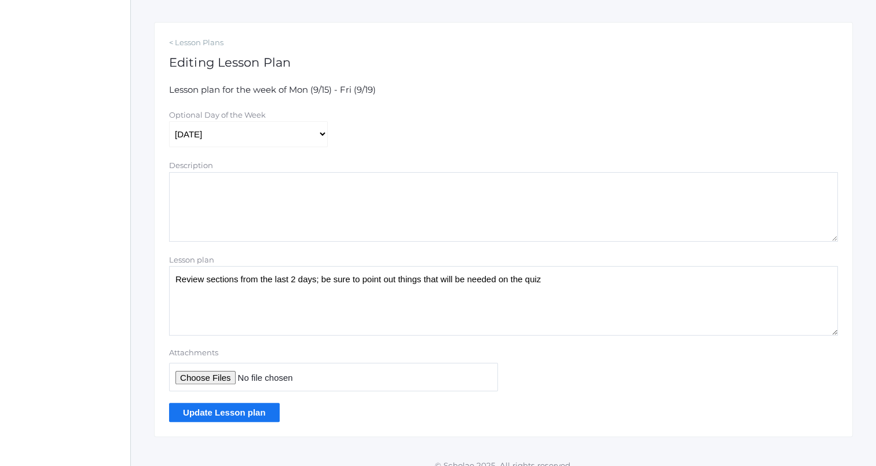
scroll to position [189, 0]
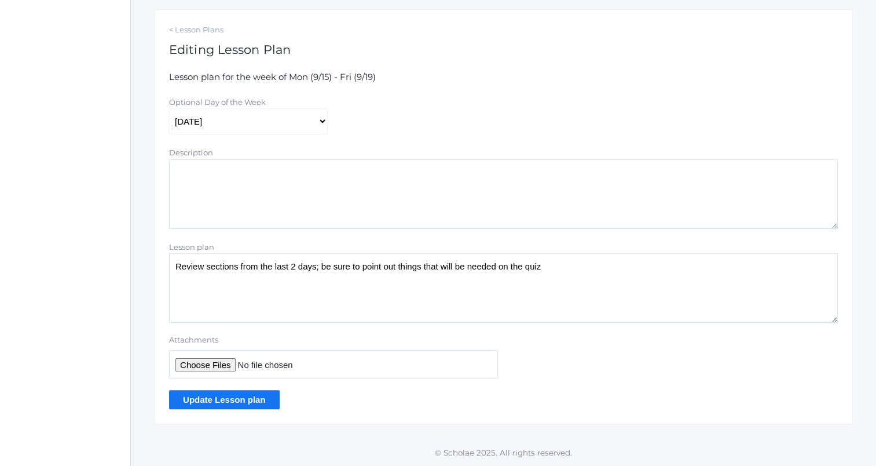
click at [607, 280] on textarea "Review sections from the last 2 days; be sure to point out things that will be …" at bounding box center [503, 288] width 669 height 70
click at [313, 264] on textarea "Review sections from the last 2 days; be sure to point out things that will be …" at bounding box center [503, 288] width 669 height 70
click at [464, 320] on textarea "Review sections from the last 2 days; be sure to point out things that will be …" at bounding box center [503, 288] width 669 height 70
type textarea "Review sections from the last 2 days (1.11-1.14); be sure to point out things t…"
click at [237, 401] on input "Update Lesson plan" at bounding box center [224, 399] width 111 height 19
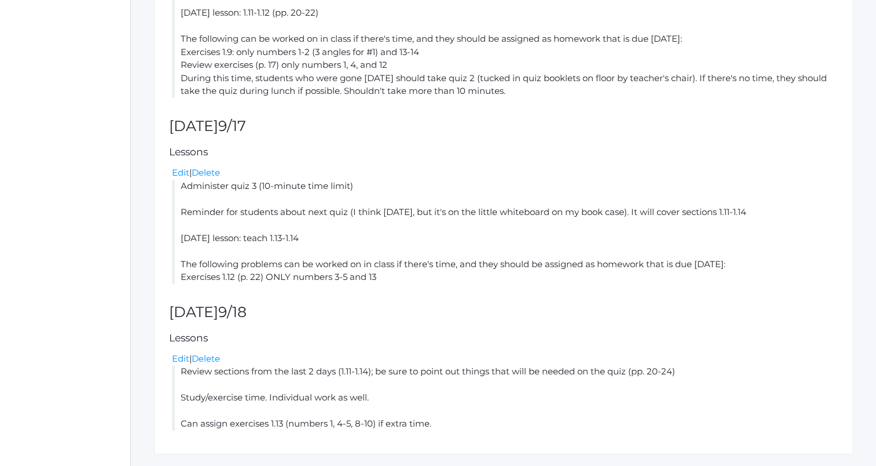
scroll to position [529, 0]
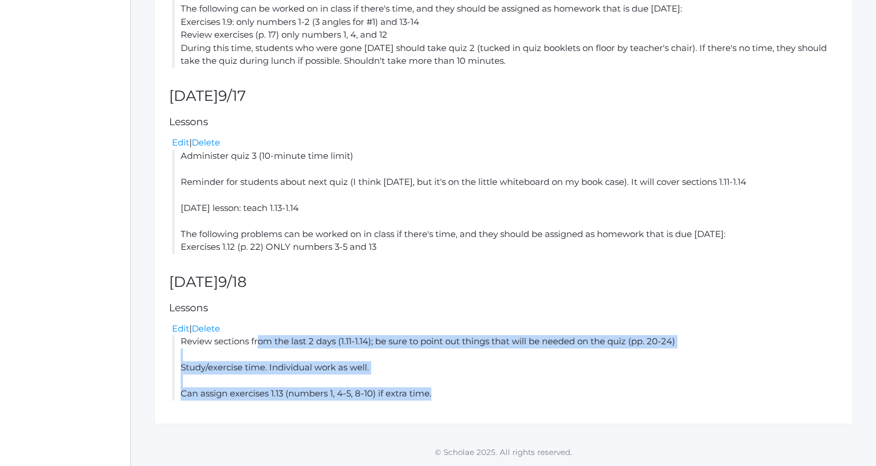
drag, startPoint x: 182, startPoint y: 340, endPoint x: 482, endPoint y: 408, distance: 307.6
click at [482, 408] on div "Lesson plan for the week of Mon (9/15) - Fri (9/19) prev [DATE] next Add a Less…" at bounding box center [503, 67] width 699 height 714
copy li "Review sections from the last 2 days (1.11-1.14); be sure to point out things t…"
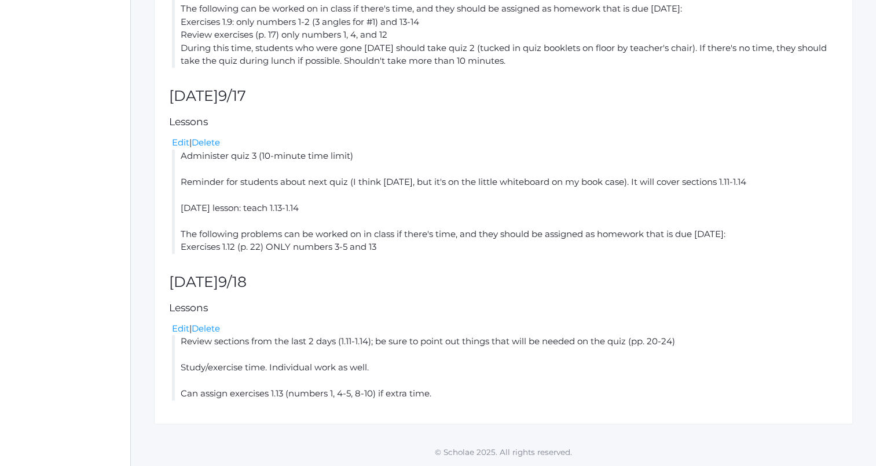
click at [635, 109] on div "Lesson plan for the week of Mon (9/15) - Fri (9/19) prev [DATE] next Add a Less…" at bounding box center [503, 67] width 699 height 714
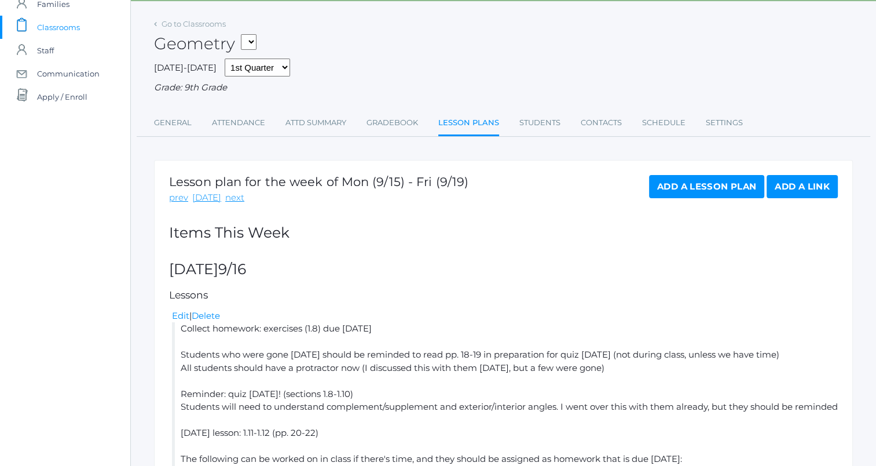
scroll to position [0, 0]
